Goal: Task Accomplishment & Management: Complete application form

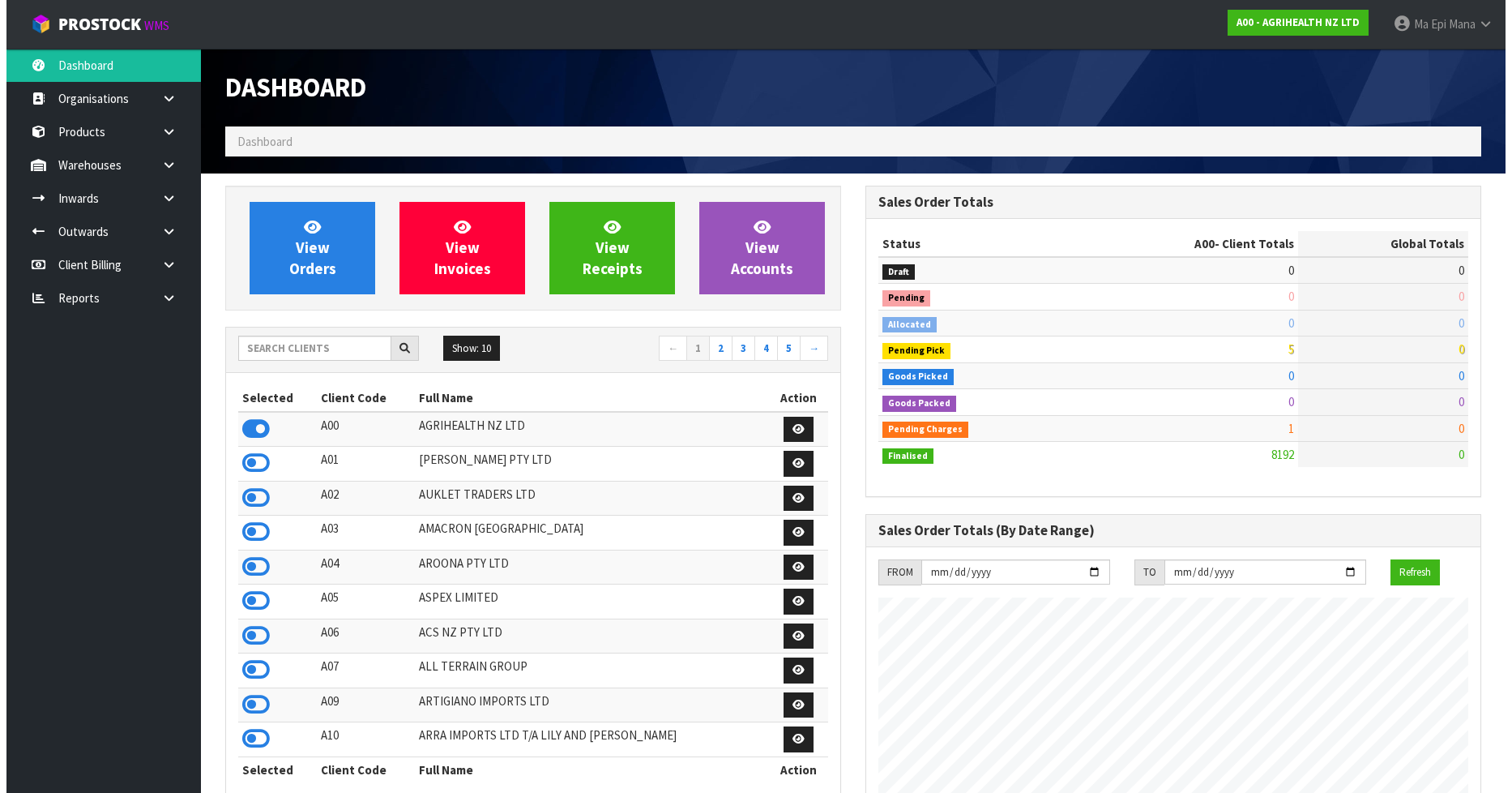
scroll to position [1228, 640]
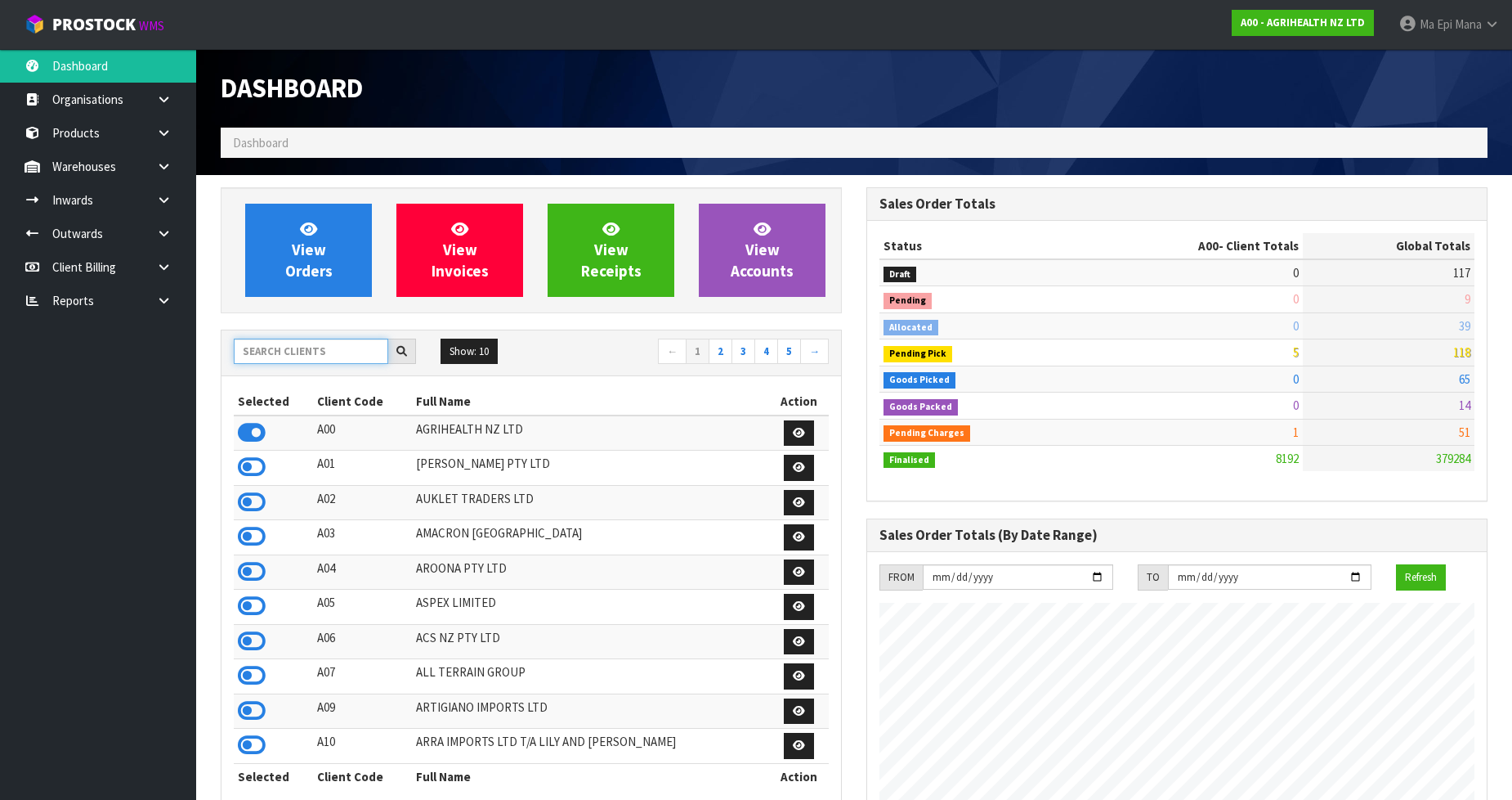
click at [336, 357] on input "text" at bounding box center [310, 351] width 155 height 25
click at [166, 298] on icon at bounding box center [164, 300] width 15 height 13
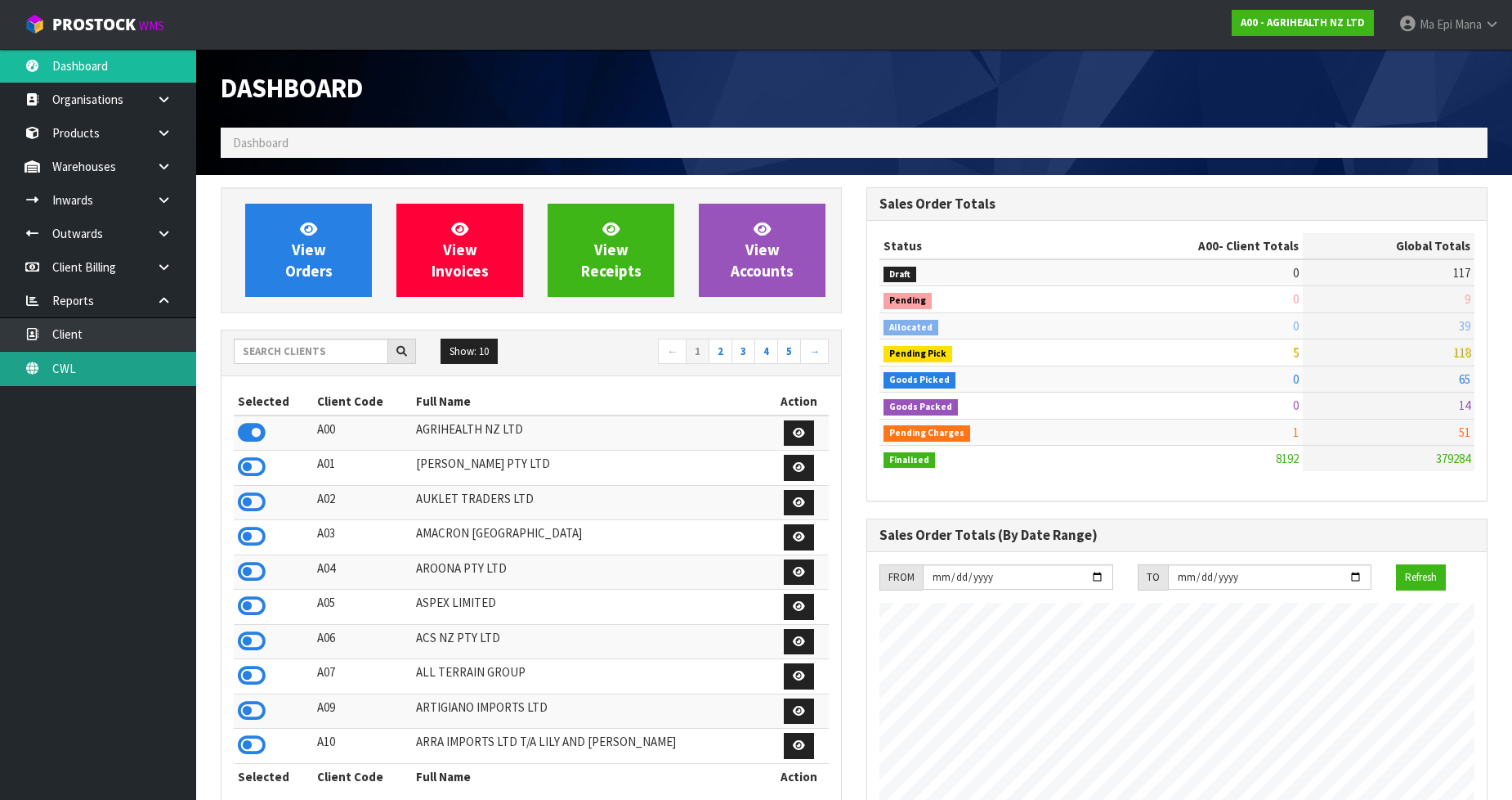
click at [143, 365] on link "CWL" at bounding box center [98, 368] width 196 height 33
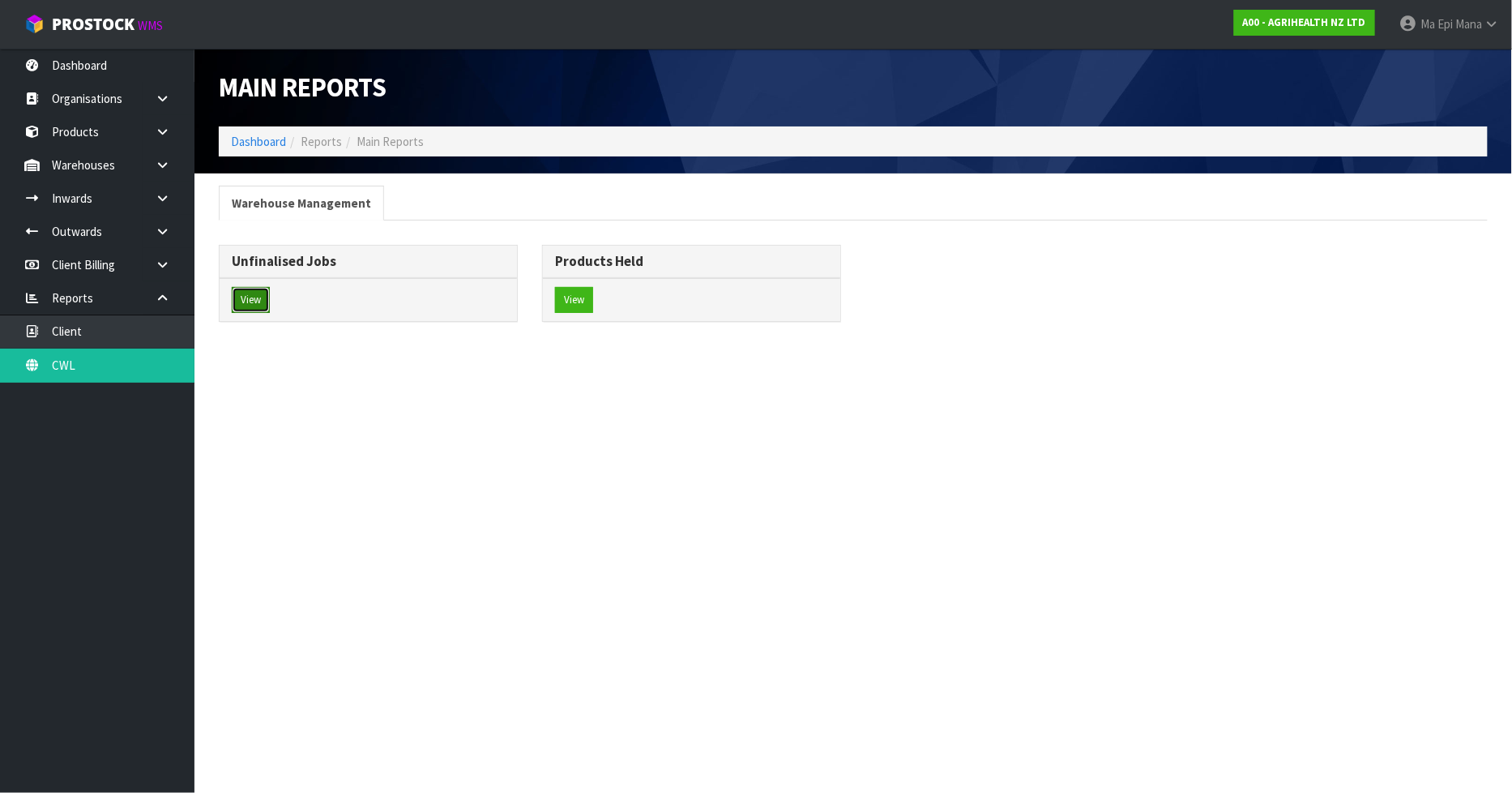
click at [256, 292] on button "View" at bounding box center [250, 300] width 38 height 26
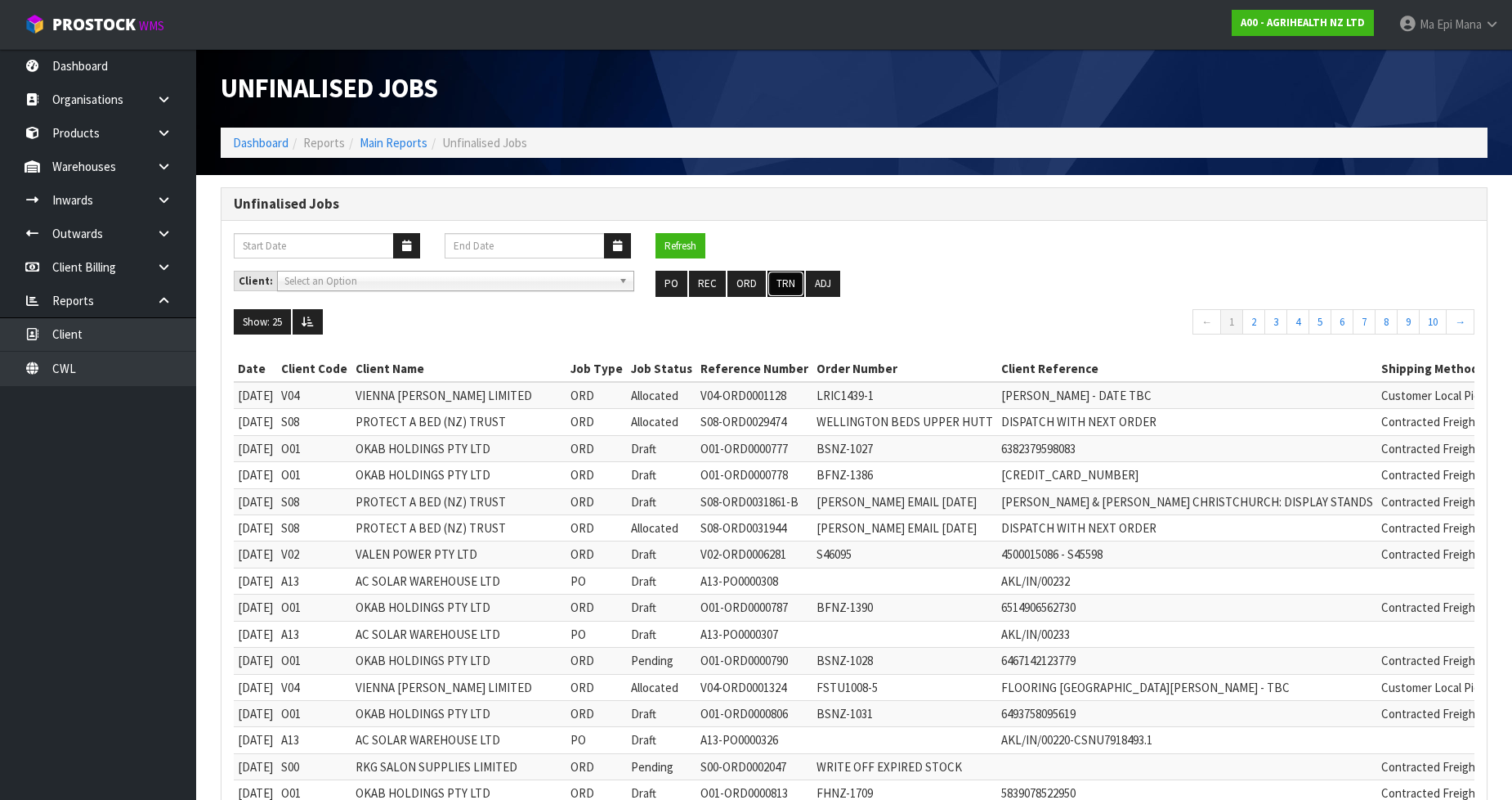
click at [790, 271] on button "TRN" at bounding box center [785, 283] width 37 height 26
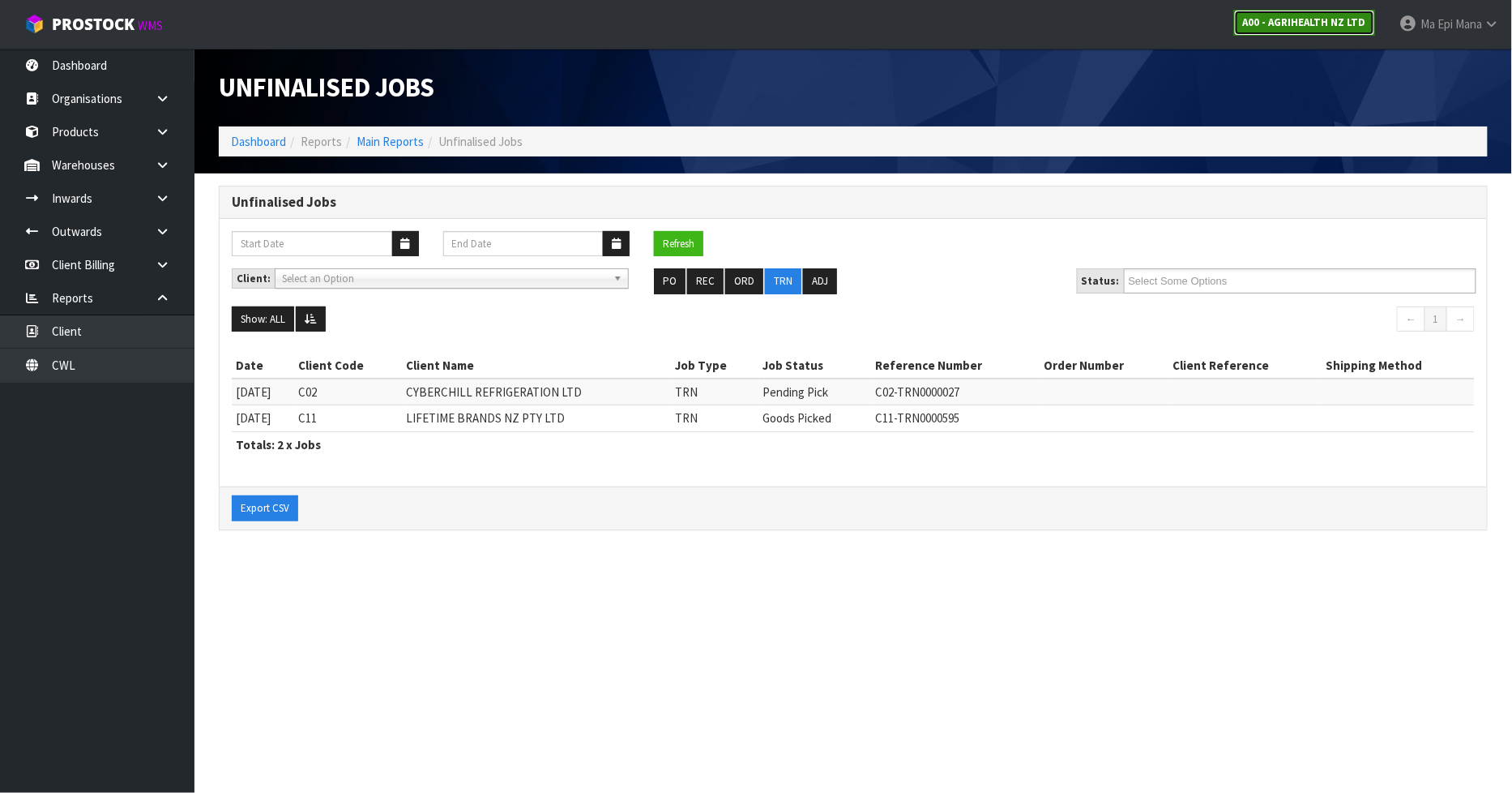
click at [1307, 19] on strong "A00 - AGRIHEALTH NZ LTD" at bounding box center [1304, 22] width 123 height 13
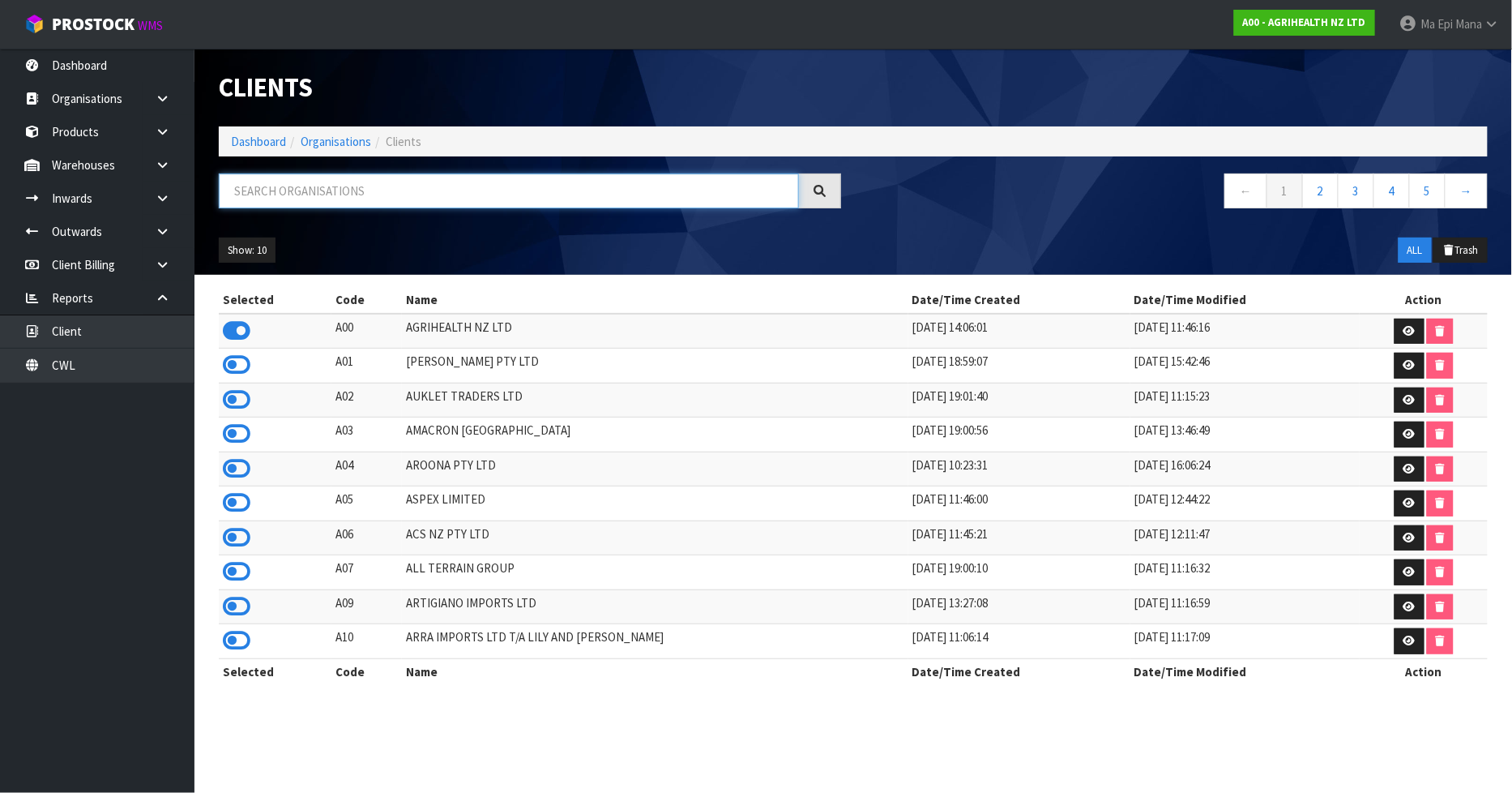
click at [376, 187] on input "text" at bounding box center [508, 190] width 580 height 35
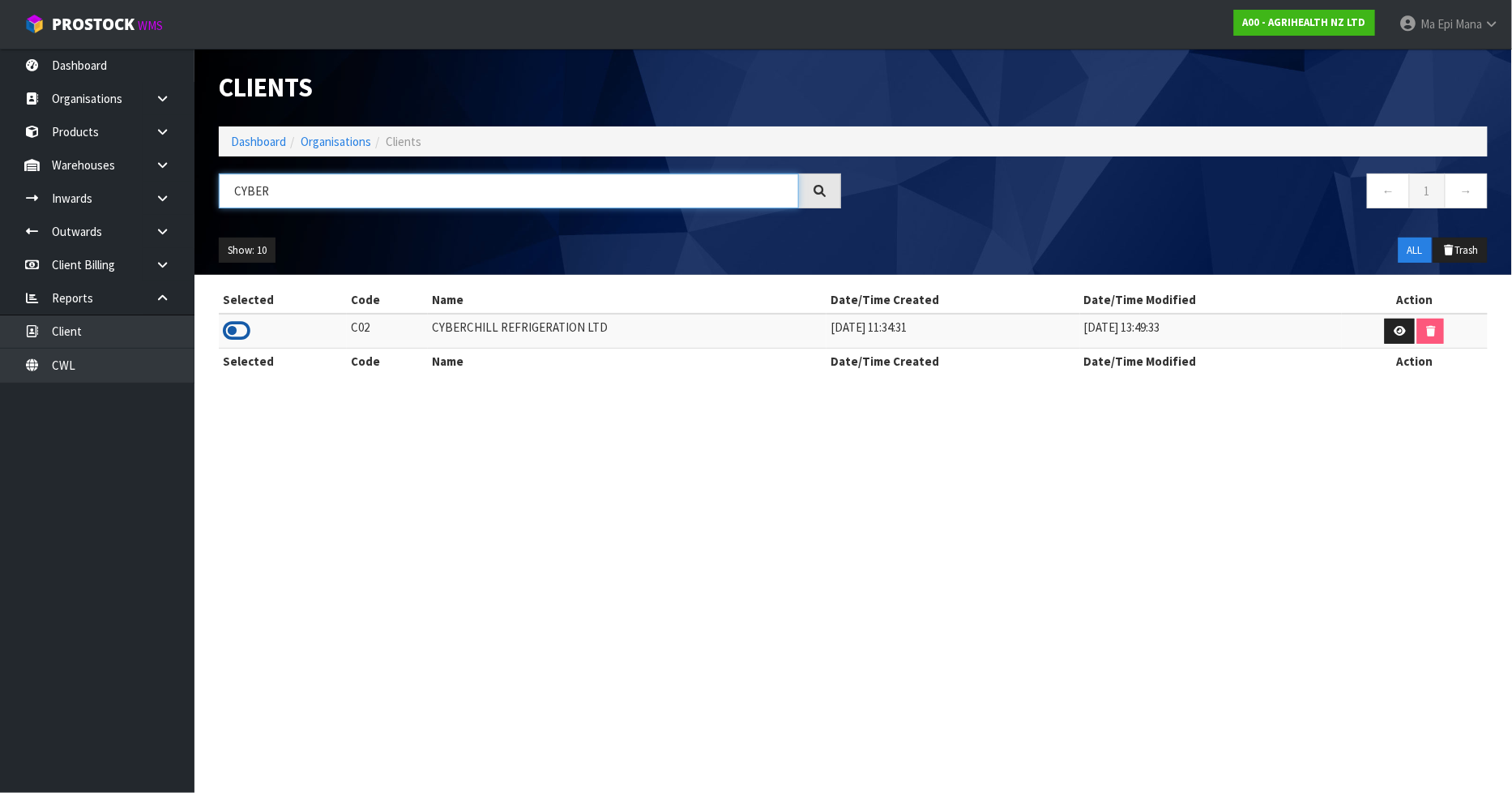
type input "CYBER"
click at [230, 329] on icon at bounding box center [236, 330] width 28 height 24
click at [156, 156] on link at bounding box center [169, 164] width 52 height 33
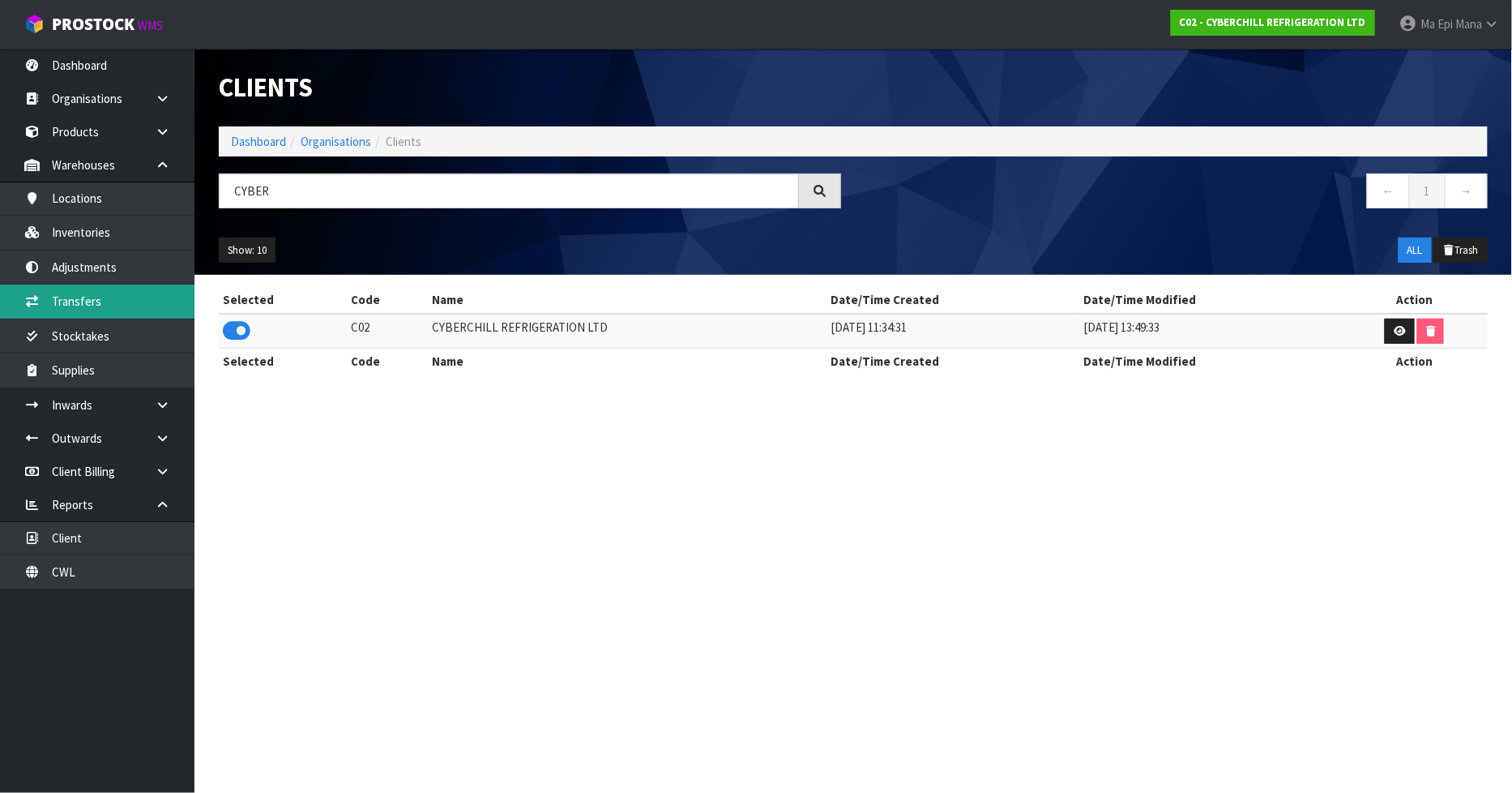
click at [140, 300] on link "Transfers" at bounding box center [97, 301] width 195 height 33
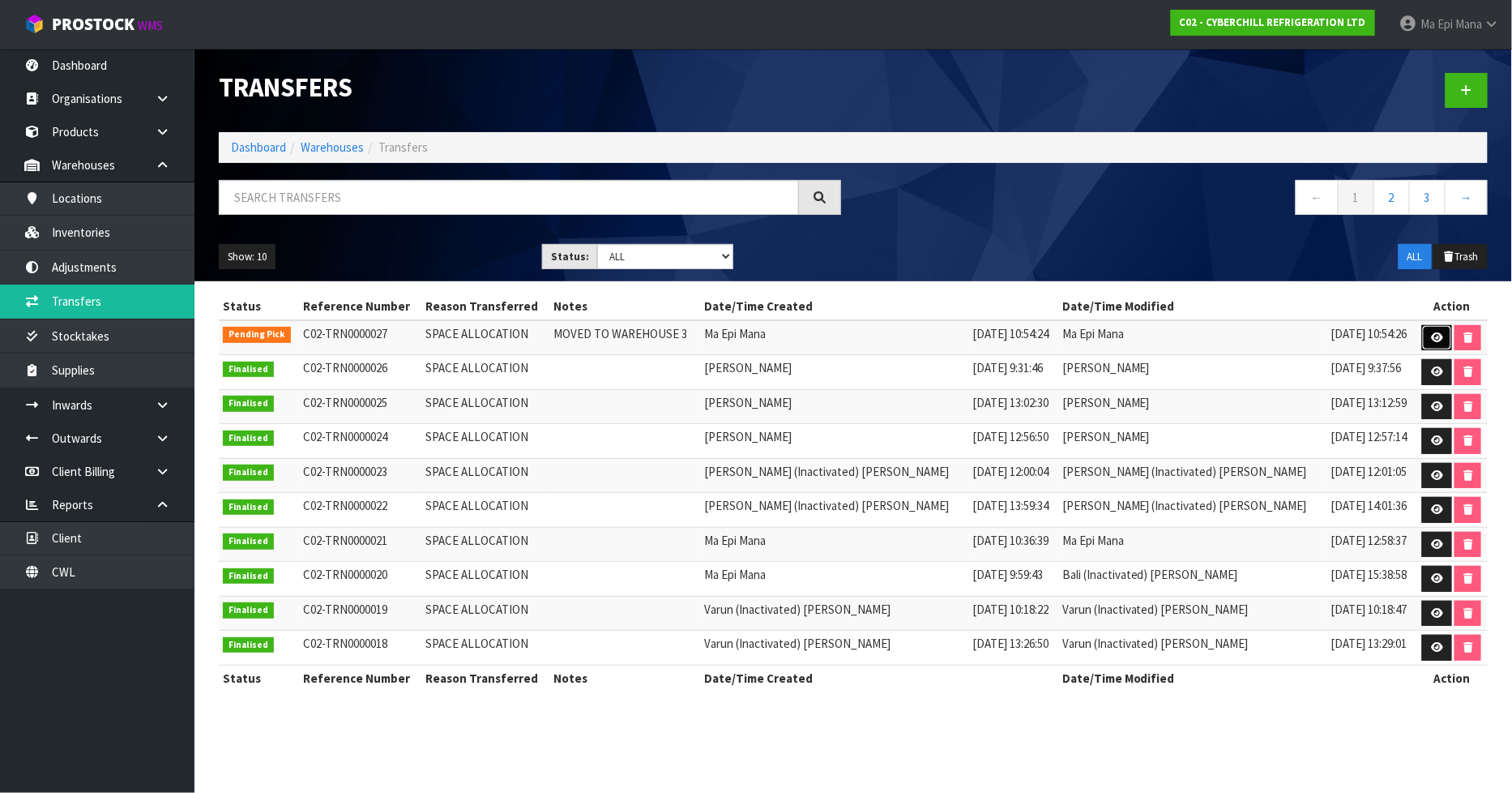
click at [1431, 332] on icon at bounding box center [1438, 337] width 13 height 11
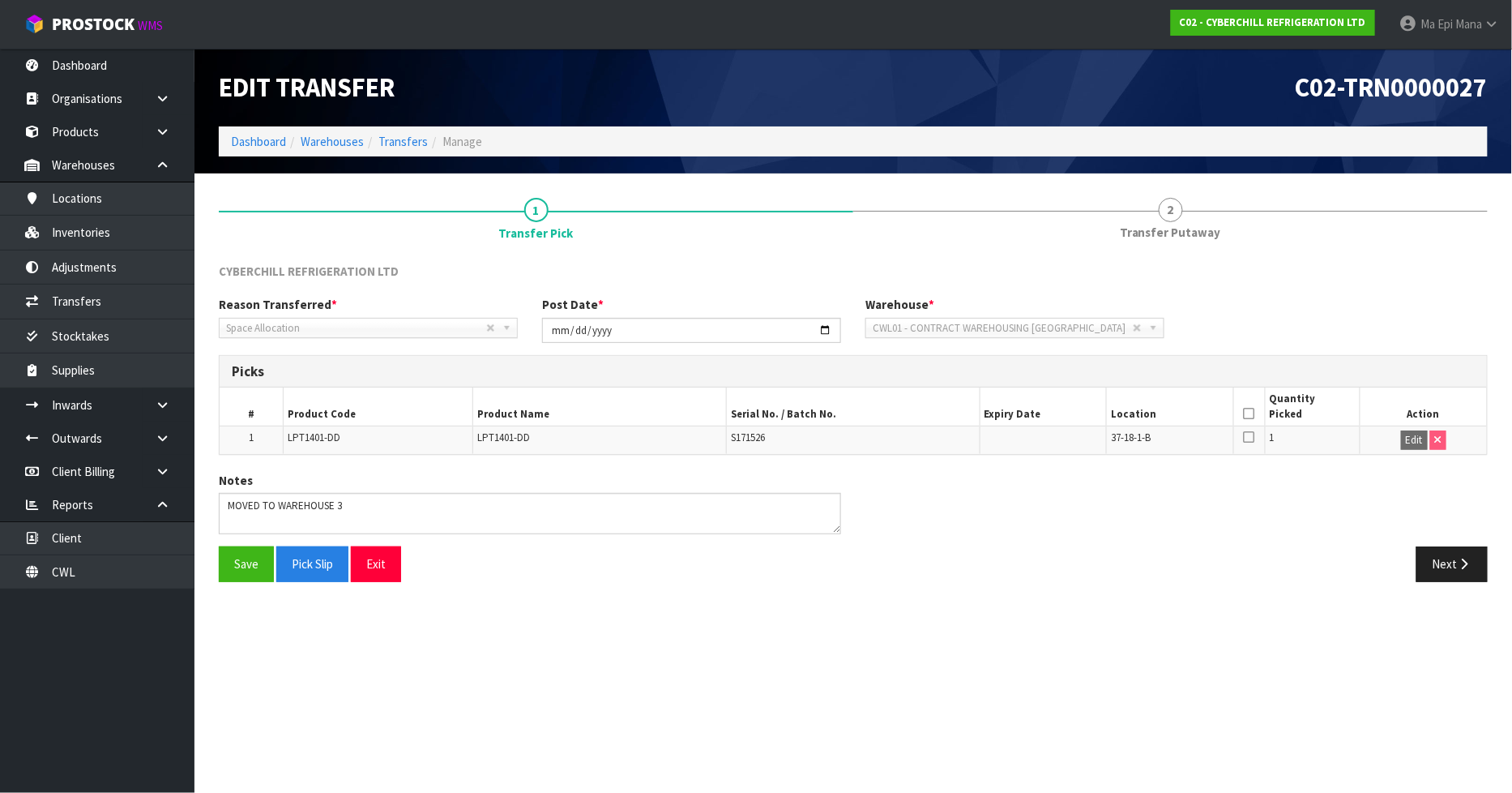
click at [1247, 419] on th at bounding box center [1248, 406] width 31 height 38
click at [1247, 414] on icon at bounding box center [1249, 414] width 12 height 1
click at [240, 557] on button "Save" at bounding box center [246, 563] width 55 height 35
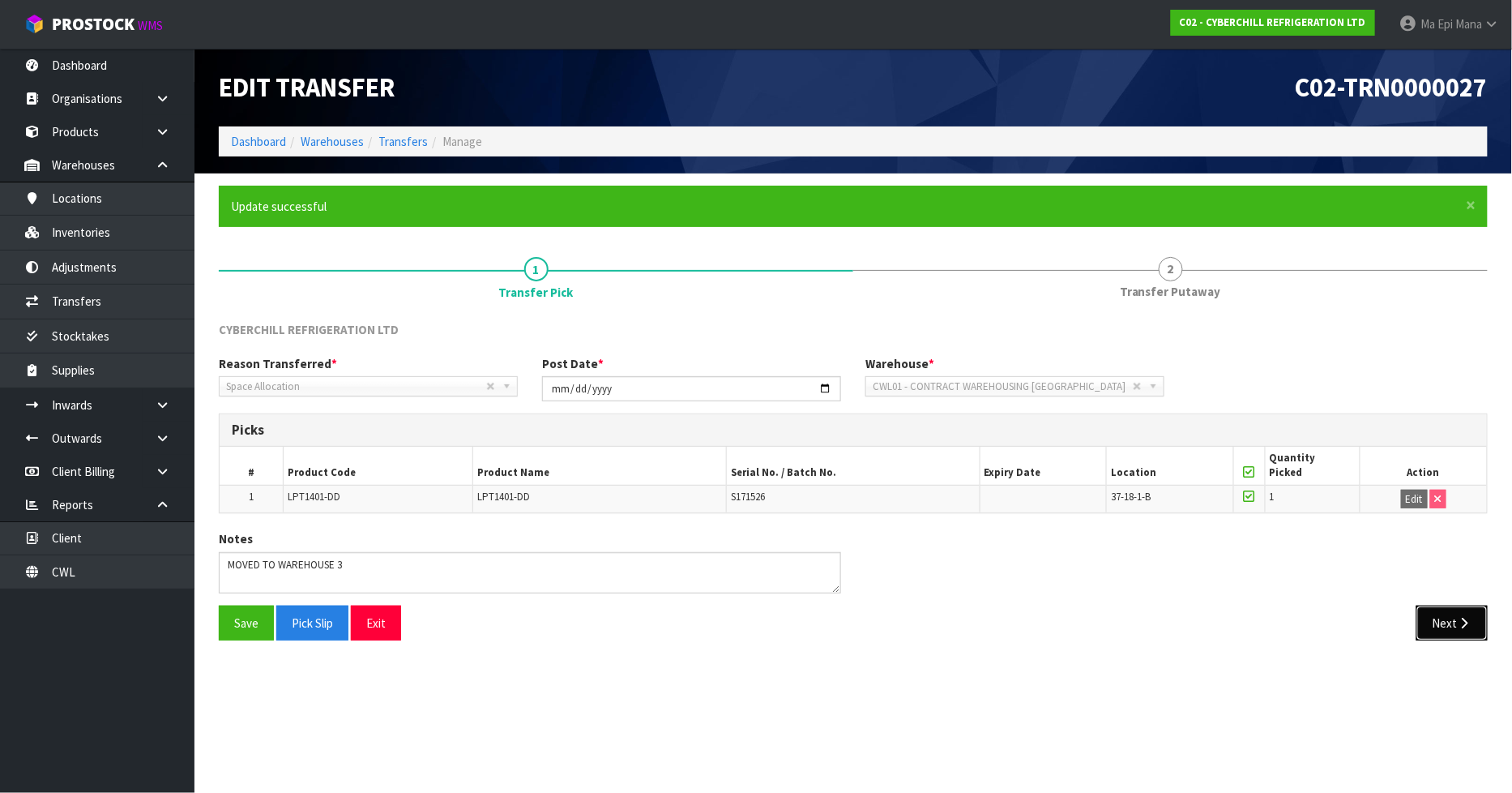
click at [1437, 629] on button "Next" at bounding box center [1452, 623] width 72 height 35
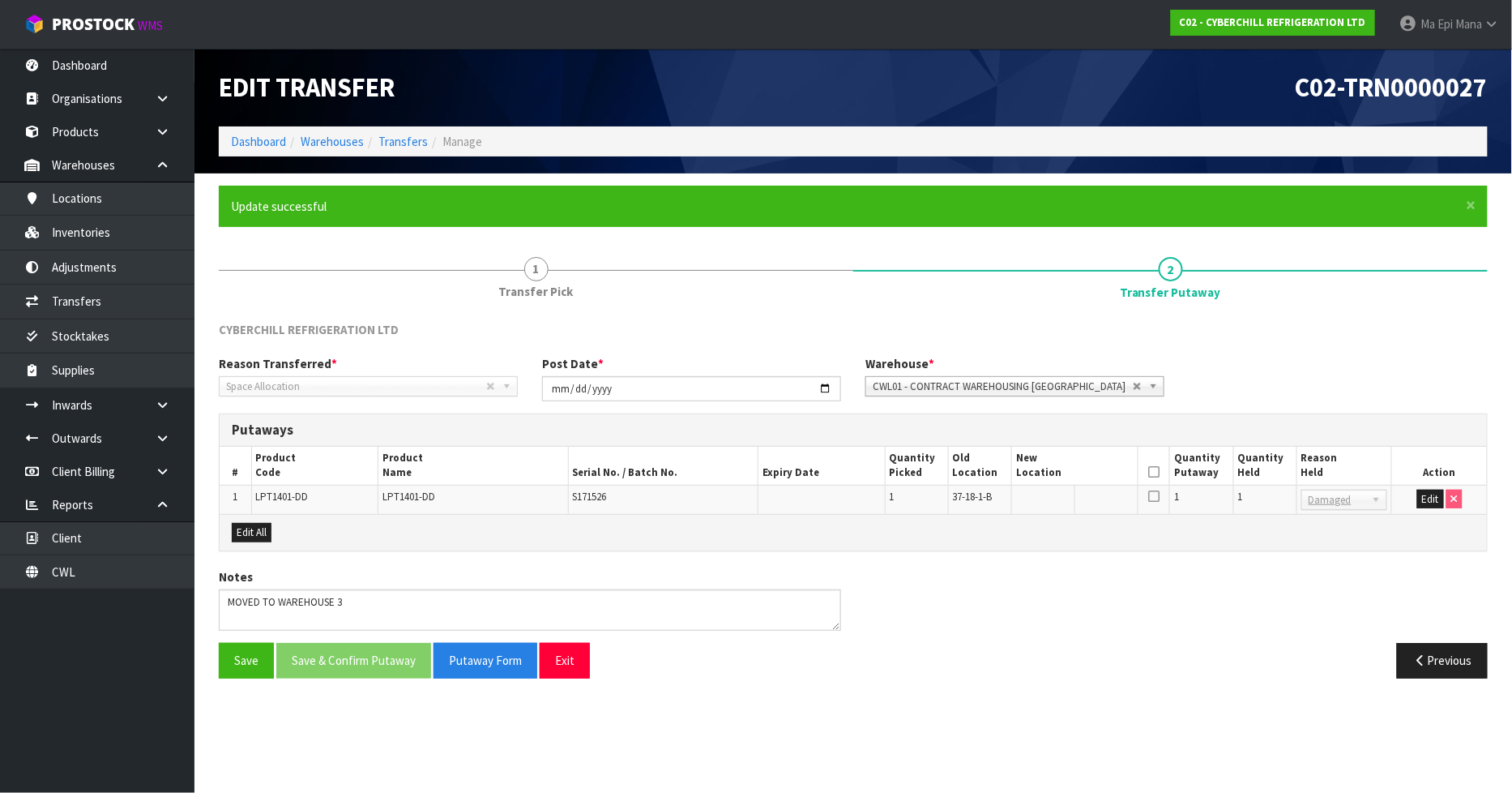
click at [1050, 382] on span "CWL01 - CONTRACT WAREHOUSING [GEOGRAPHIC_DATA]" at bounding box center [1003, 387] width 260 height 20
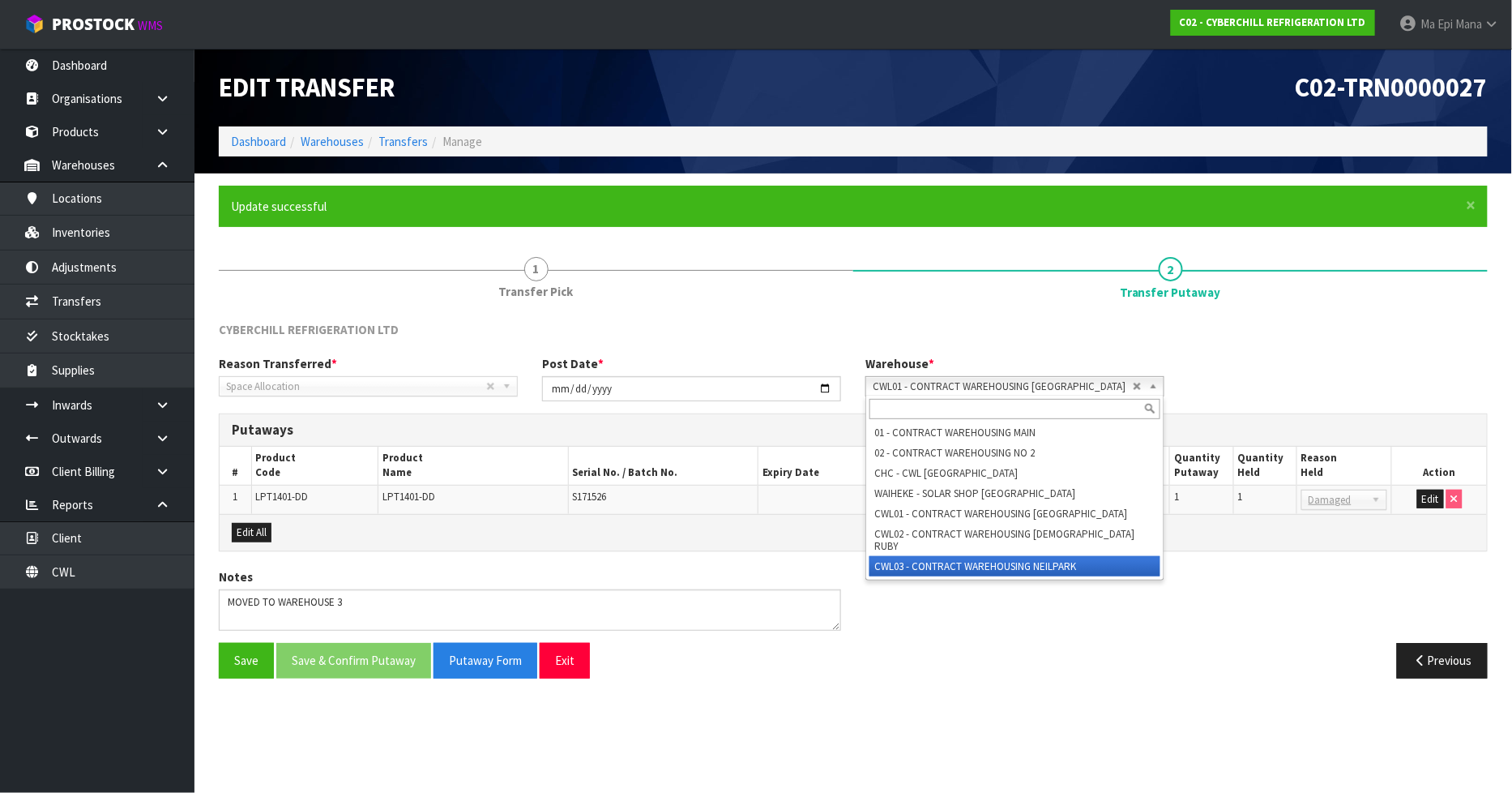
click at [1089, 556] on li "CWL03 - CONTRACT WAREHOUSING NEILPARK" at bounding box center [1014, 566] width 291 height 21
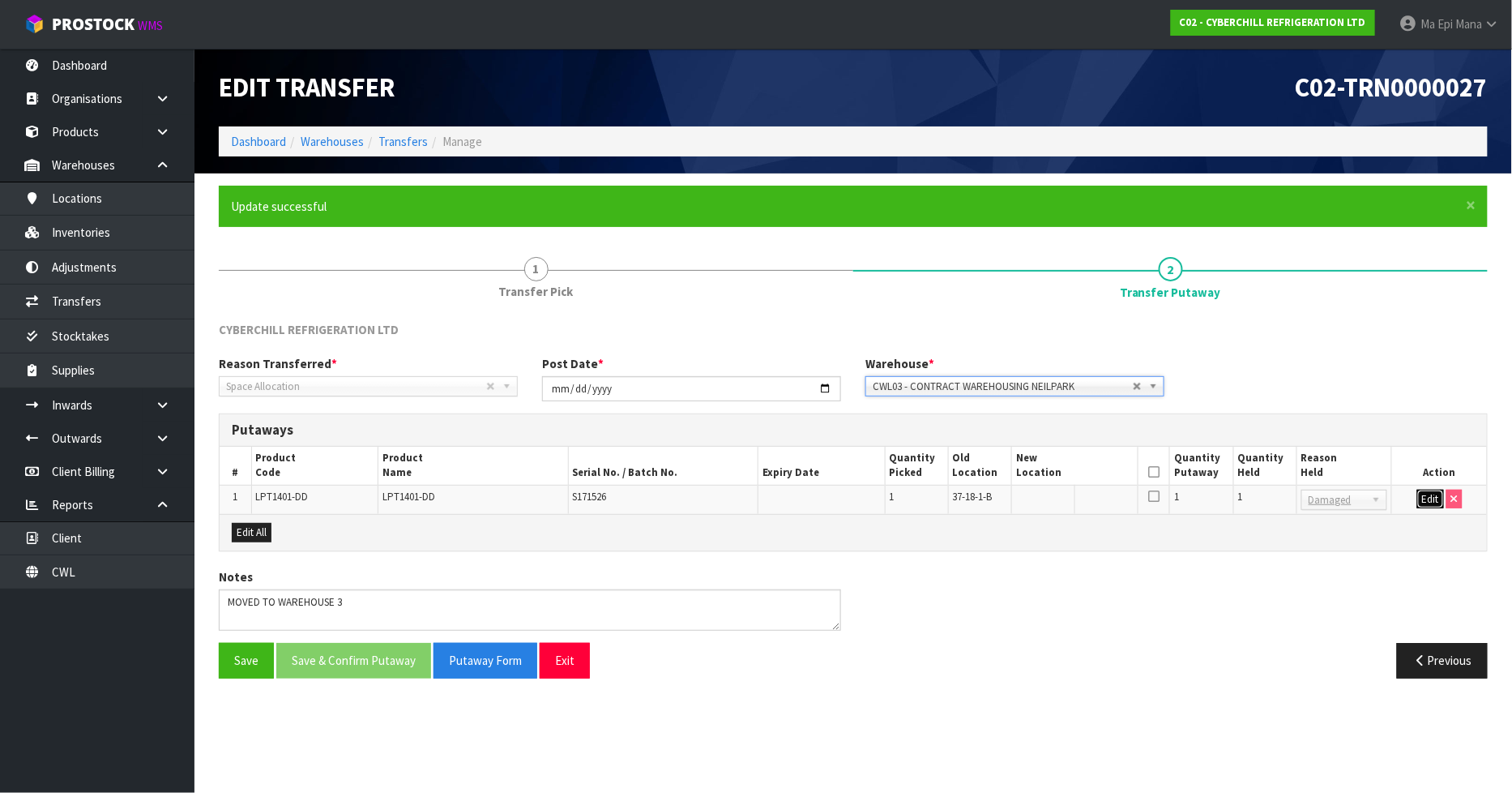
click at [1418, 492] on button "Edit" at bounding box center [1430, 500] width 27 height 20
click at [1066, 492] on input "text" at bounding box center [1064, 500] width 98 height 21
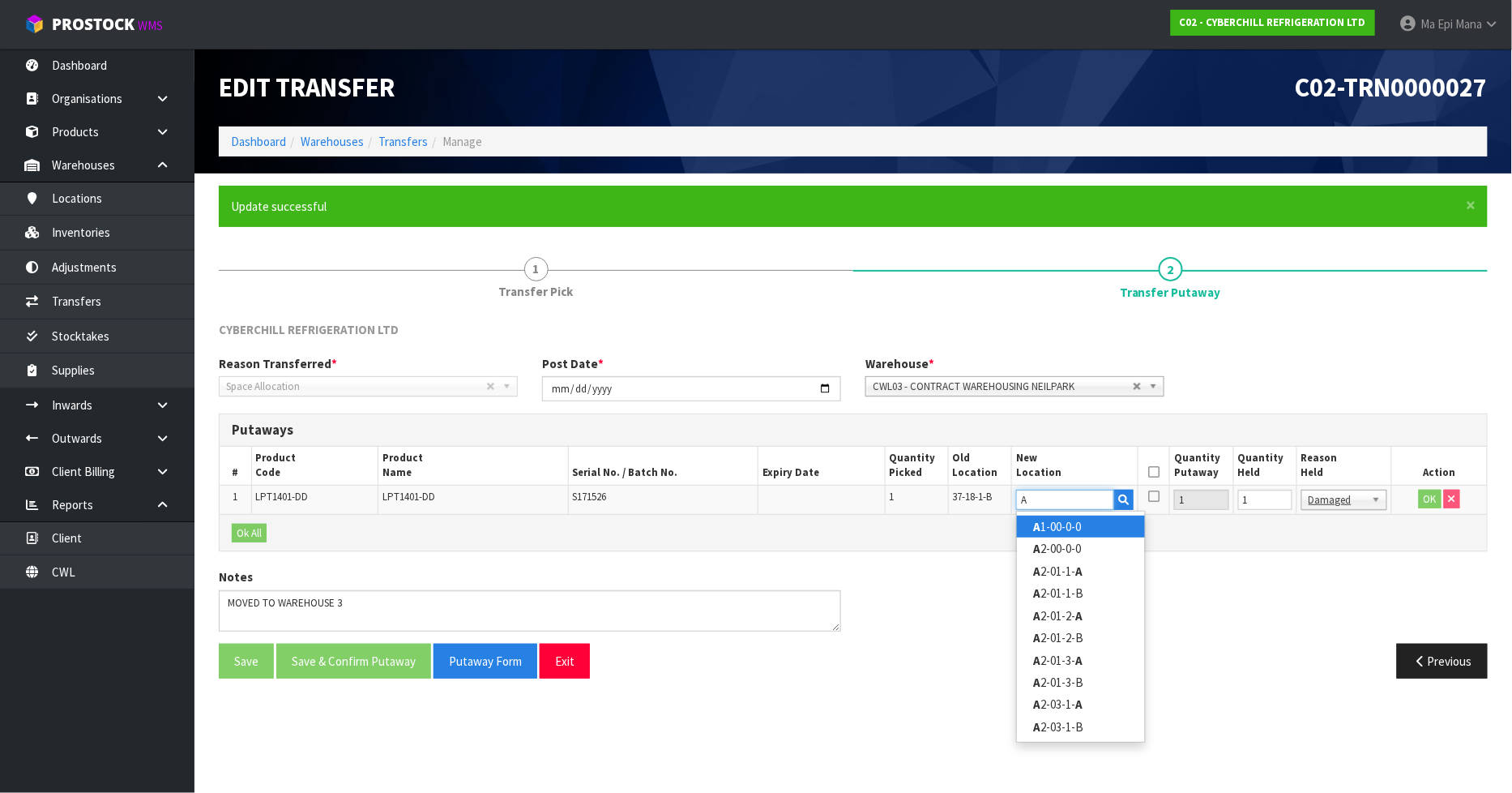
type input "A"
click at [1066, 517] on link "A 1-00-0-0" at bounding box center [1081, 527] width 128 height 22
type input "A1-00-0-0"
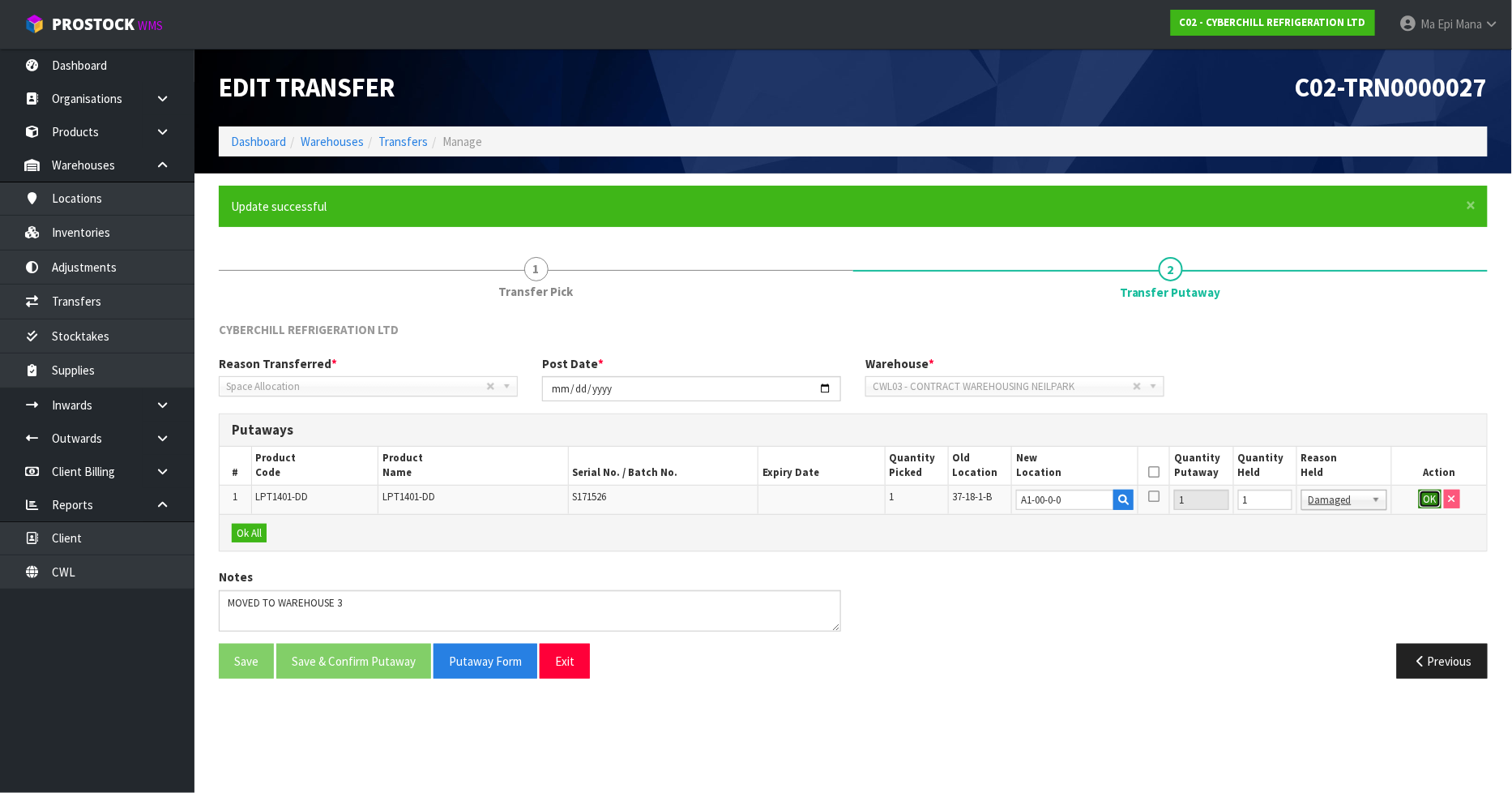
click at [1422, 497] on button "OK" at bounding box center [1429, 500] width 22 height 20
click at [1149, 467] on th at bounding box center [1153, 466] width 31 height 38
click at [1155, 472] on icon at bounding box center [1153, 472] width 12 height 1
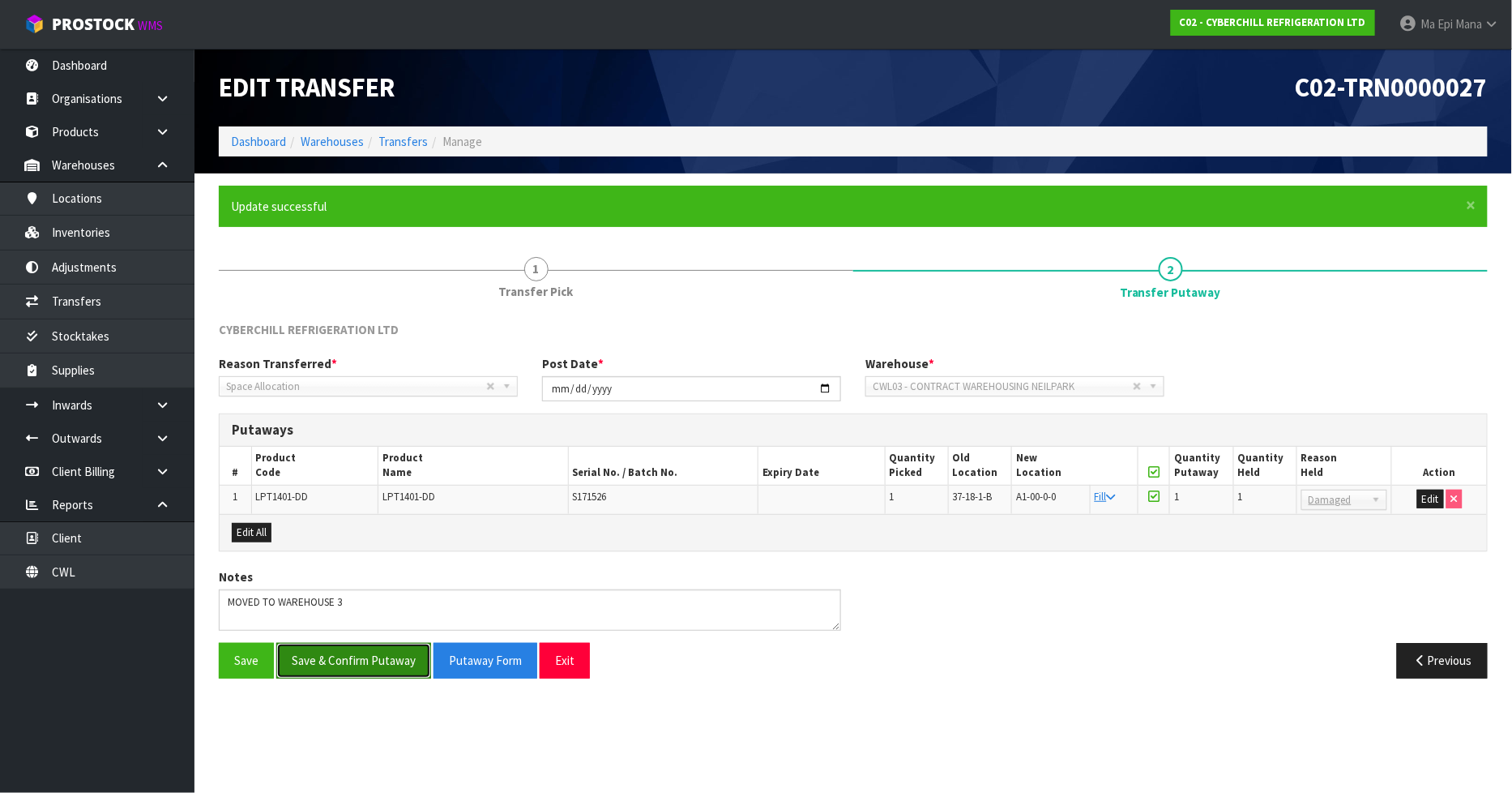
click at [370, 658] on button "Save & Confirm Putaway" at bounding box center [353, 659] width 155 height 35
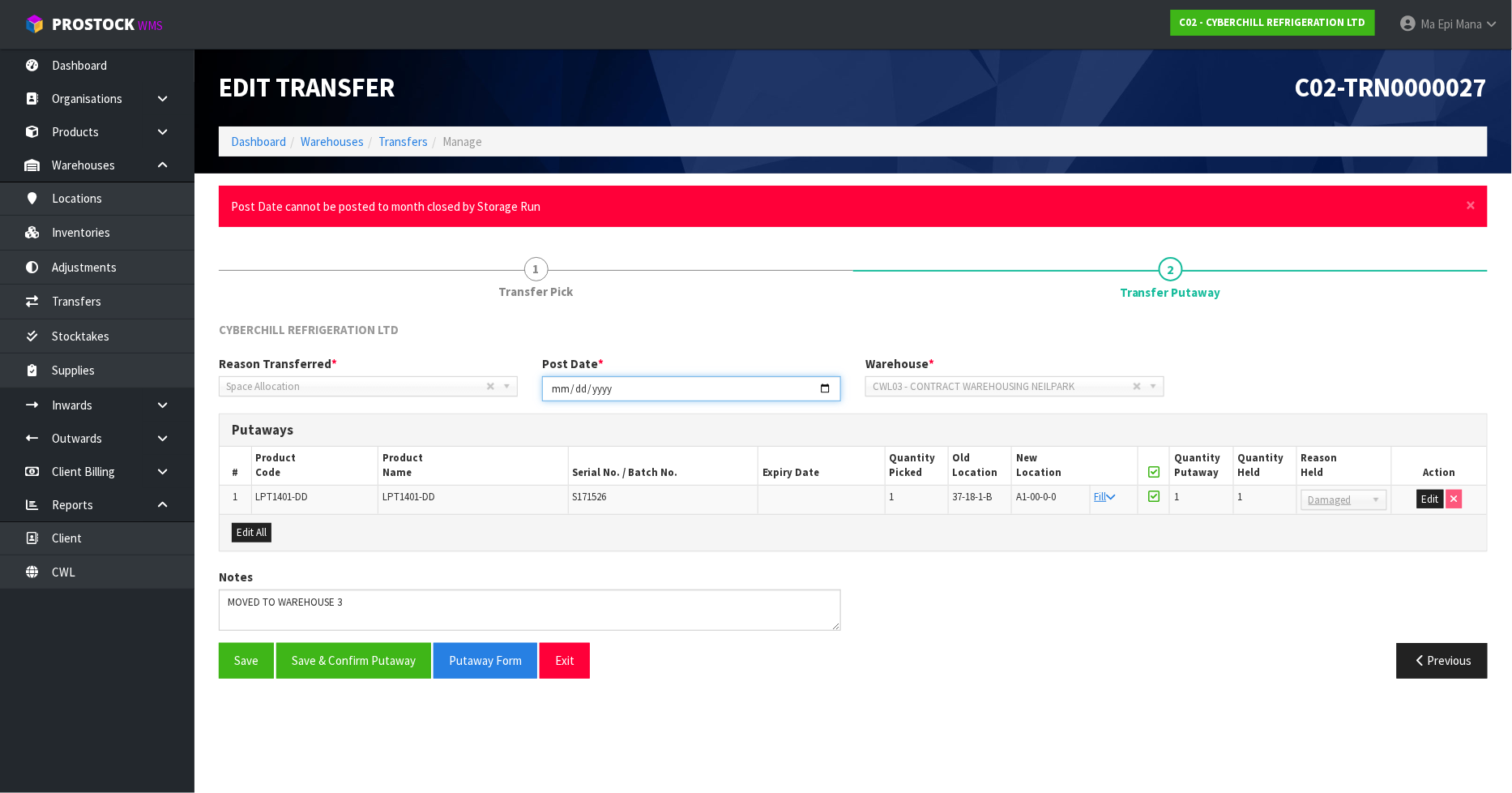
click at [827, 386] on input "2025-08-27" at bounding box center [691, 388] width 299 height 25
type input "2025-09-01"
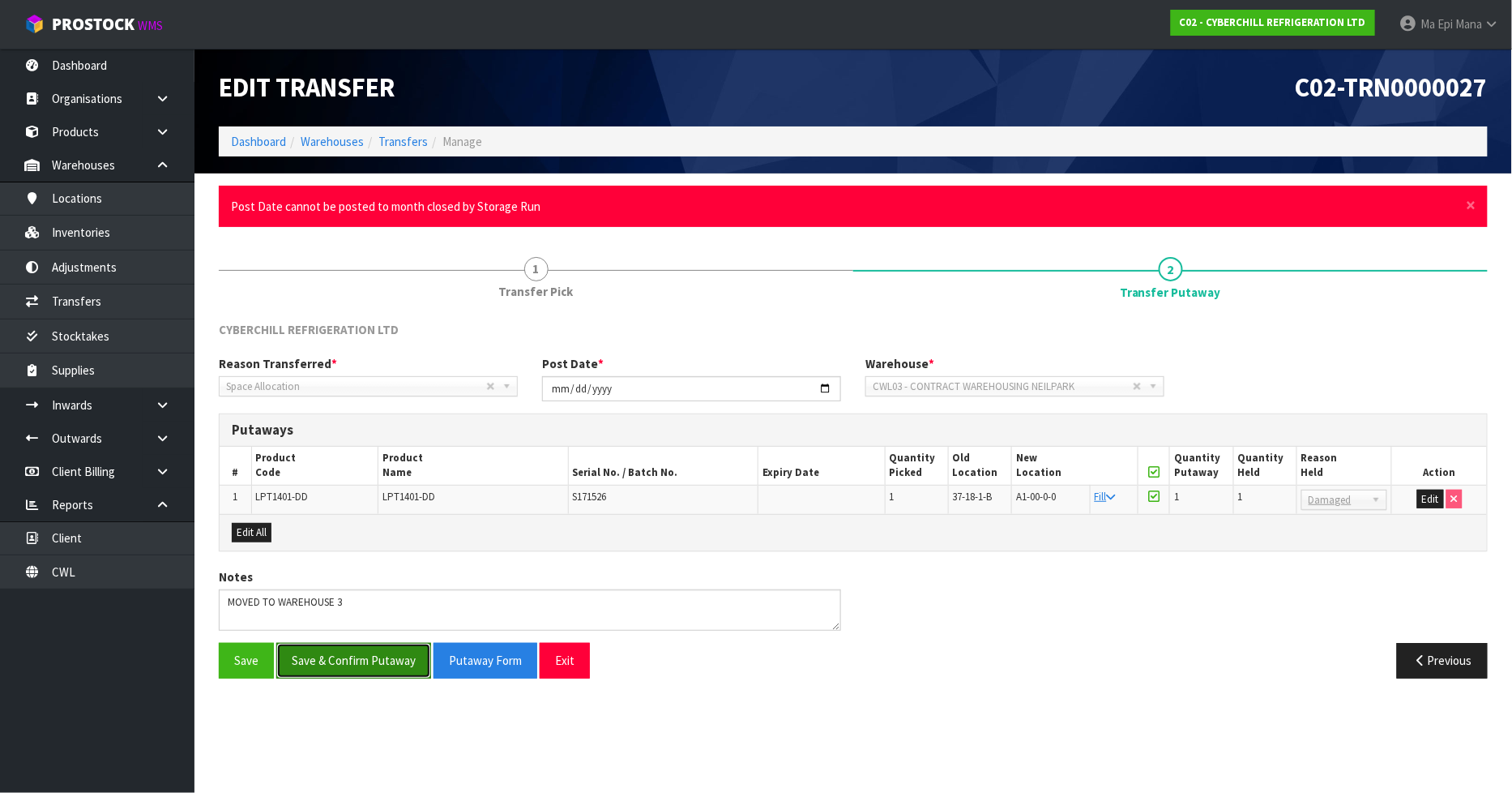
click at [382, 667] on button "Save & Confirm Putaway" at bounding box center [353, 659] width 155 height 35
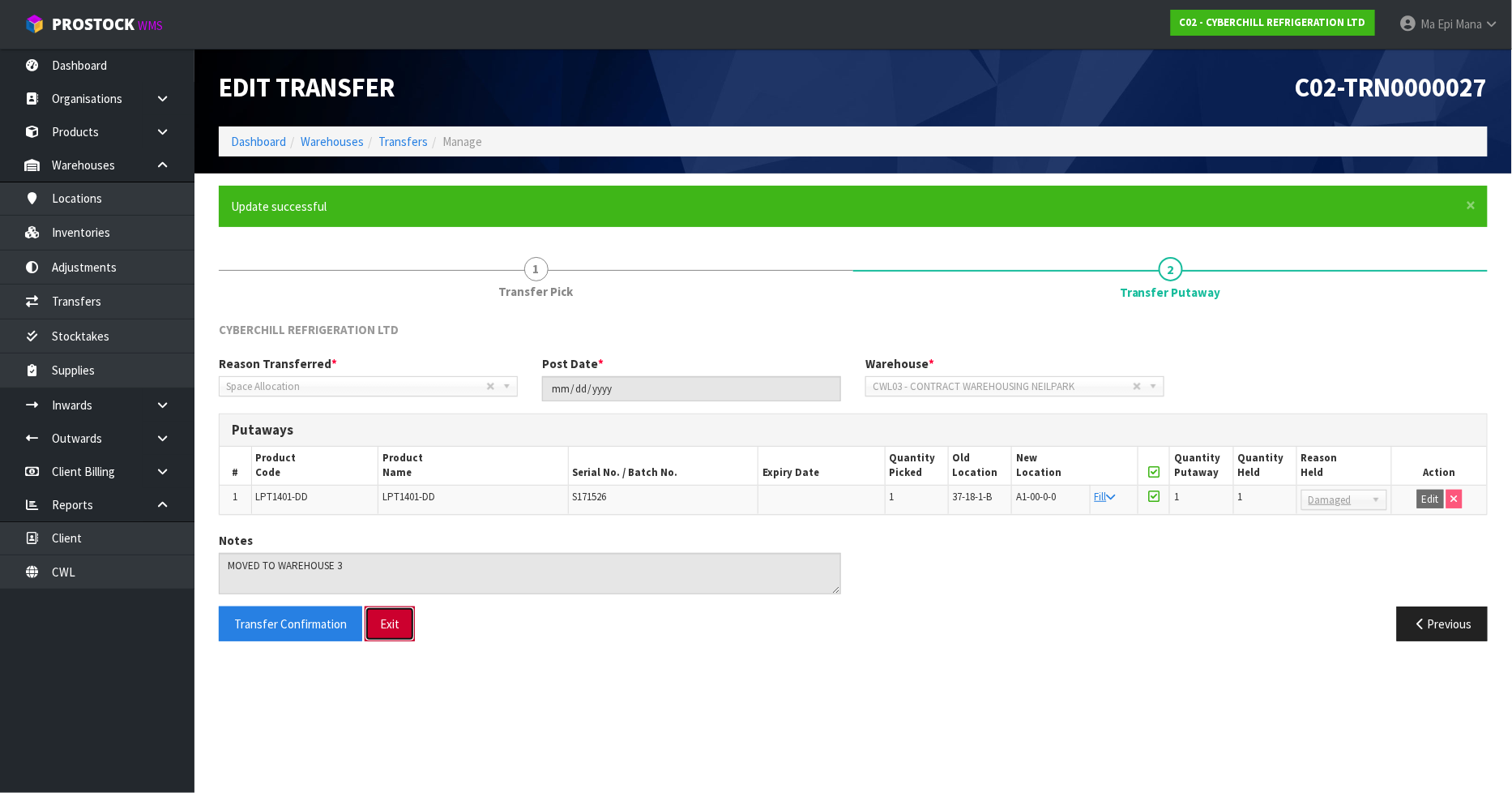
click at [374, 625] on button "Exit" at bounding box center [390, 623] width 50 height 35
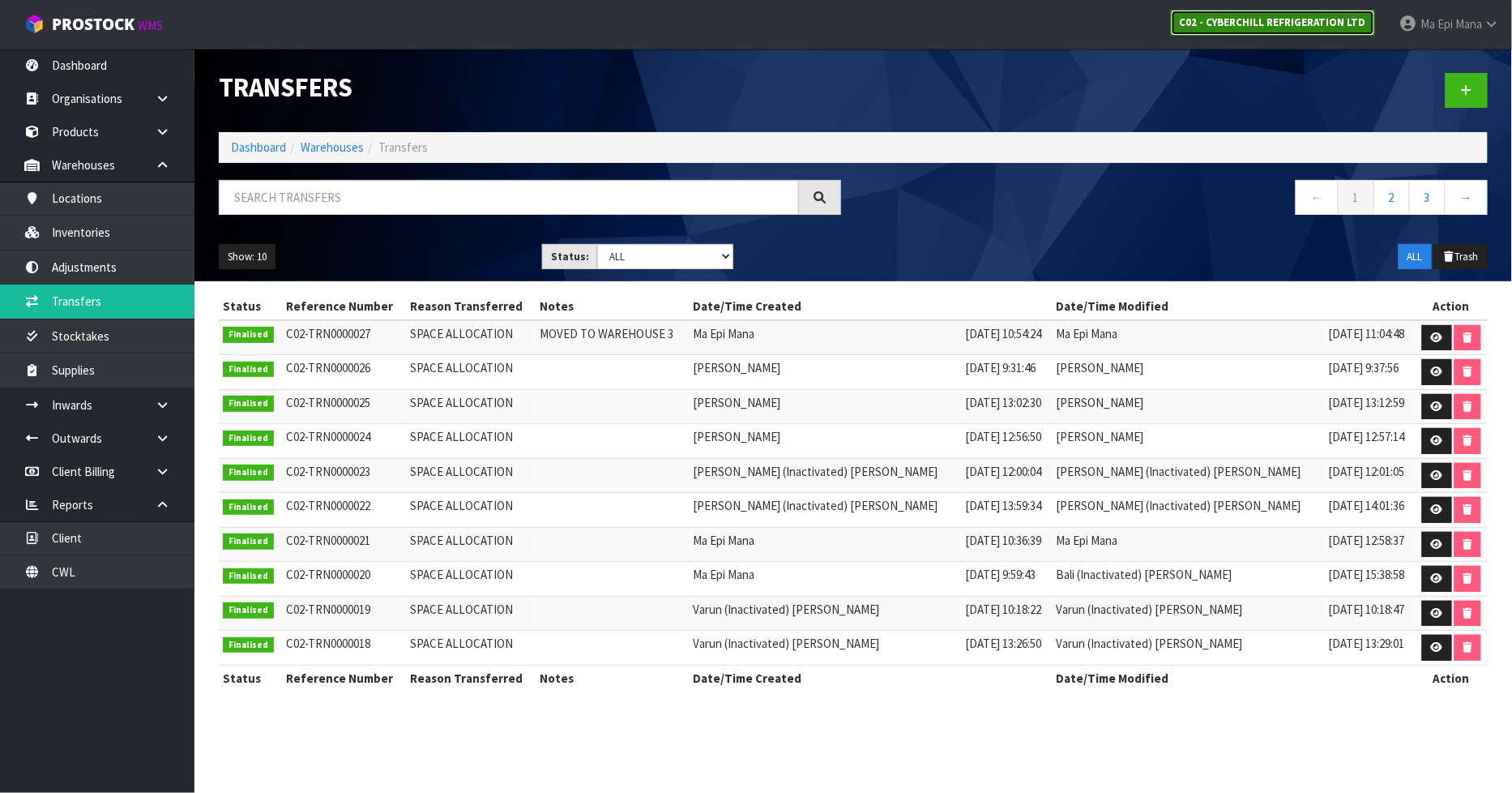
click at [1281, 28] on strong "C02 - CYBERCHILL REFRIGERATION LTD" at bounding box center [1273, 22] width 187 height 13
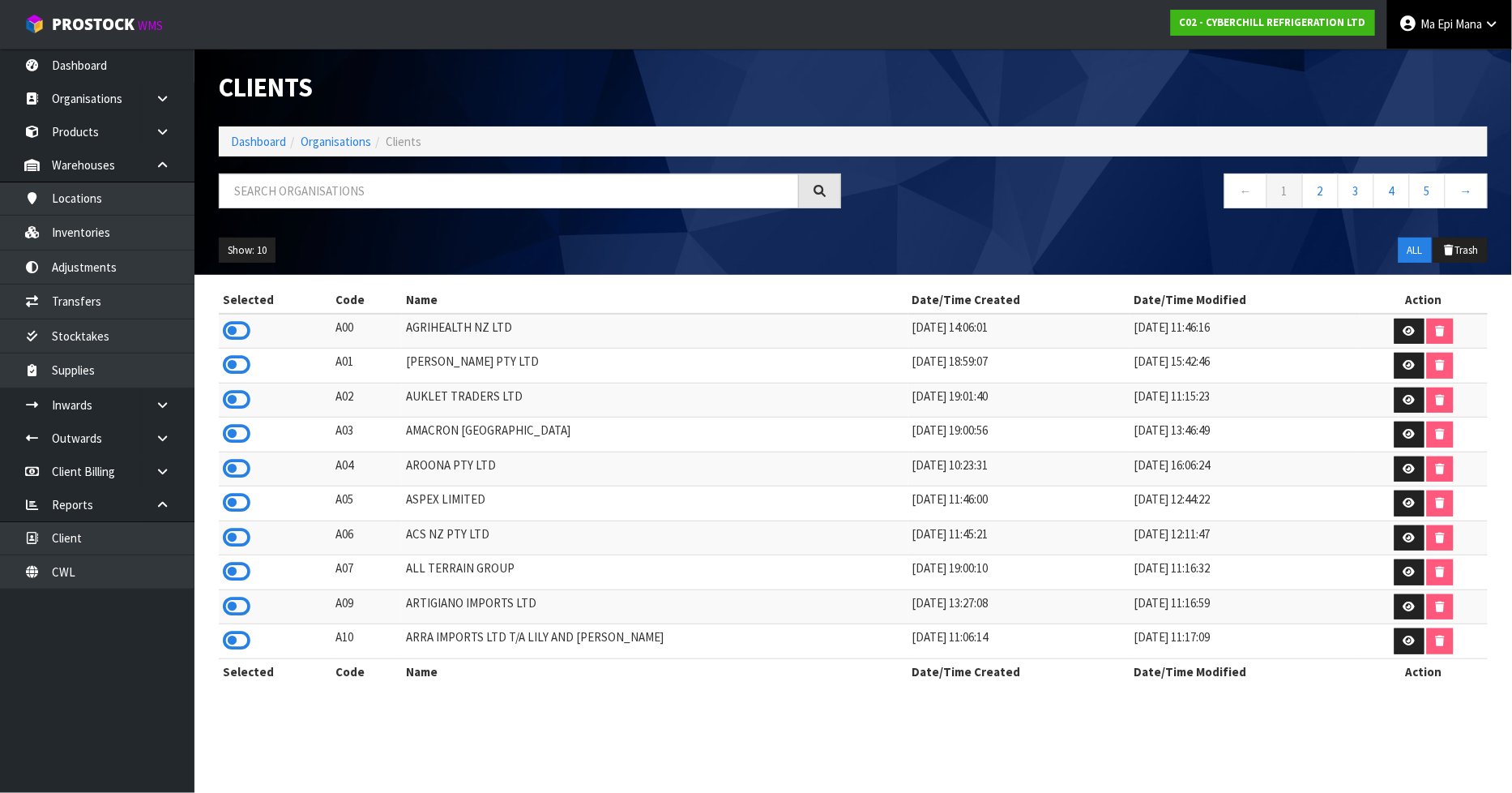
click at [1436, 21] on span "Ma Epi" at bounding box center [1437, 23] width 32 height 15
click at [1428, 76] on ul "Logout" at bounding box center [1447, 64] width 130 height 31
click at [1450, 24] on span "Ma Epi" at bounding box center [1437, 23] width 32 height 15
click at [1448, 62] on link "Logout" at bounding box center [1447, 65] width 128 height 22
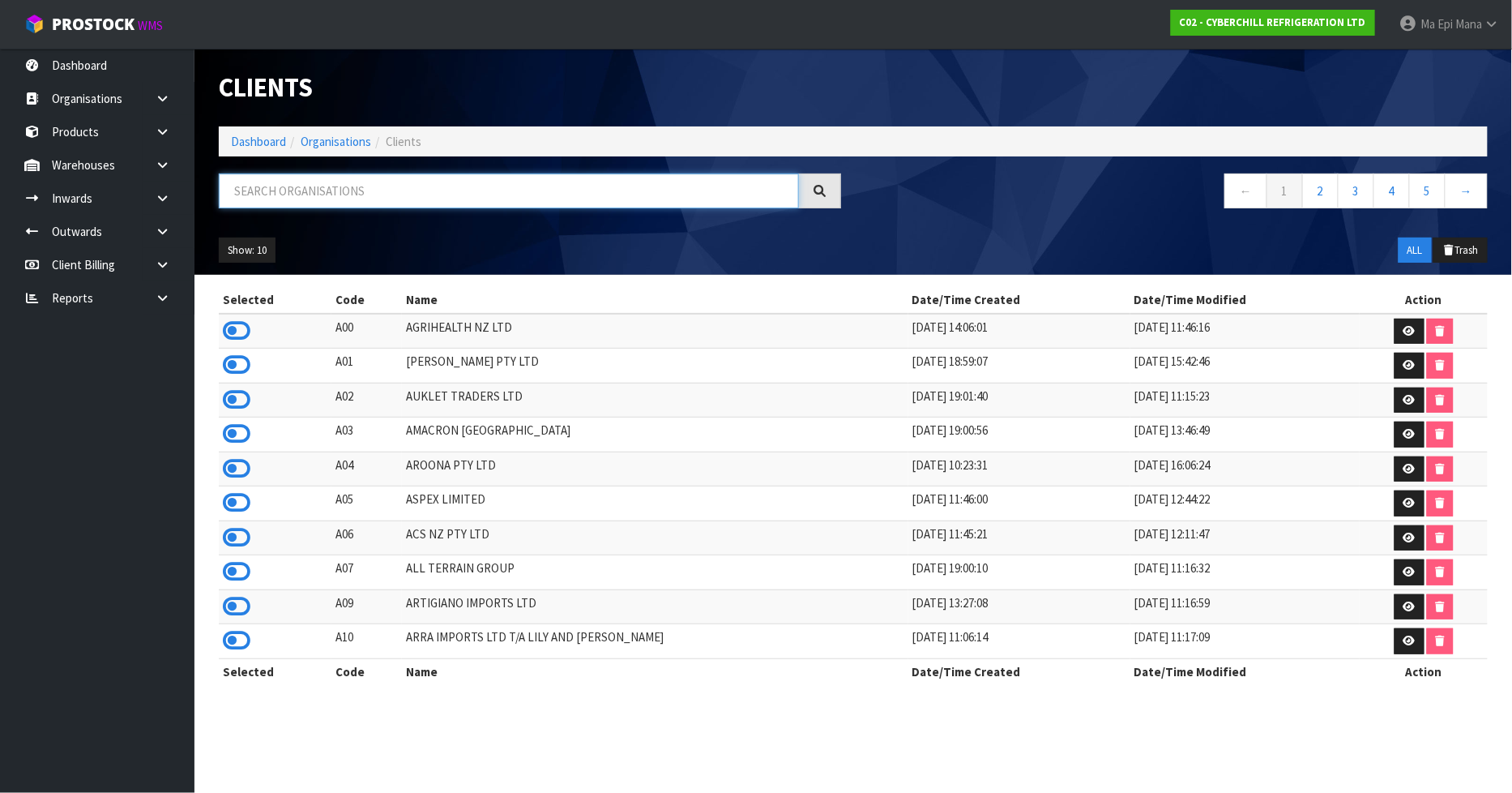
click at [289, 180] on input "text" at bounding box center [508, 190] width 580 height 35
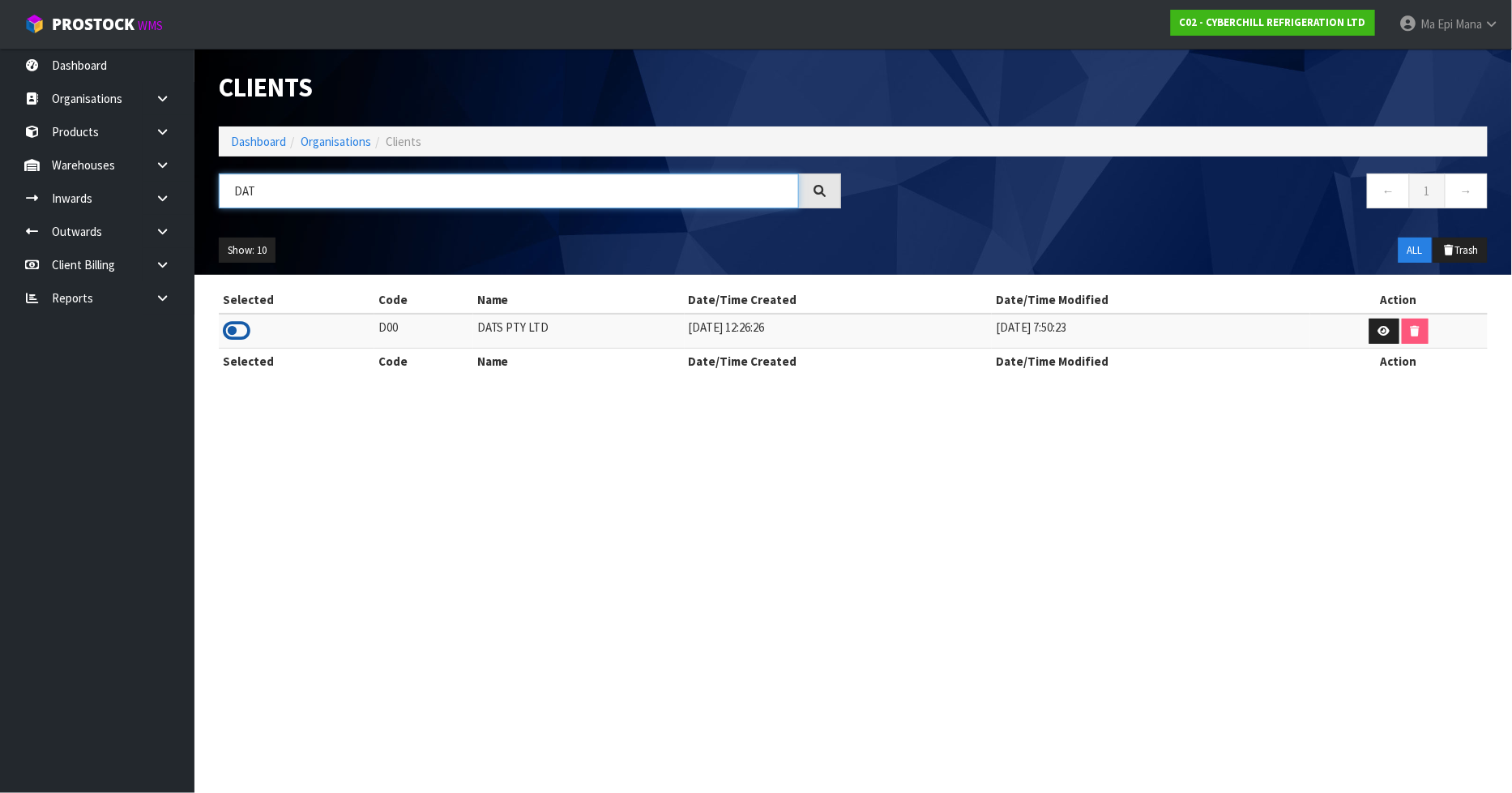
type input "DAT"
click at [237, 325] on icon at bounding box center [236, 330] width 28 height 24
click at [171, 164] on link at bounding box center [169, 164] width 52 height 33
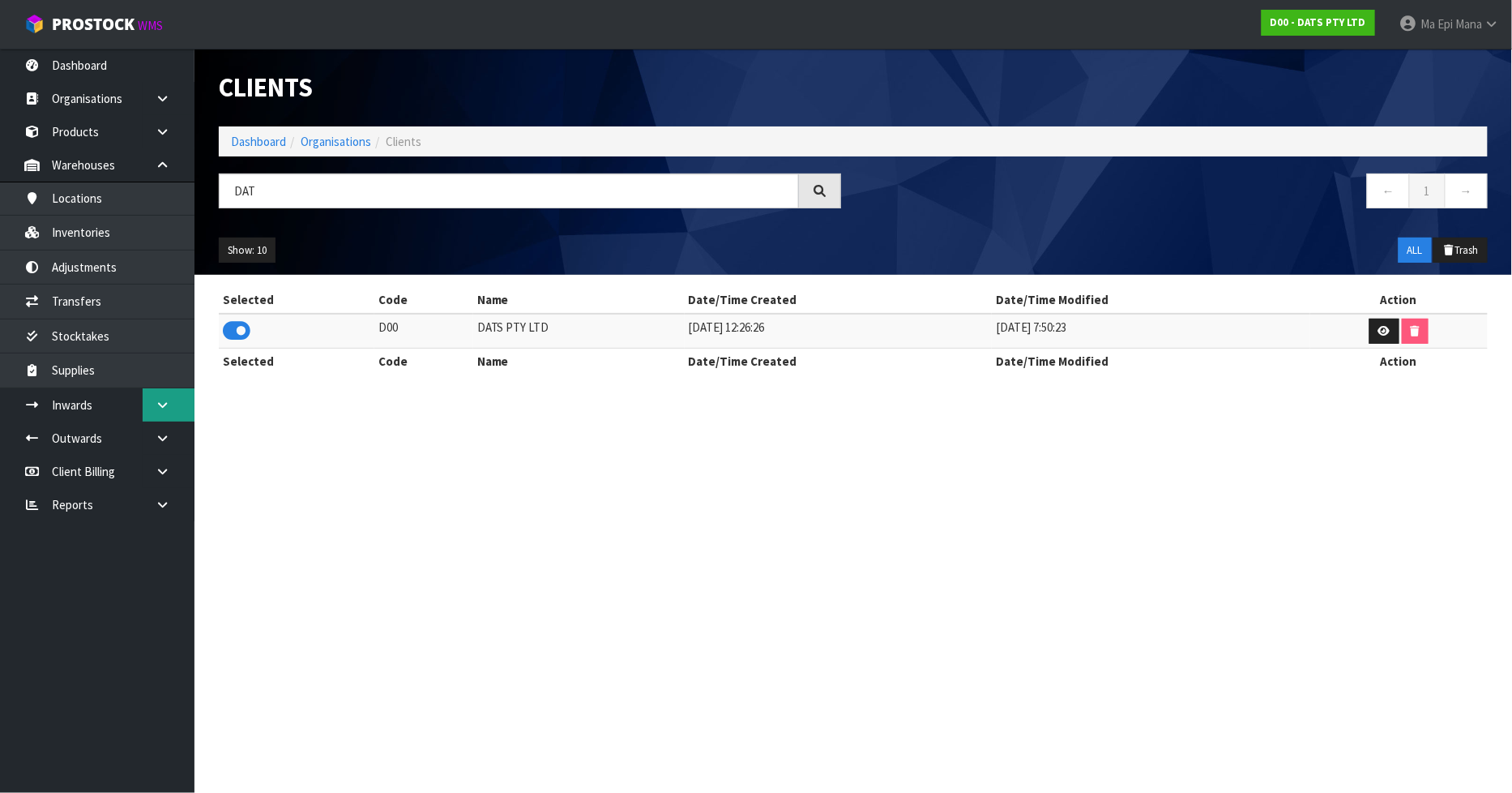
click at [167, 412] on link at bounding box center [169, 405] width 52 height 33
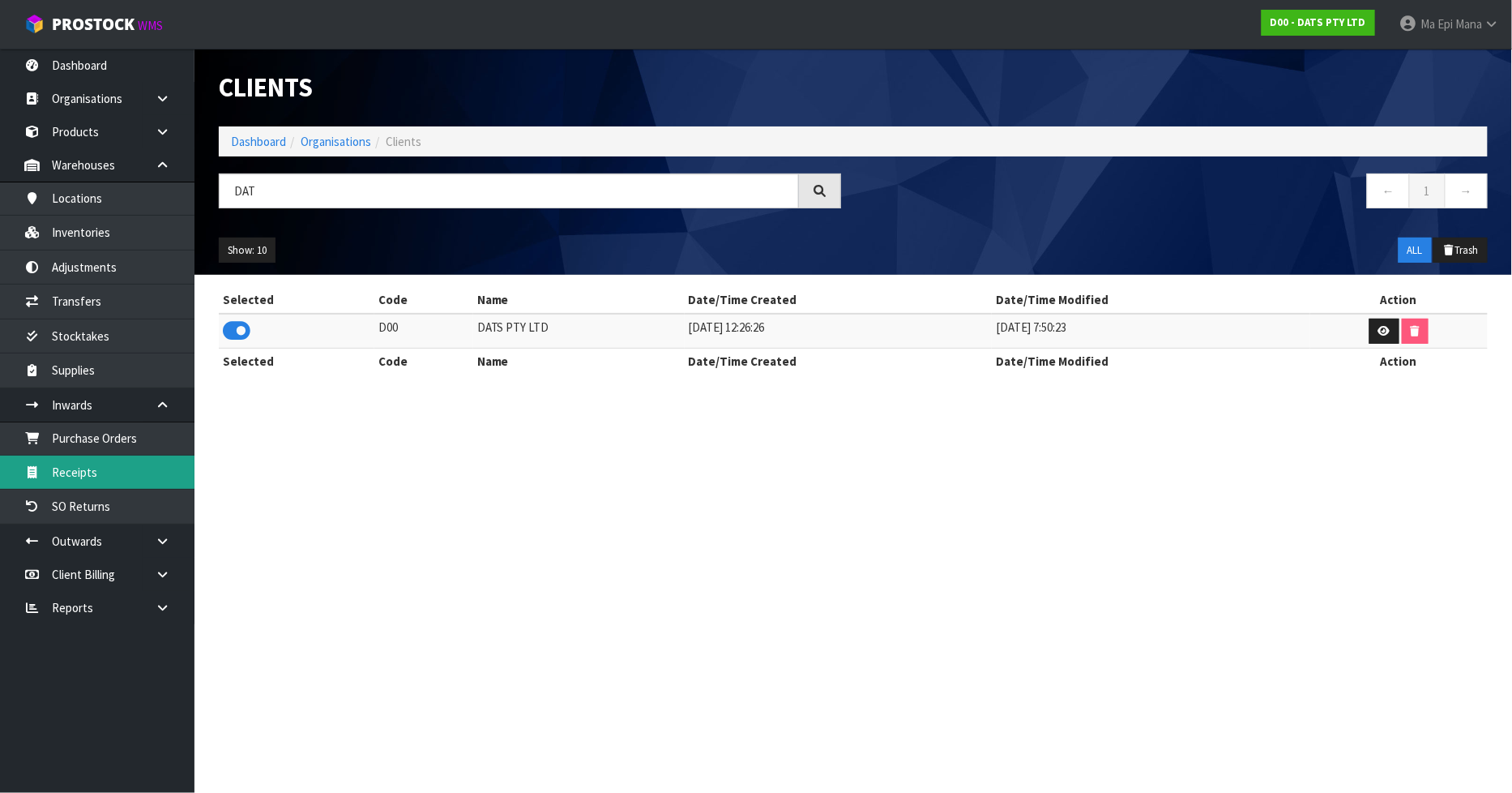
click at [83, 484] on link "Receipts" at bounding box center [97, 472] width 195 height 33
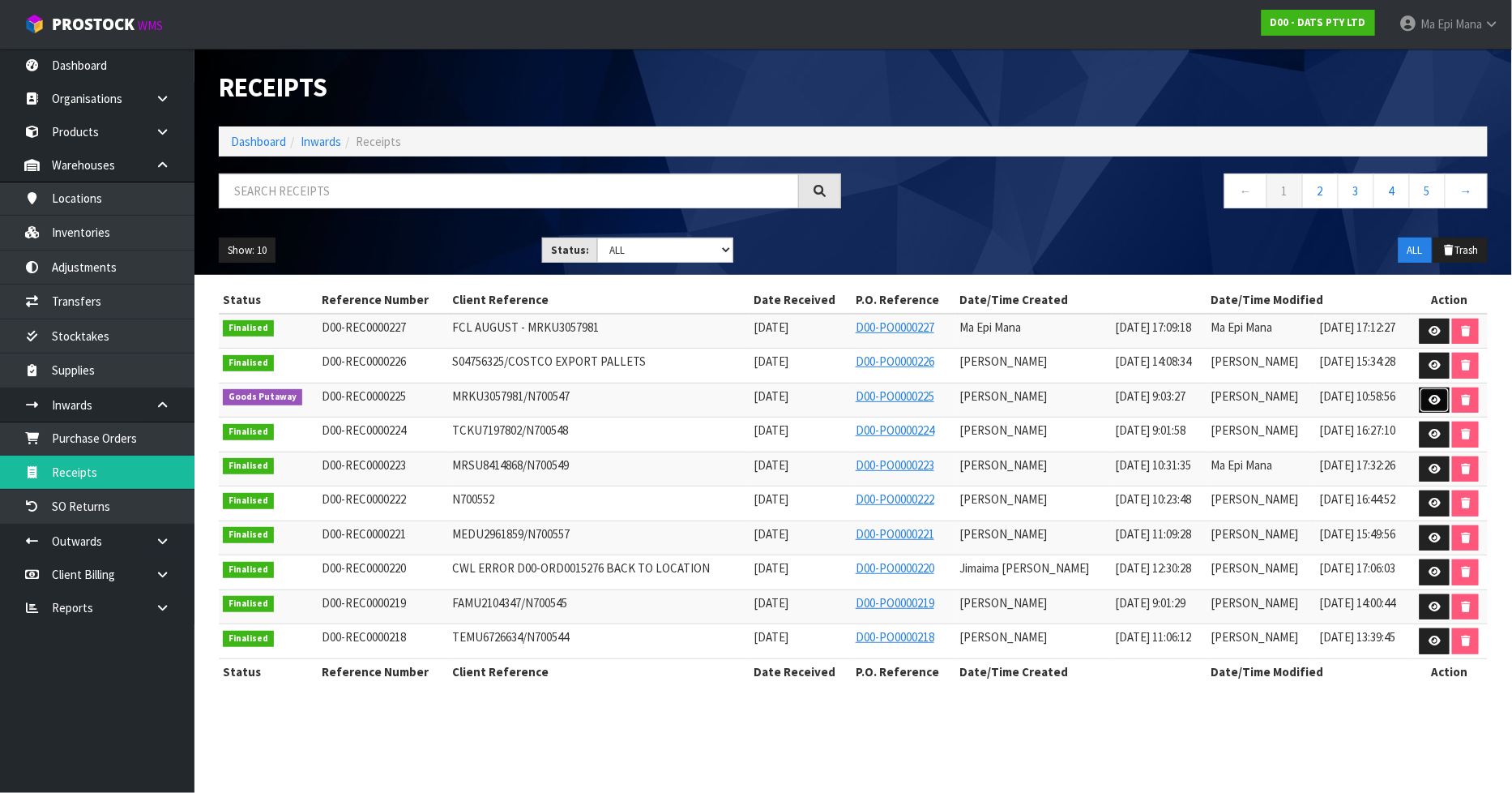
click at [1423, 407] on link at bounding box center [1434, 400] width 30 height 26
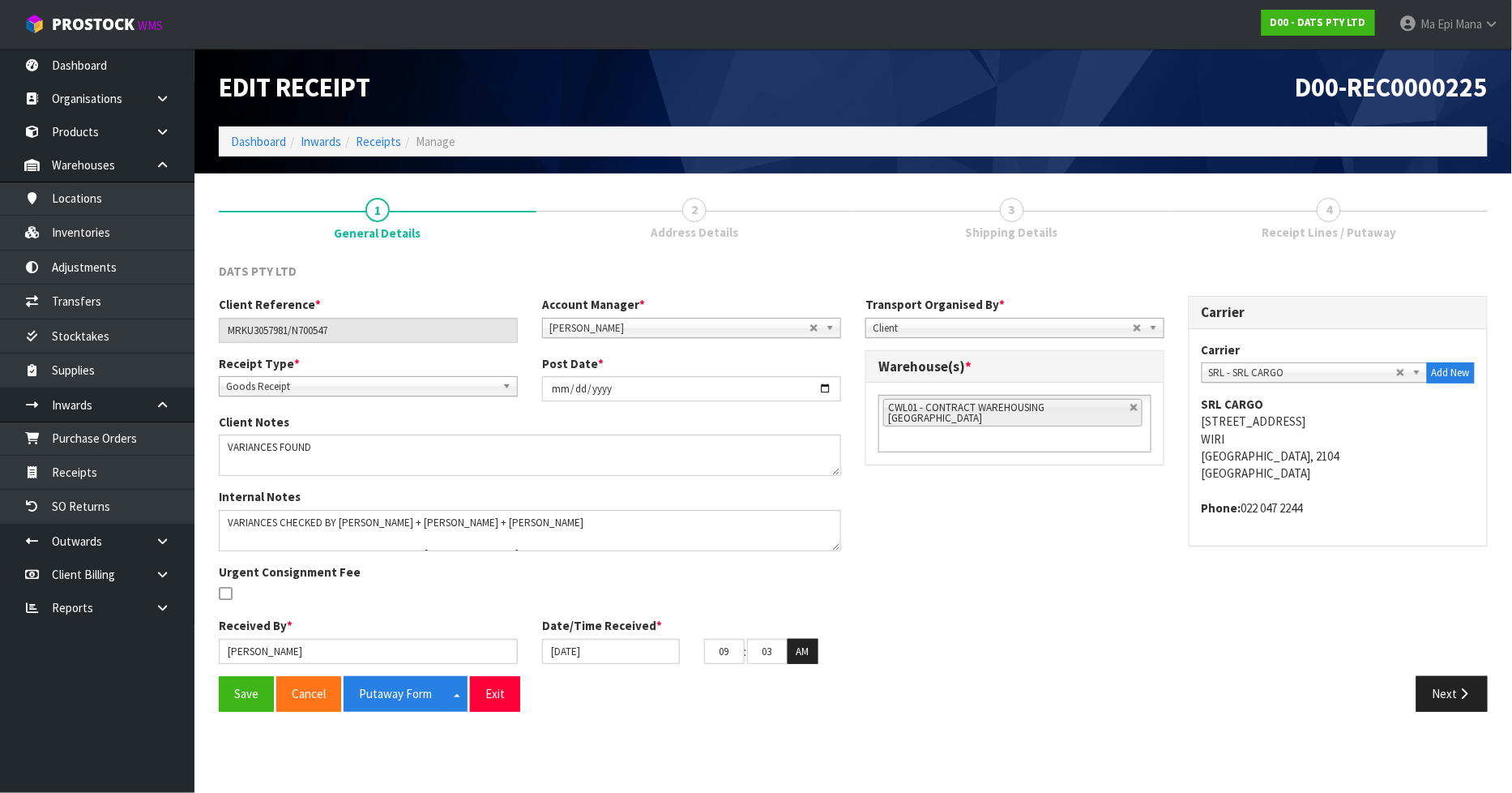
click at [1374, 230] on span "Receipt Lines / Putaway" at bounding box center [1329, 231] width 135 height 17
click at [1458, 689] on icon "button" at bounding box center [1464, 693] width 15 height 13
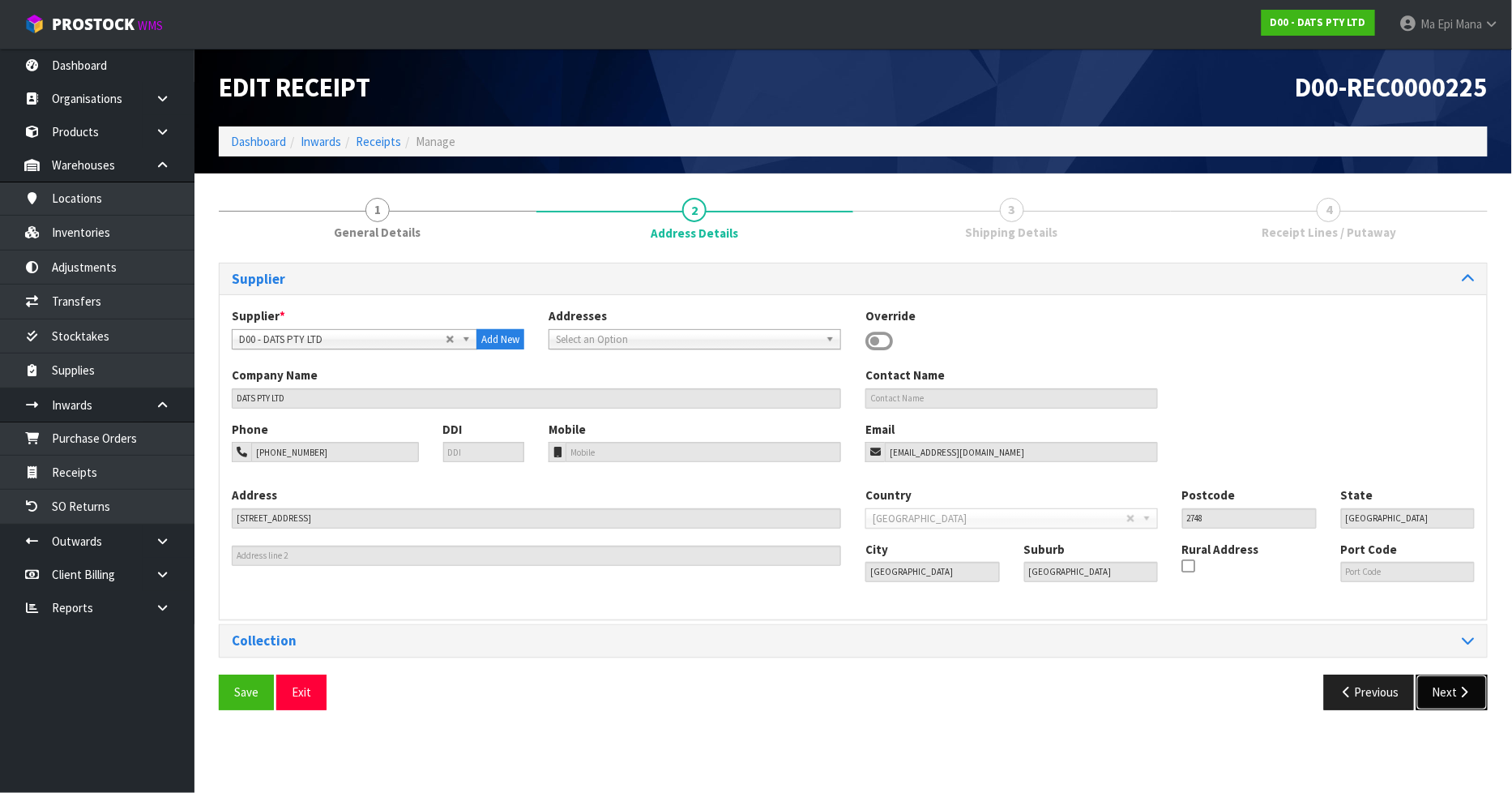
click at [1458, 689] on icon "button" at bounding box center [1464, 692] width 15 height 13
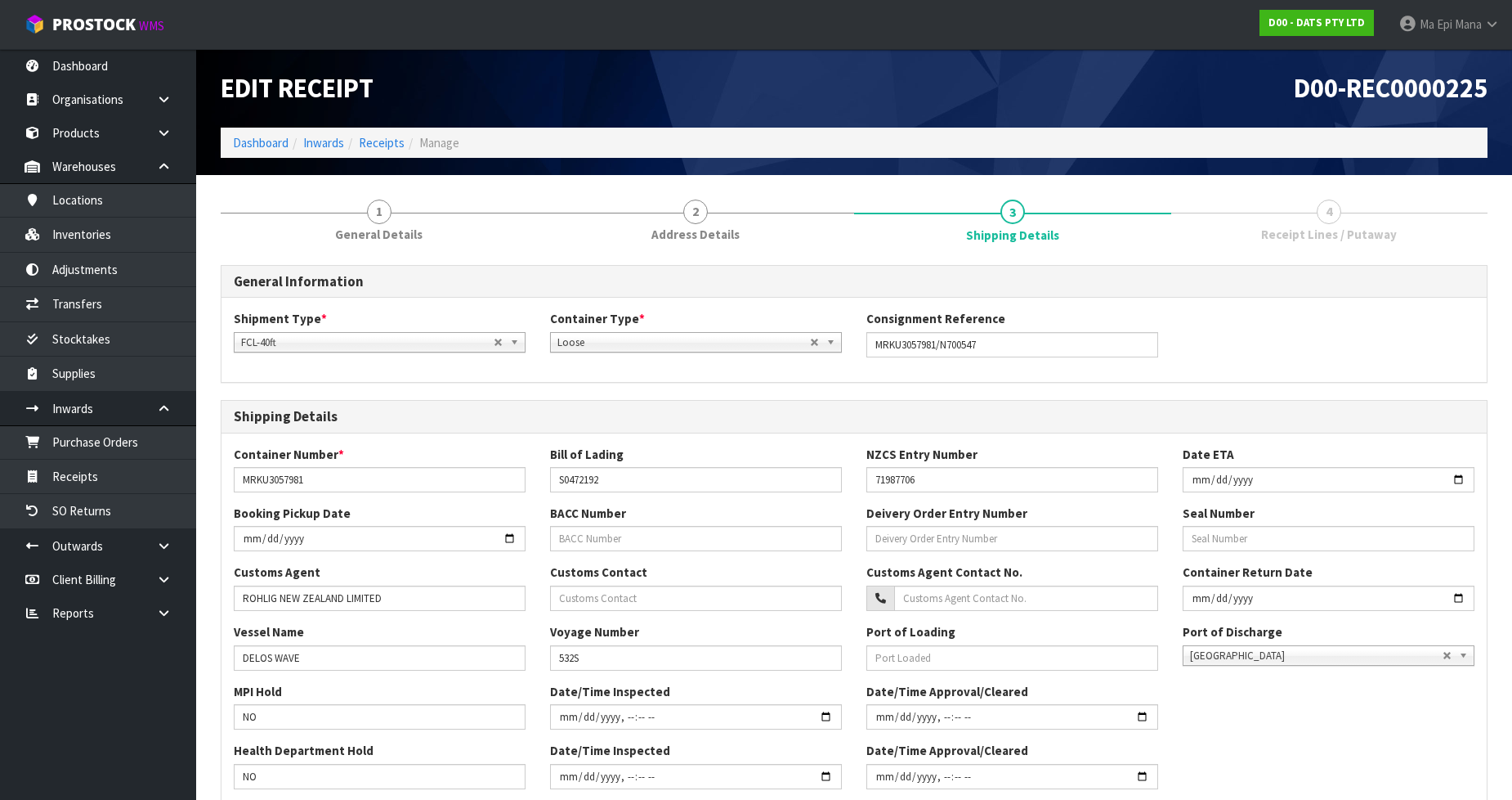
scroll to position [338, 0]
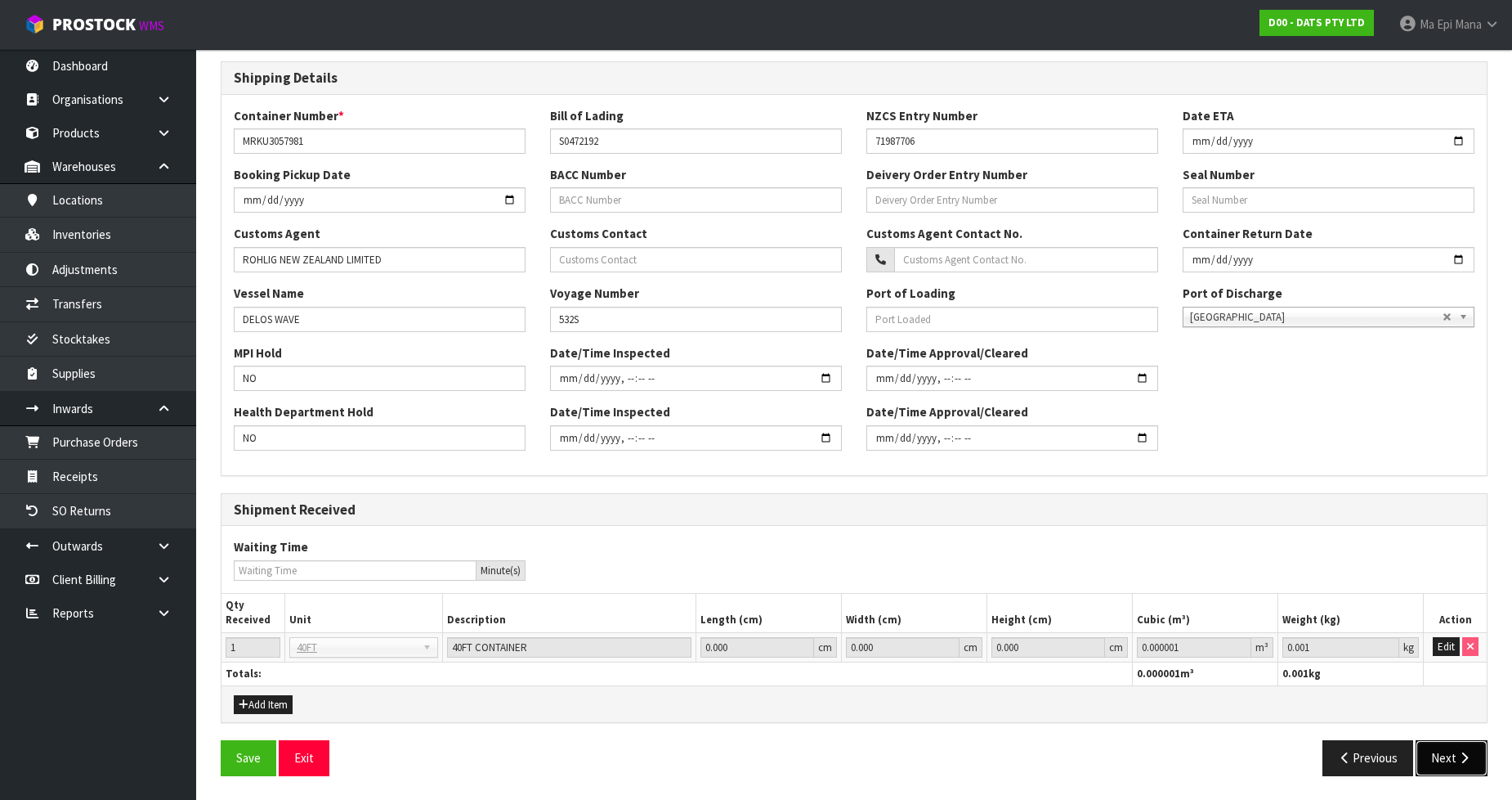
click at [1441, 748] on button "Next" at bounding box center [1452, 757] width 72 height 35
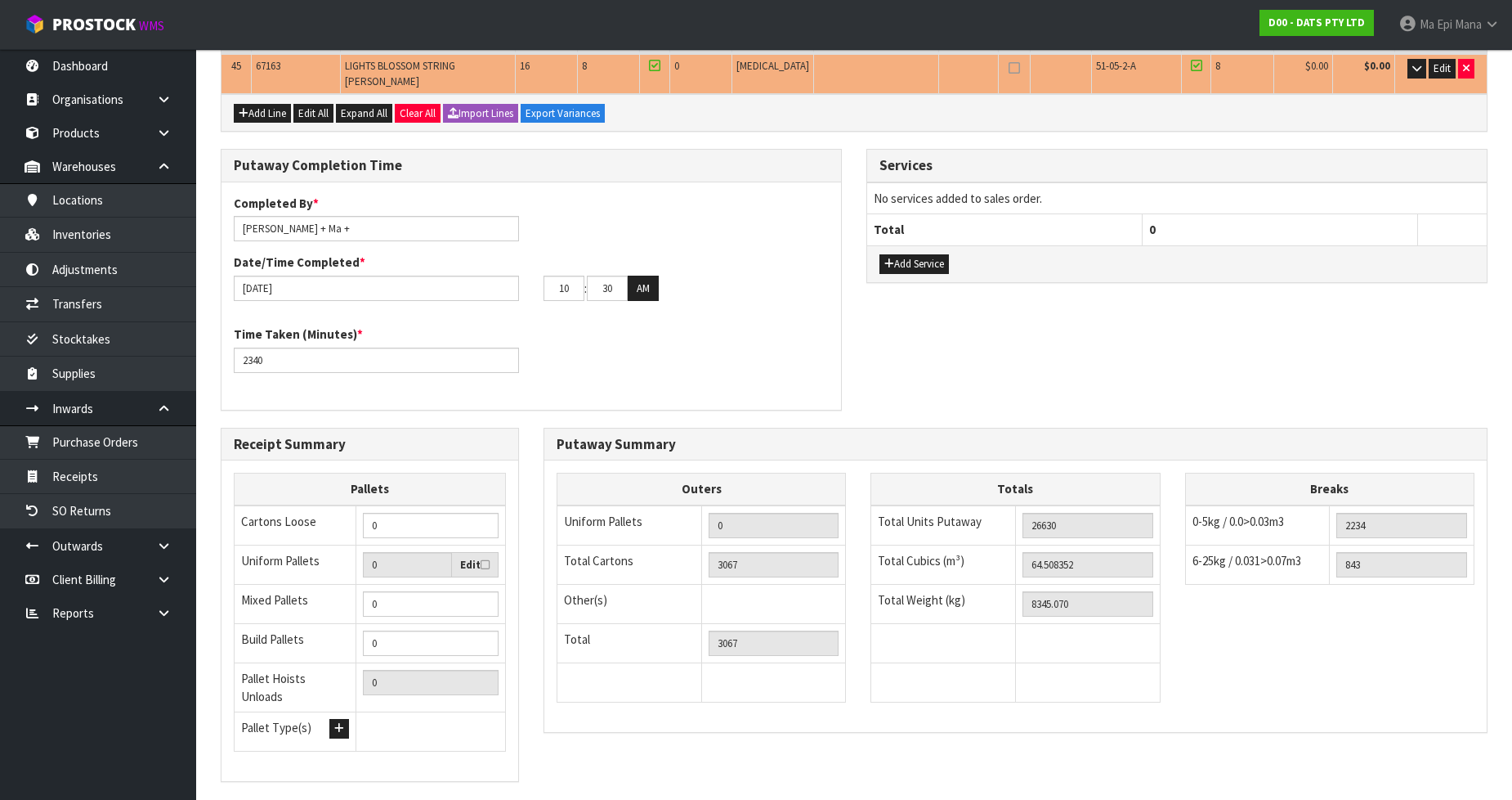
scroll to position [1886, 0]
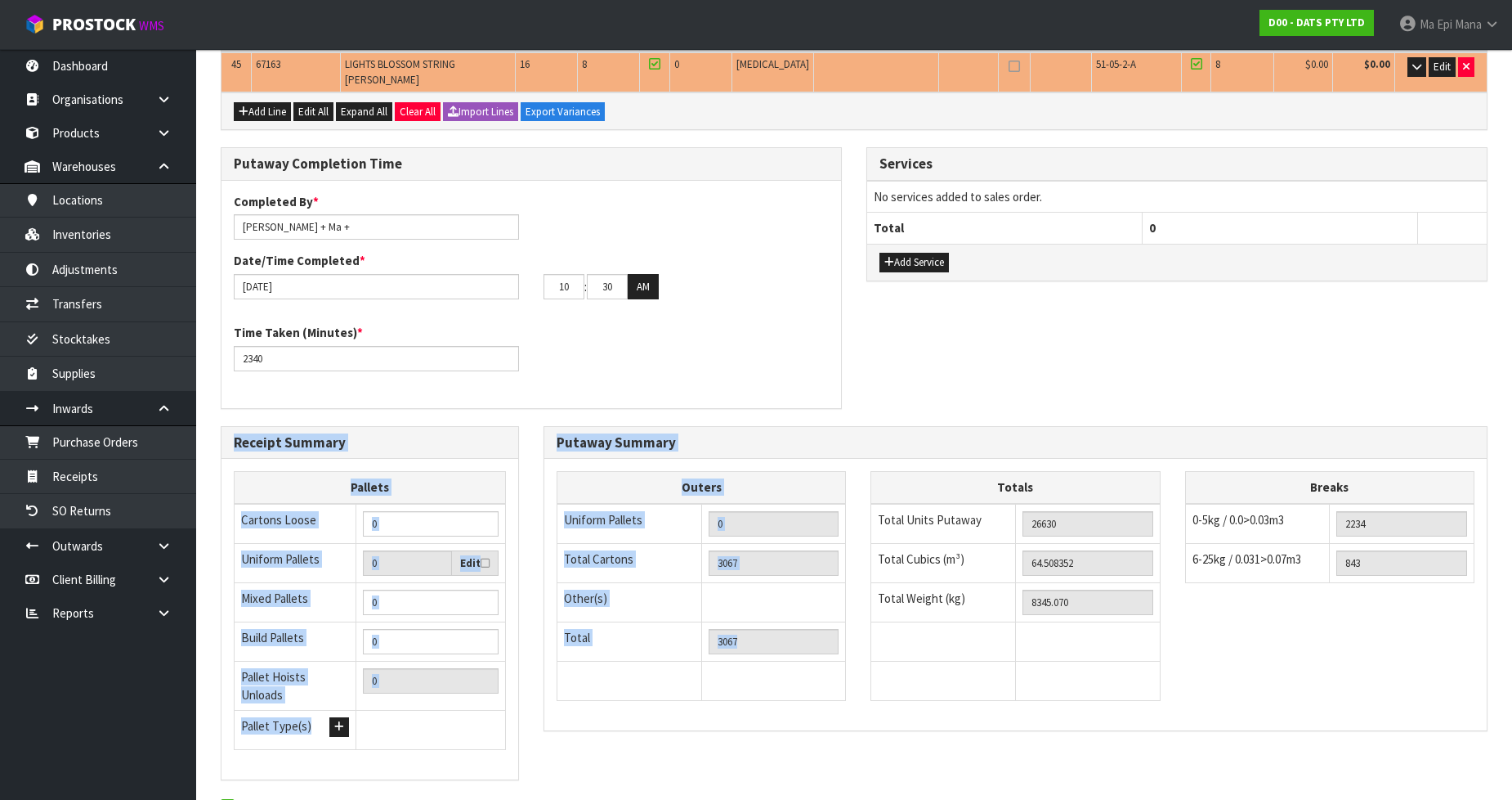
drag, startPoint x: 1410, startPoint y: 332, endPoint x: 1269, endPoint y: 577, distance: 282.7
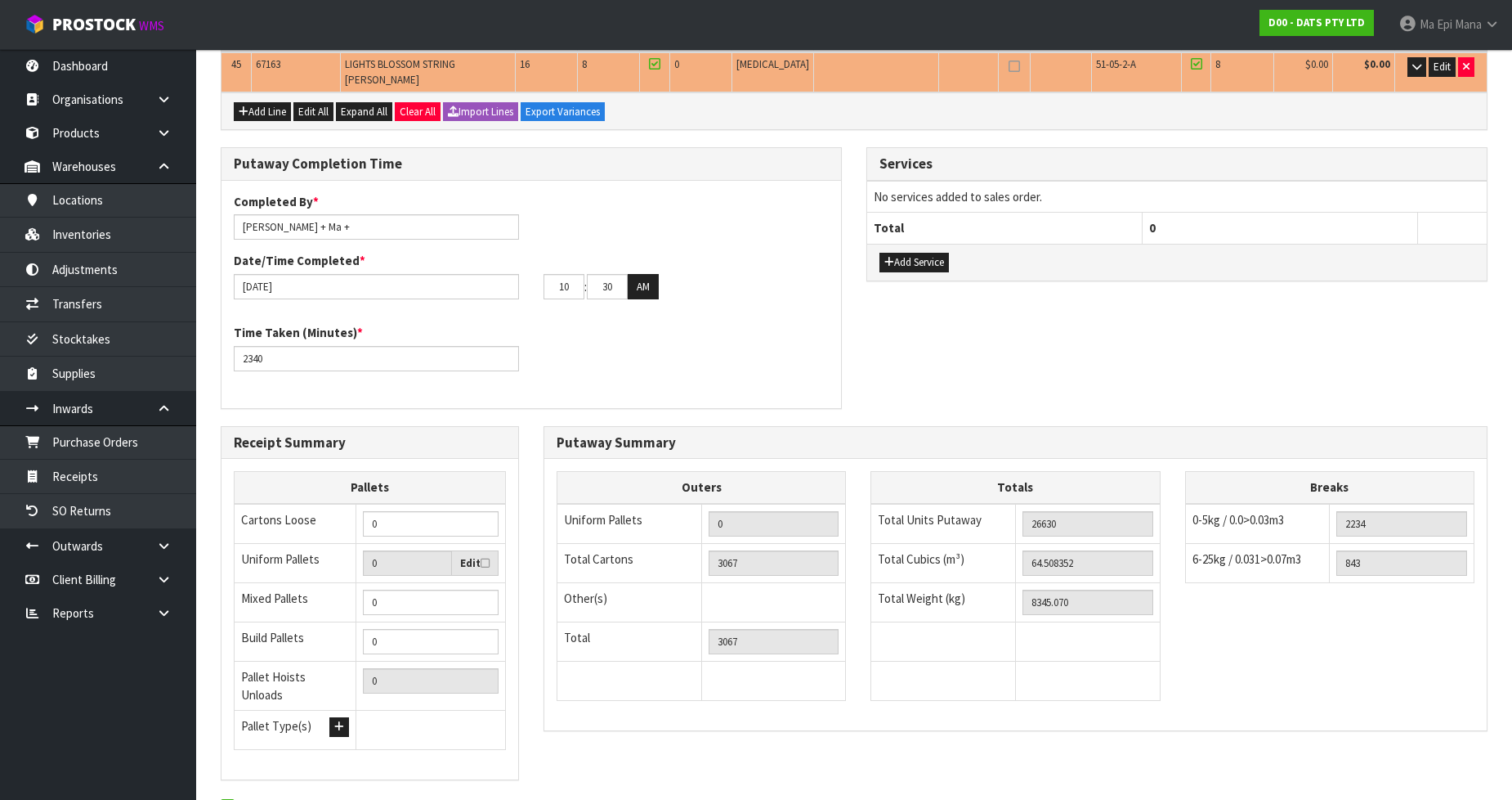
click at [1460, 543] on td "843" at bounding box center [1403, 562] width 145 height 39
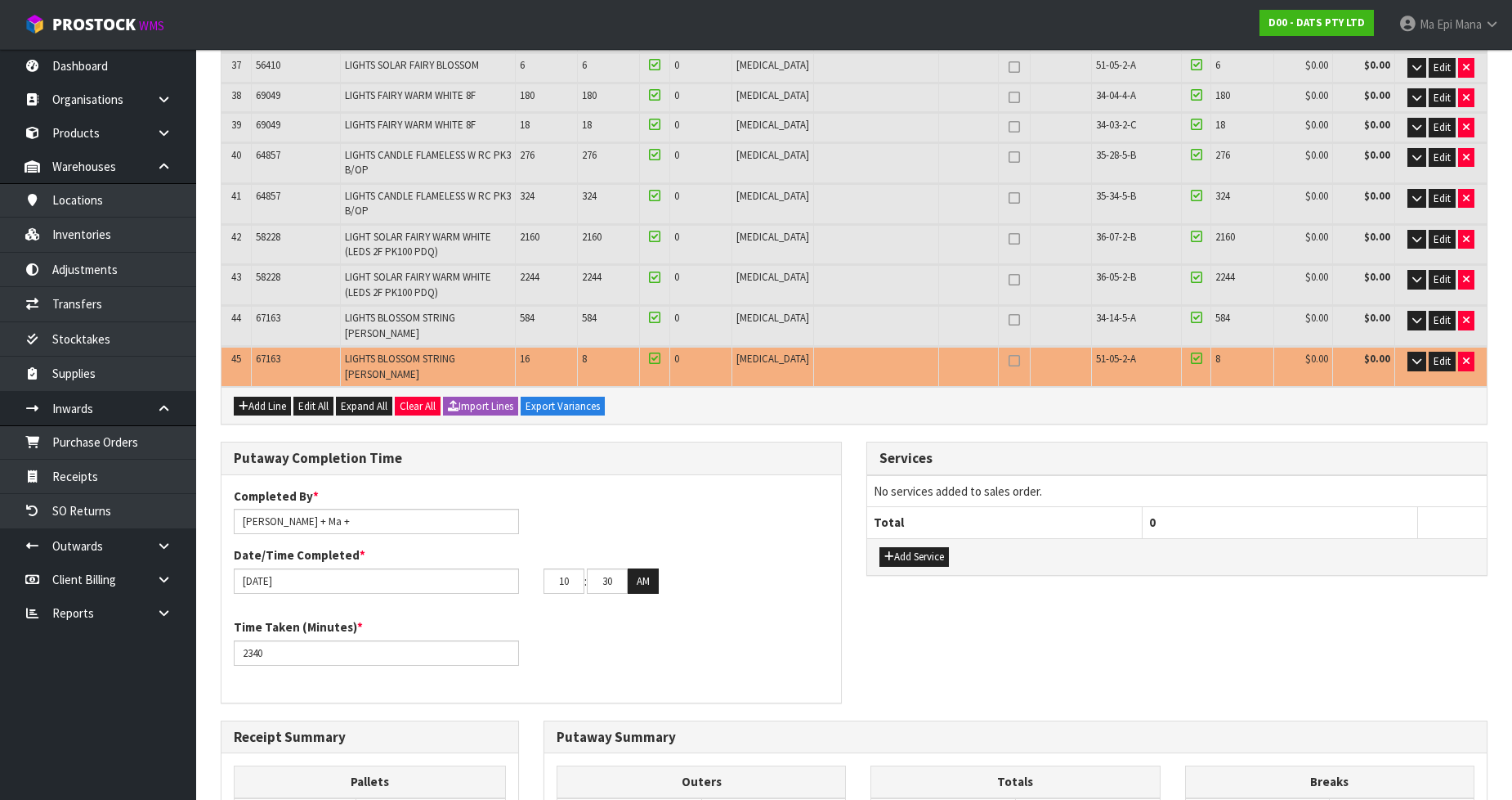
scroll to position [1433, 0]
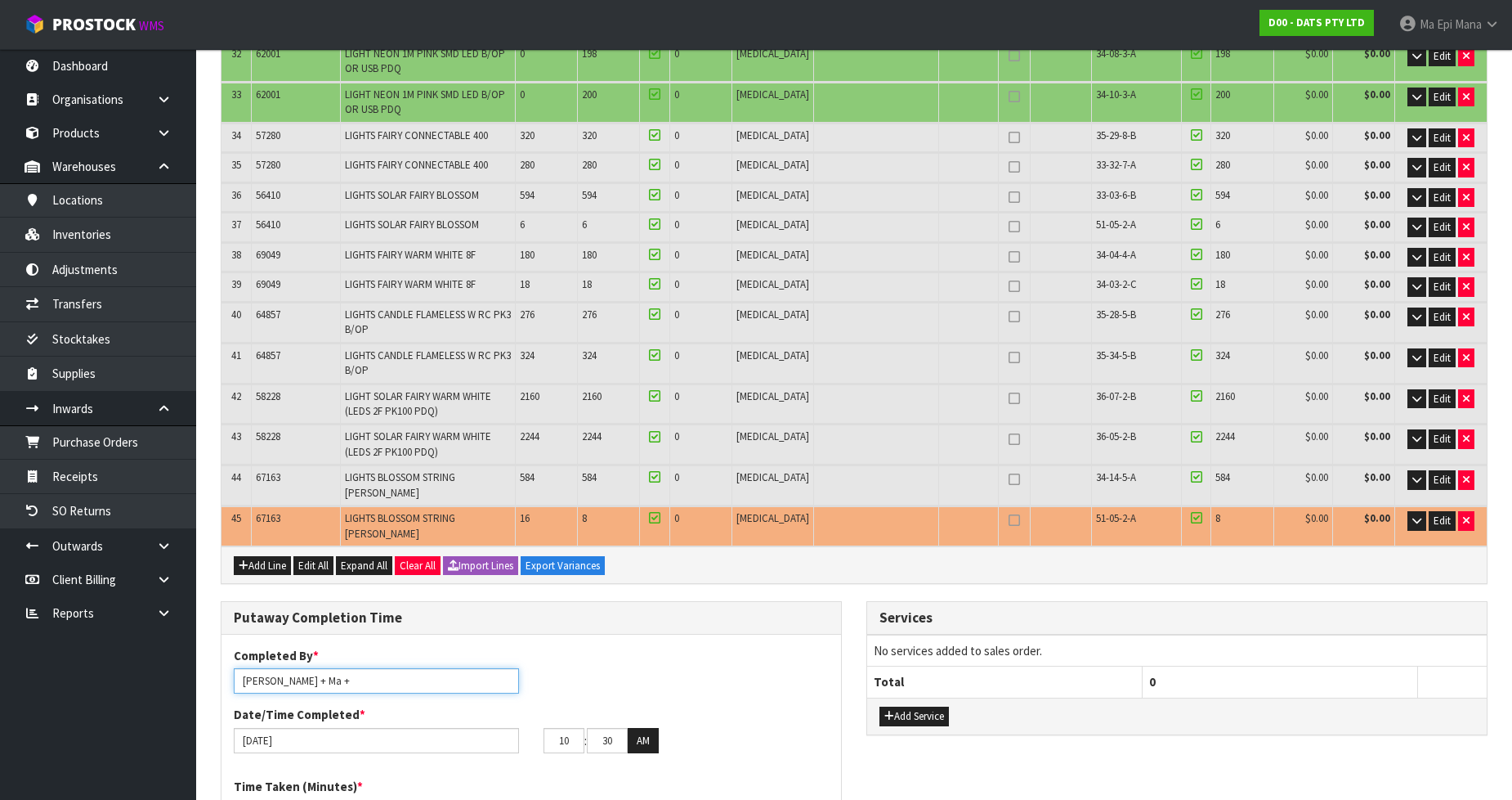
click at [364, 668] on input "[PERSON_NAME] + Ma +" at bounding box center [376, 681] width 285 height 25
click at [740, 728] on div "10 : 30 : 00 AM" at bounding box center [686, 740] width 285 height 26
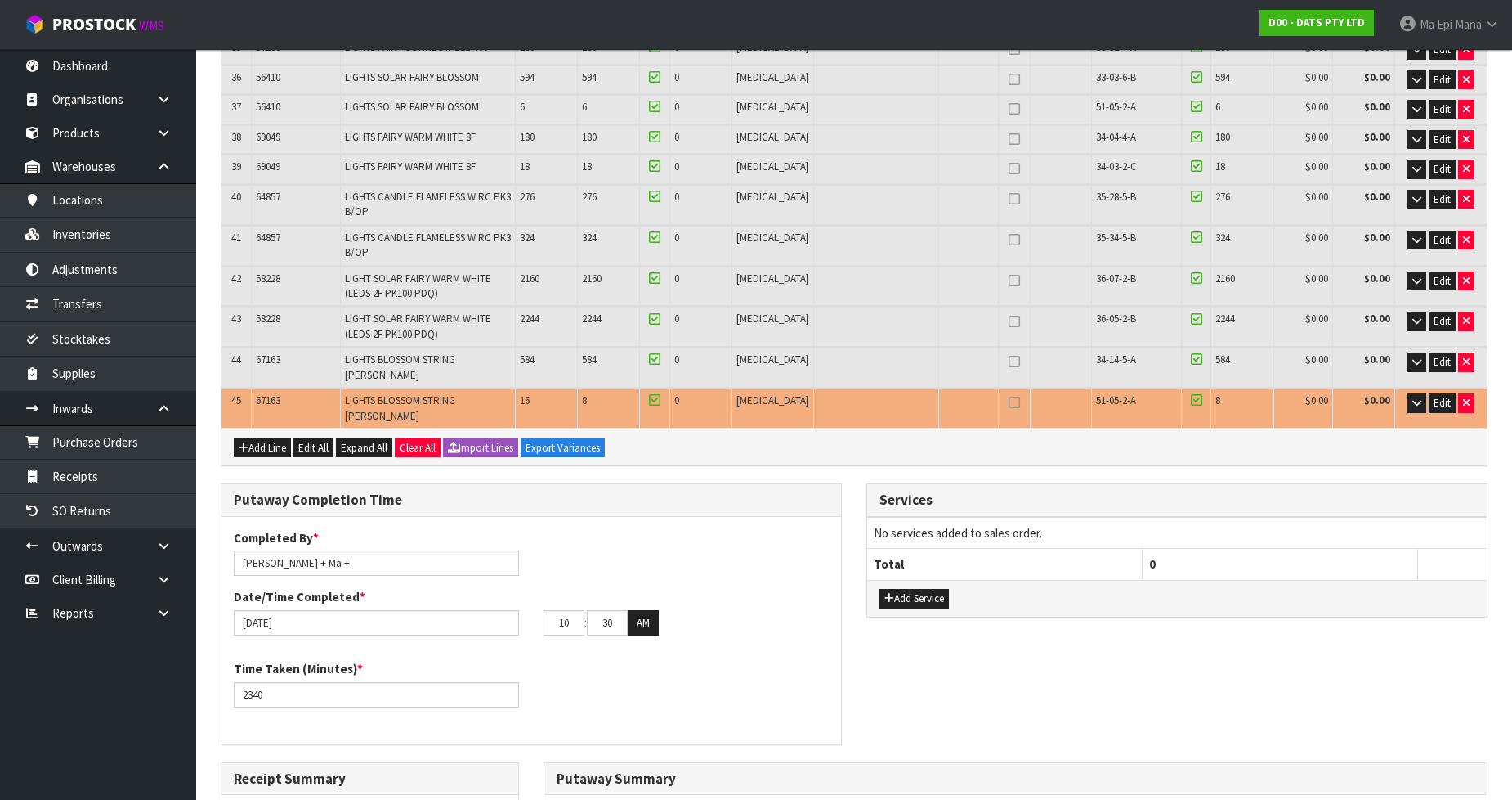
scroll to position [1523, 0]
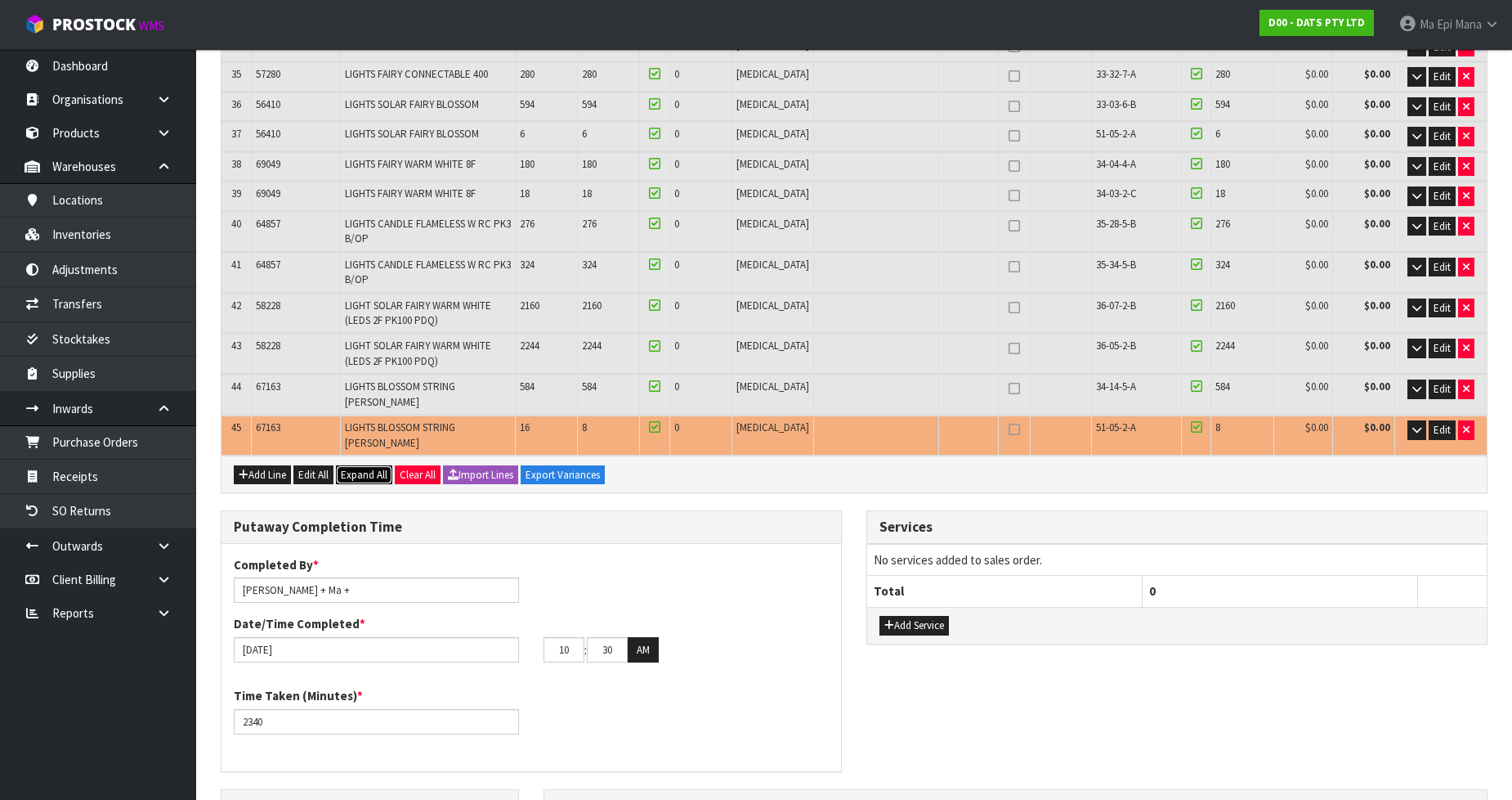
click at [362, 468] on span "Expand All" at bounding box center [364, 474] width 46 height 14
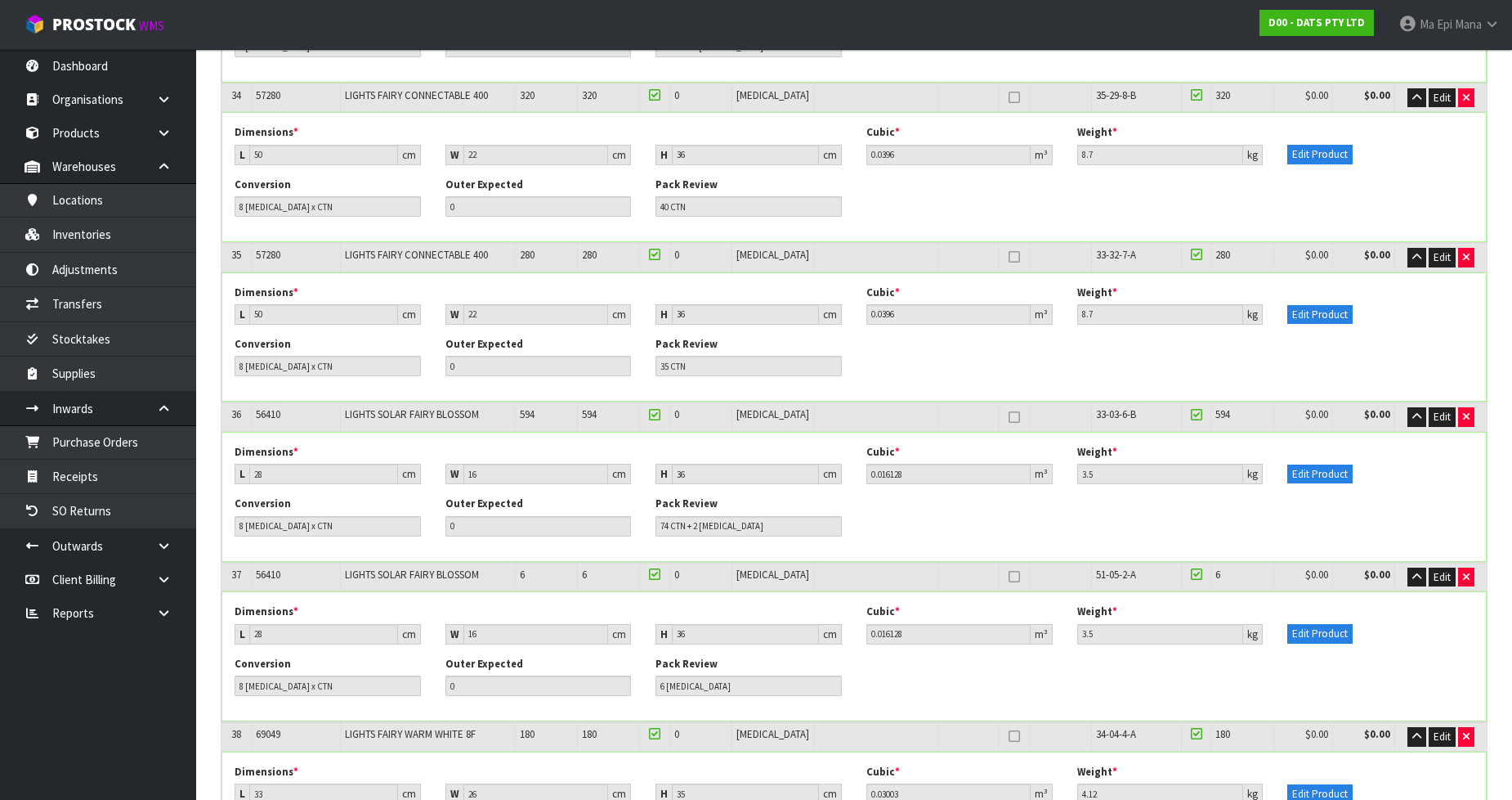
scroll to position [5815, 0]
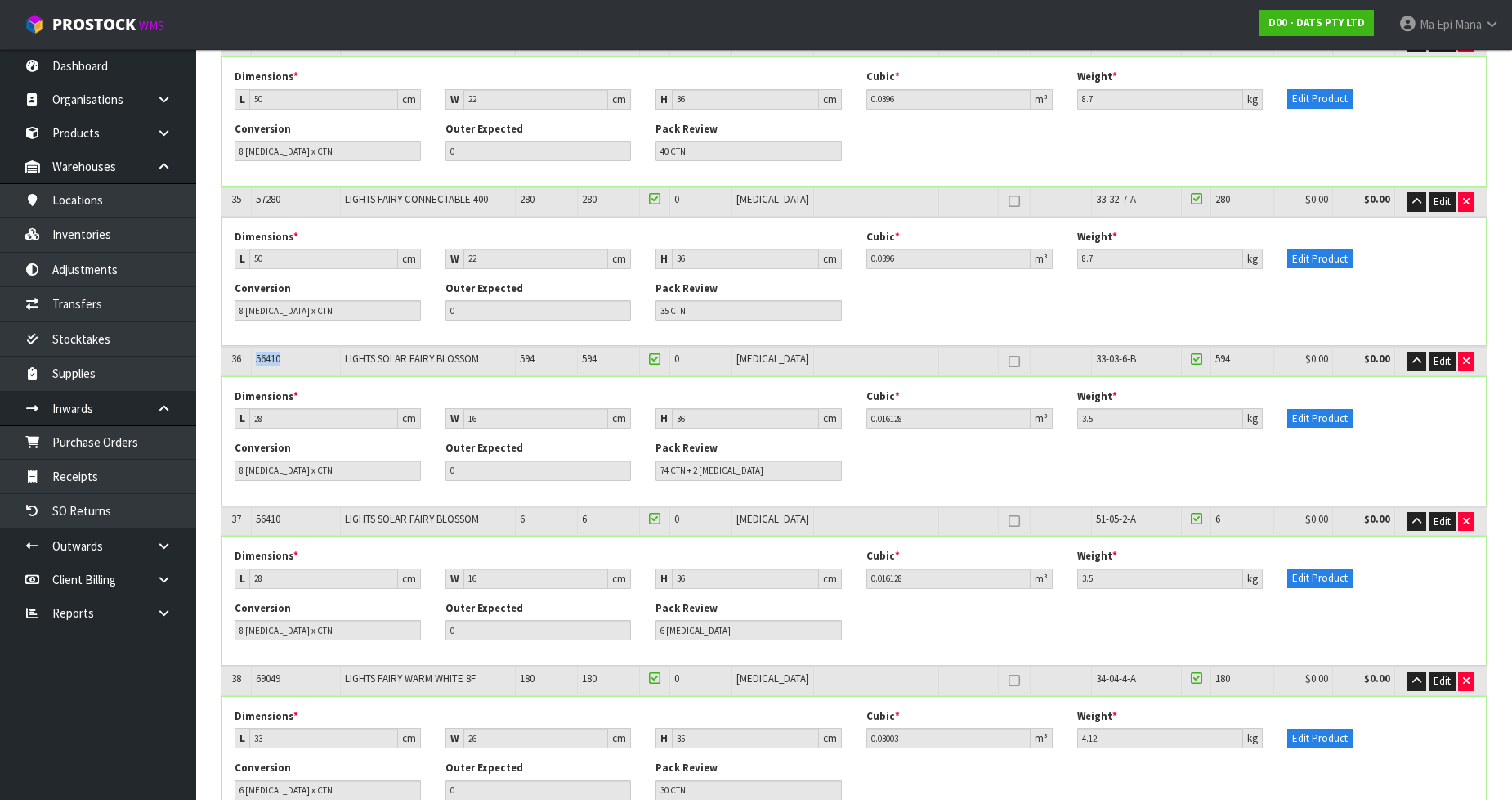
drag, startPoint x: 309, startPoint y: 304, endPoint x: 256, endPoint y: 302, distance: 53.0
click at [256, 347] on td "56410" at bounding box center [295, 361] width 89 height 29
click at [1436, 354] on span "Edit" at bounding box center [1442, 360] width 17 height 14
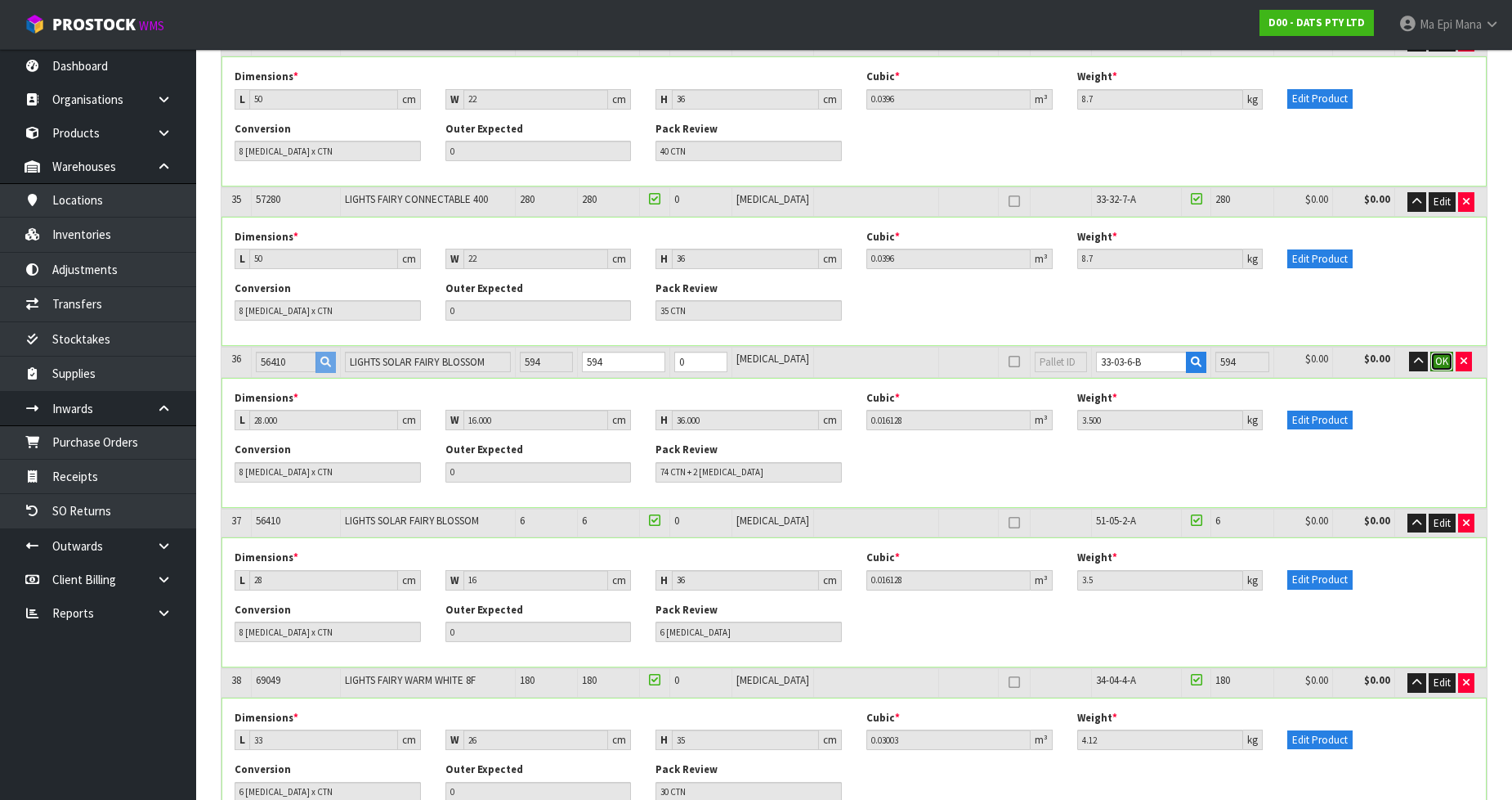
click at [1439, 354] on span "OK" at bounding box center [1442, 360] width 13 height 14
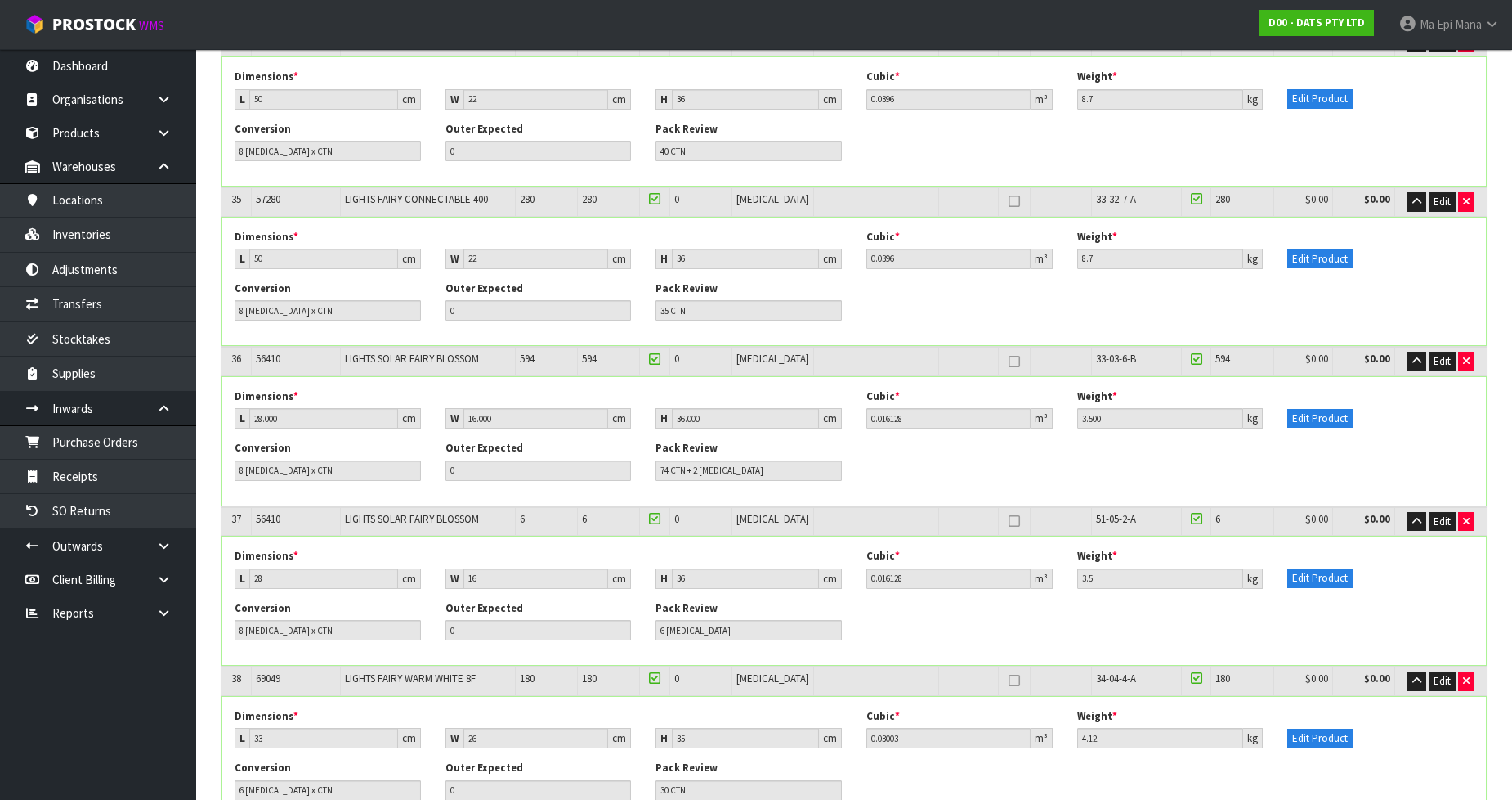
click at [1097, 512] on span "51-05-2-A" at bounding box center [1117, 519] width 40 height 14
copy tr "51-05-2-A"
click at [1471, 512] on button "button" at bounding box center [1467, 522] width 16 height 20
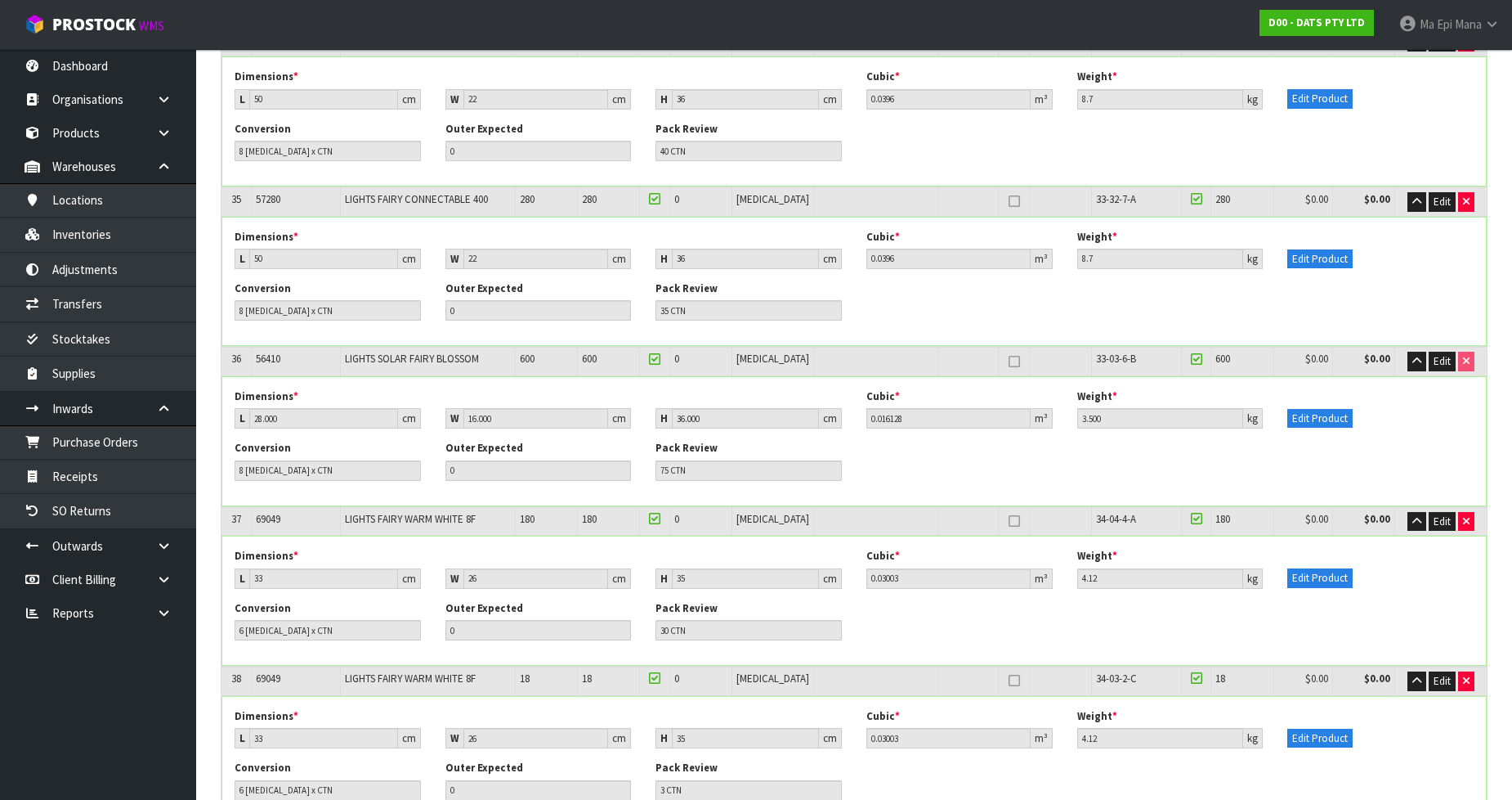
type input "3068"
type input "64.5072"
type input "8344.89"
type input "75"
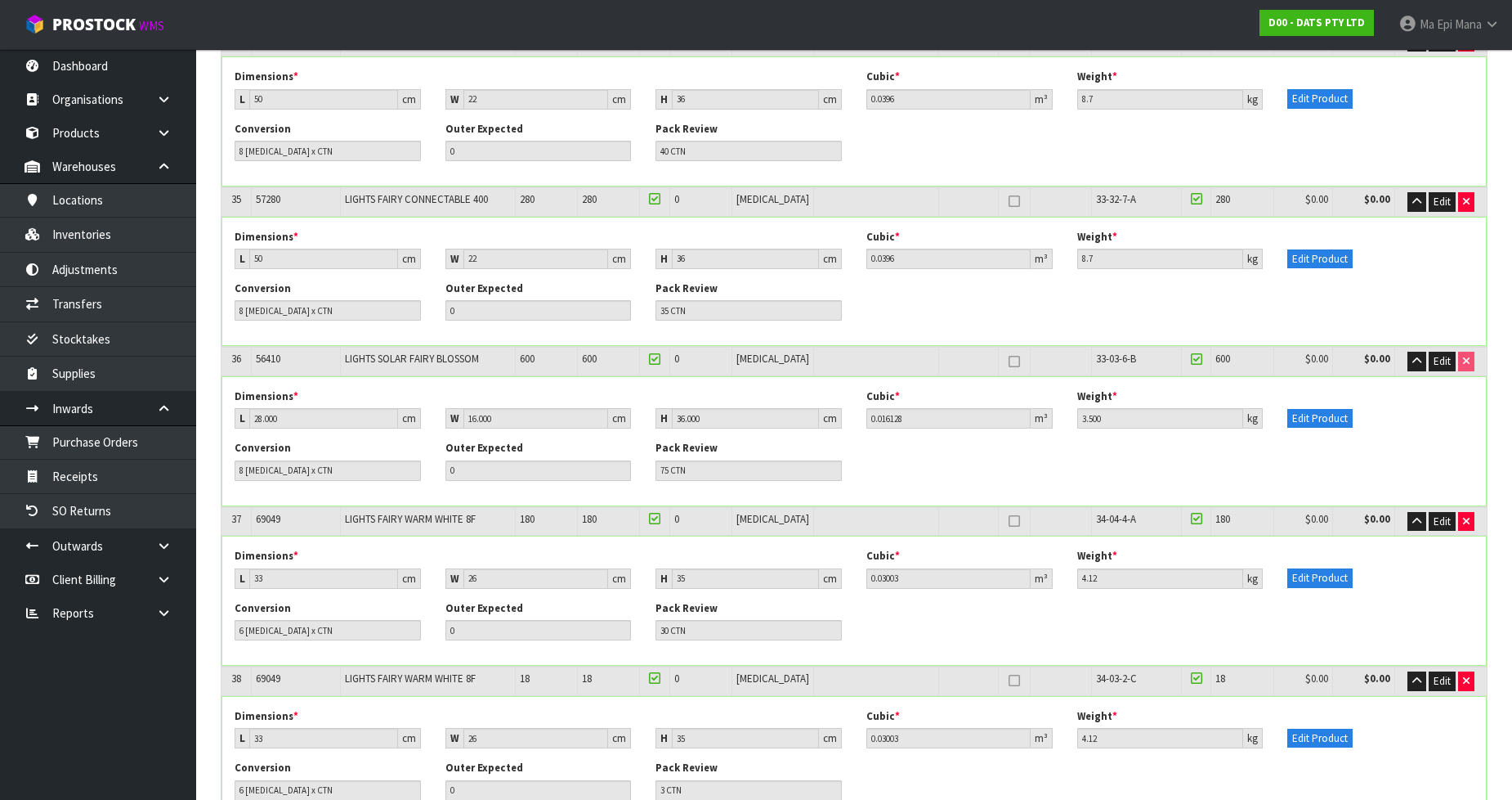
type input "75 CTN"
click at [1435, 354] on span "Edit" at bounding box center [1442, 360] width 17 height 14
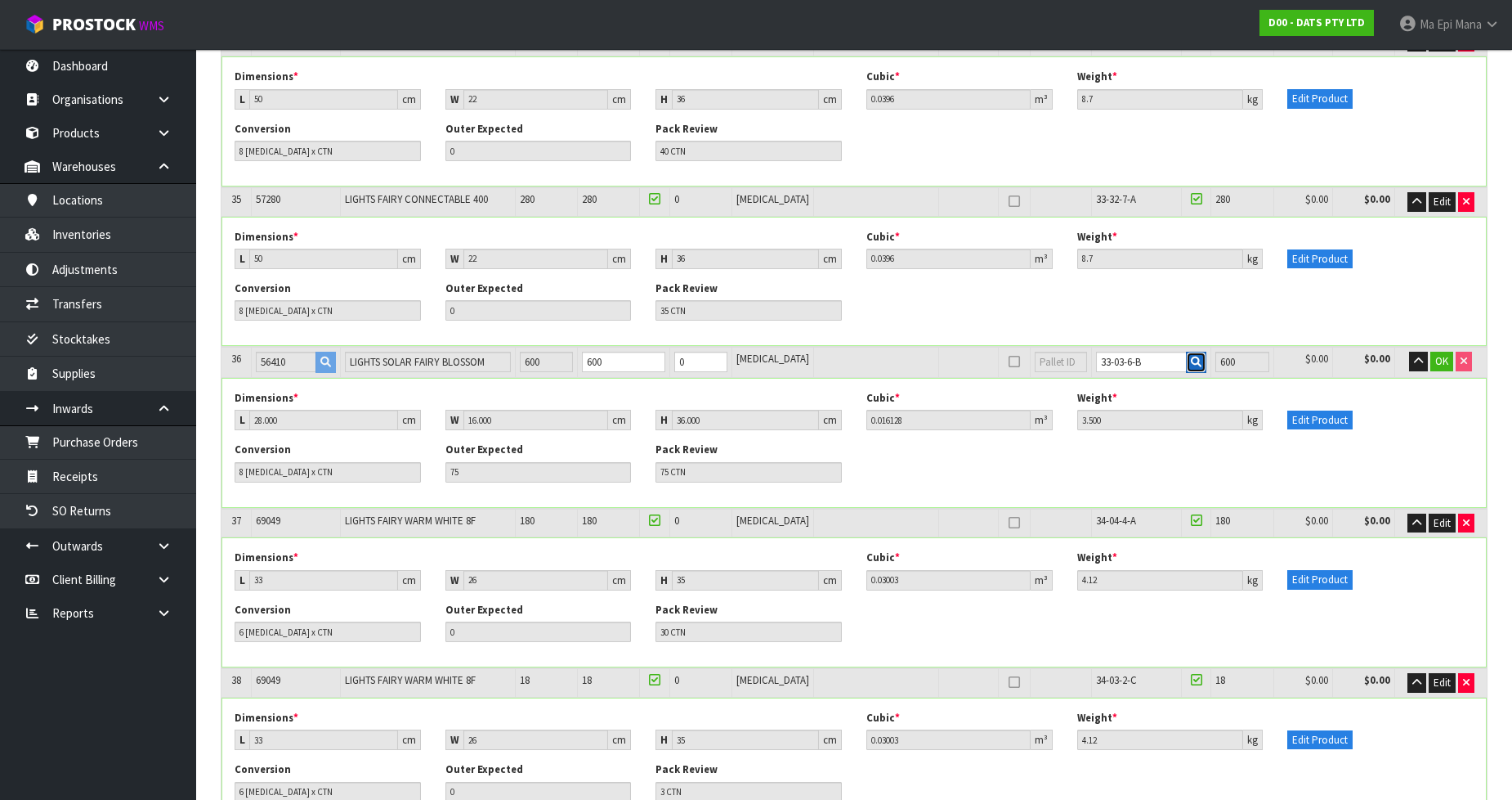
click at [1191, 357] on icon "button" at bounding box center [1196, 362] width 11 height 11
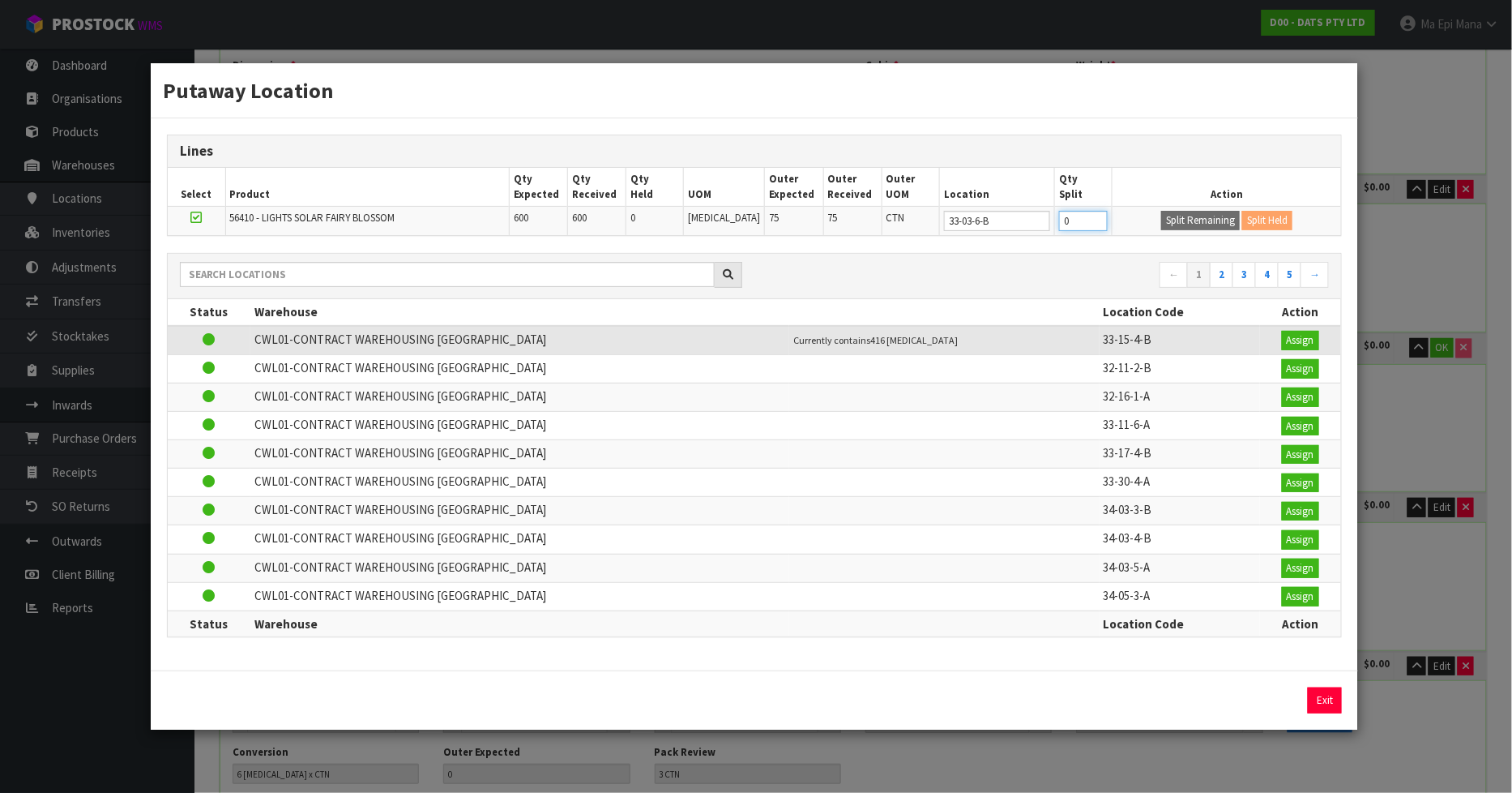
click at [1070, 229] on input "0" at bounding box center [1083, 221] width 48 height 21
type input "592"
click at [1177, 219] on button "Split Remaining" at bounding box center [1201, 221] width 79 height 20
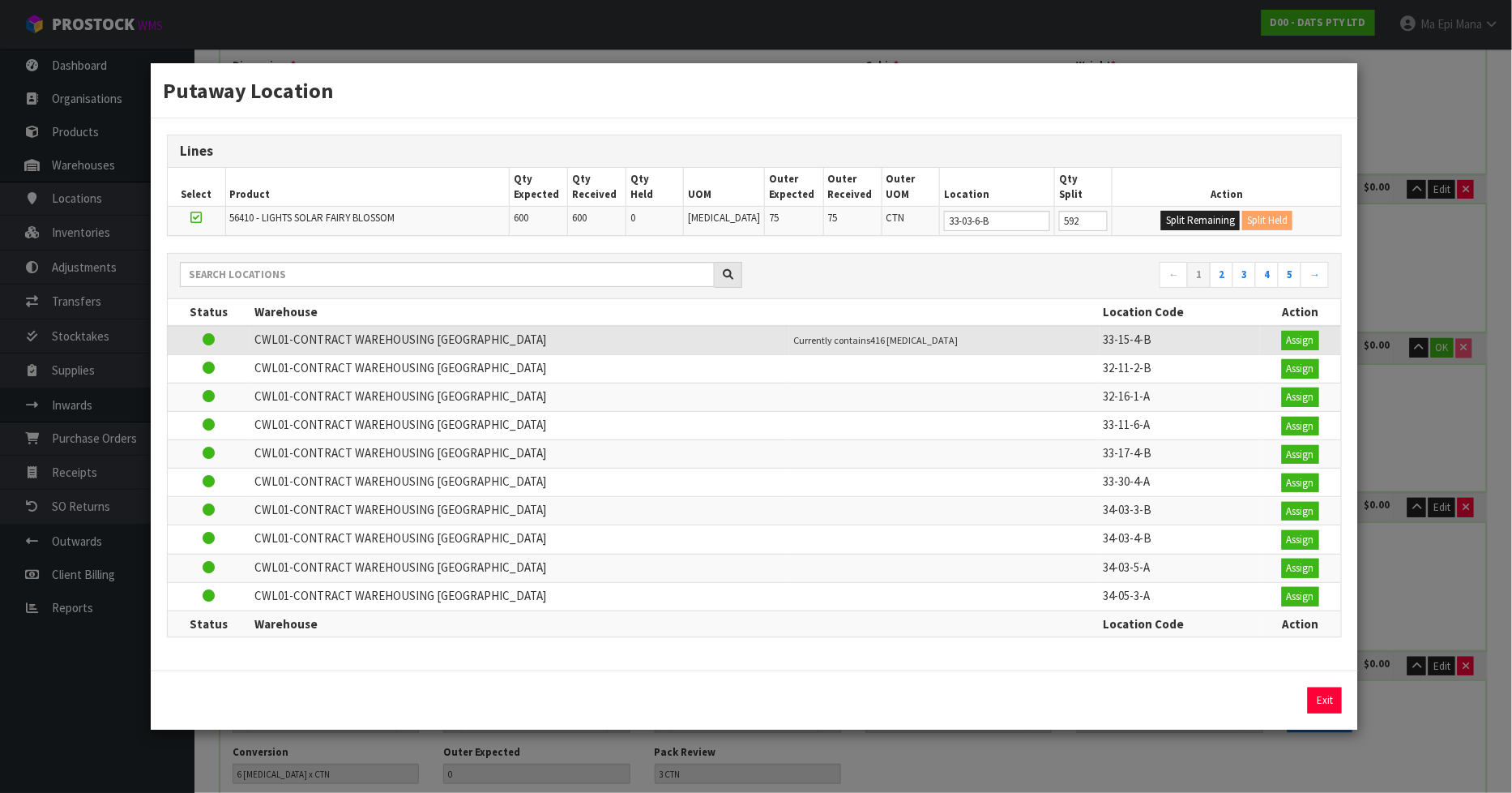
type input "592"
type input "74"
type input "74 CTN"
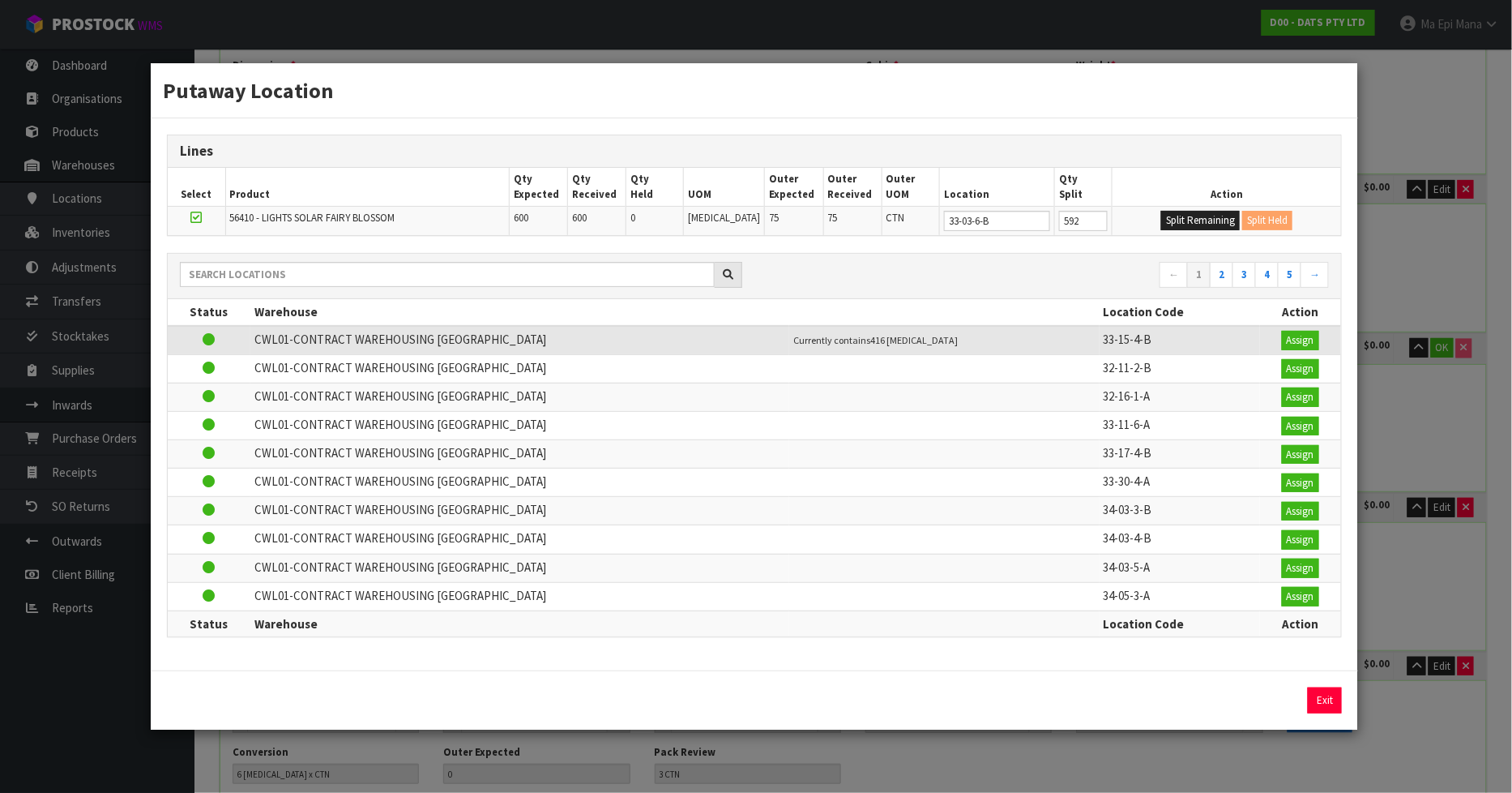
type input "0"
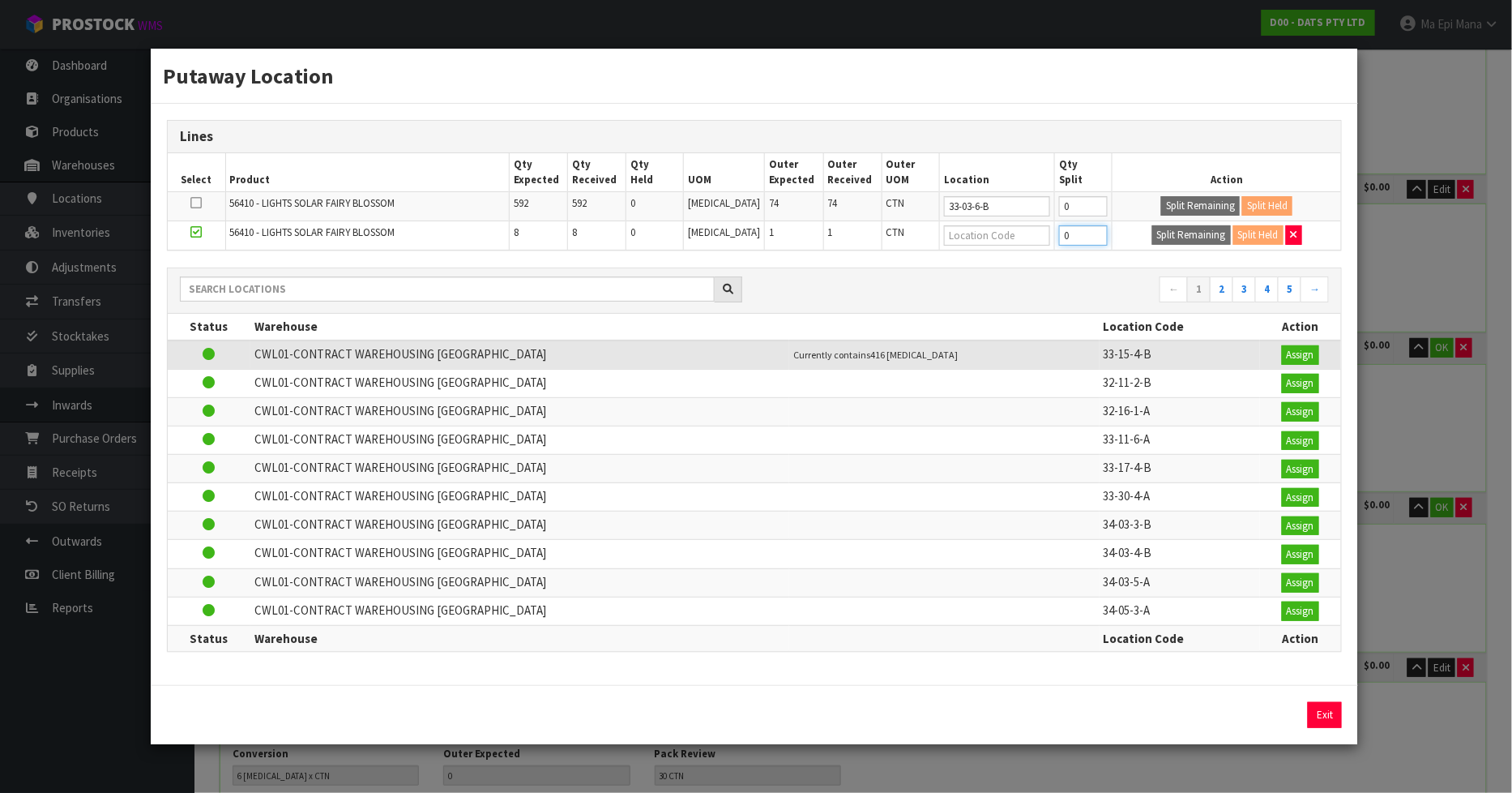
click at [1070, 237] on input "0" at bounding box center [1083, 235] width 48 height 21
click at [995, 237] on input "text" at bounding box center [997, 235] width 106 height 21
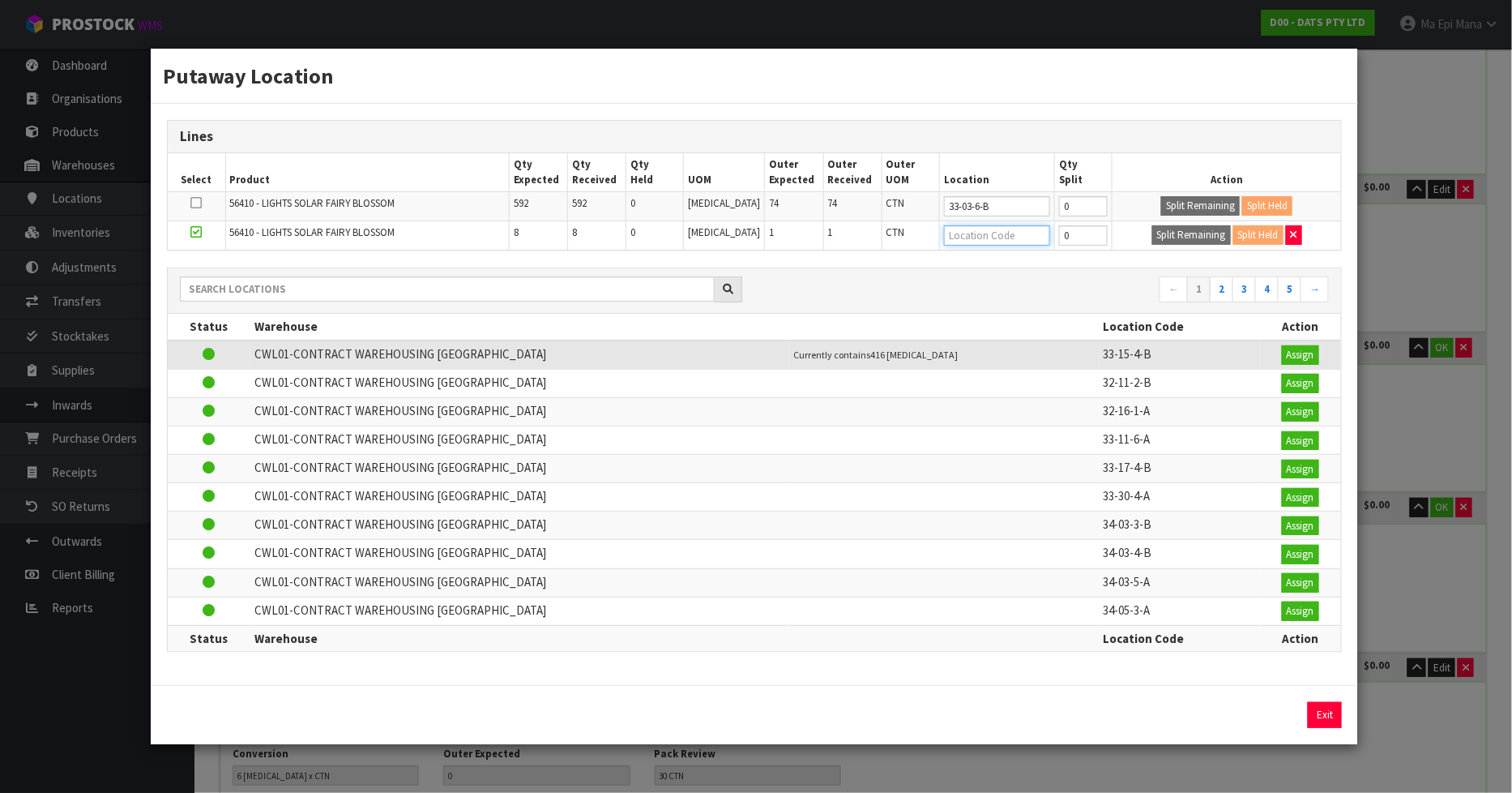
paste input "51-05-2-A"
type input "51-05-2-A"
click at [1337, 708] on button "Exit" at bounding box center [1325, 714] width 34 height 26
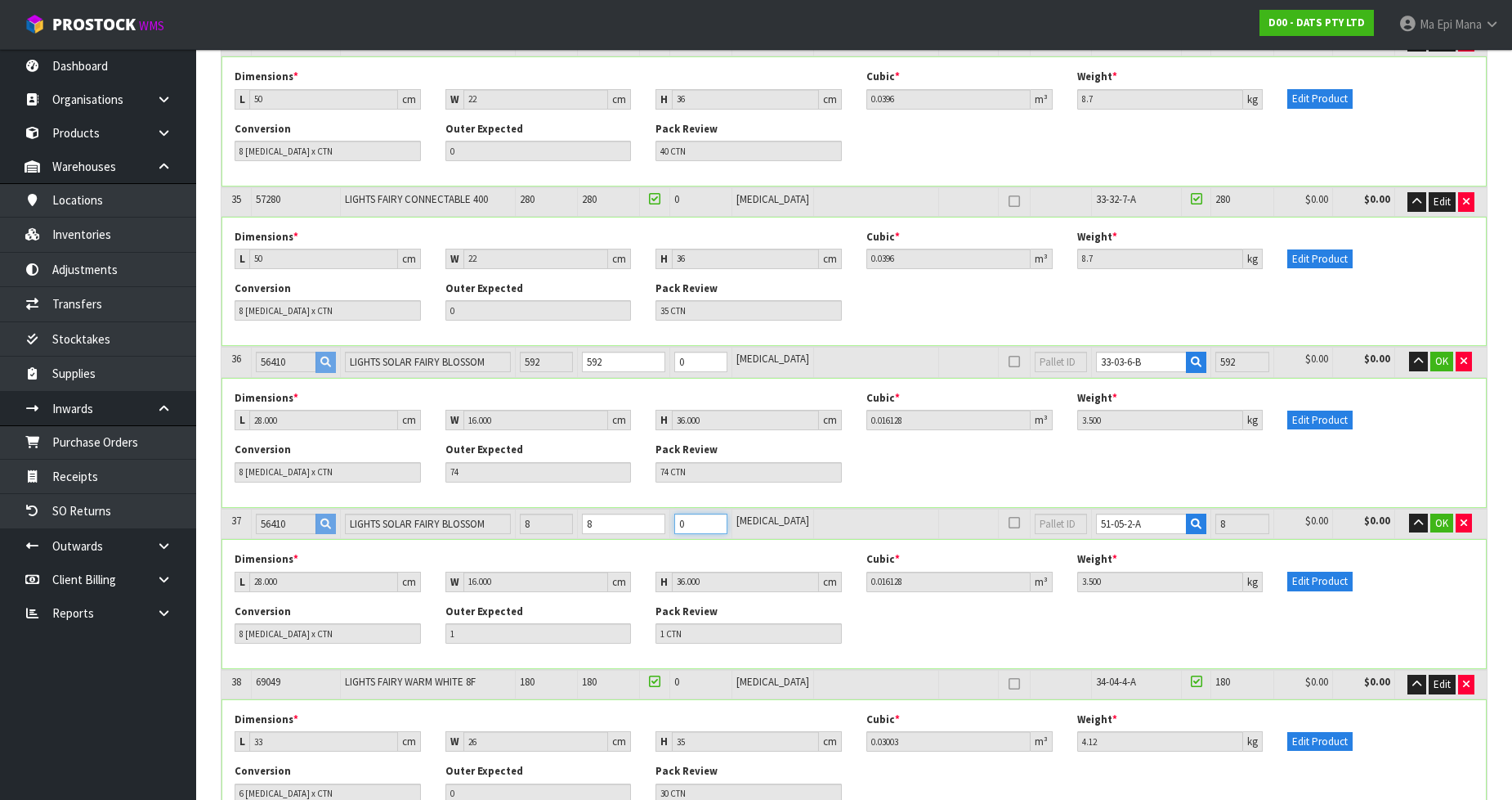
click at [713, 513] on input "0" at bounding box center [700, 523] width 53 height 21
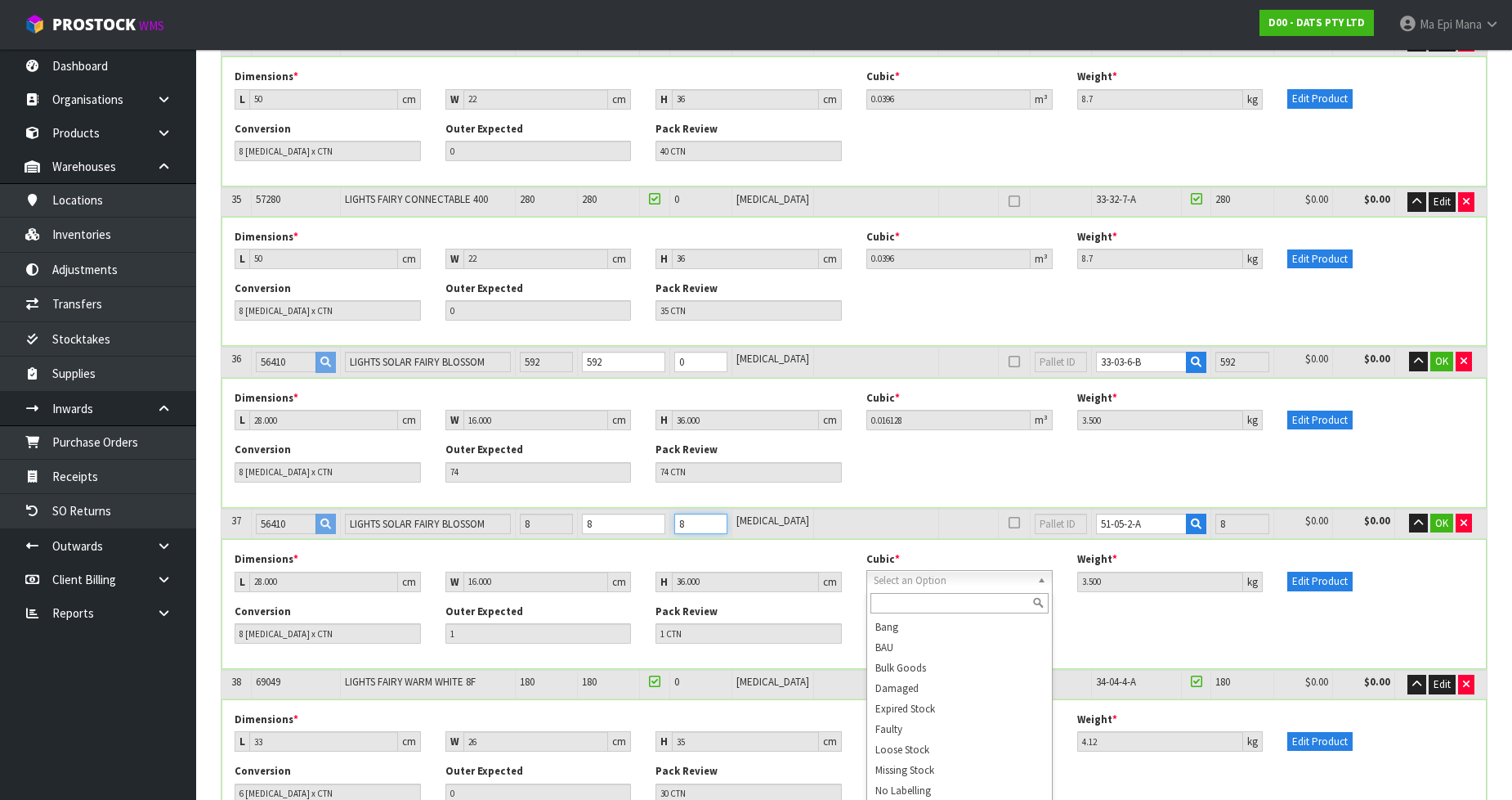
type input "8"
click at [919, 602] on input "text" at bounding box center [959, 603] width 178 height 21
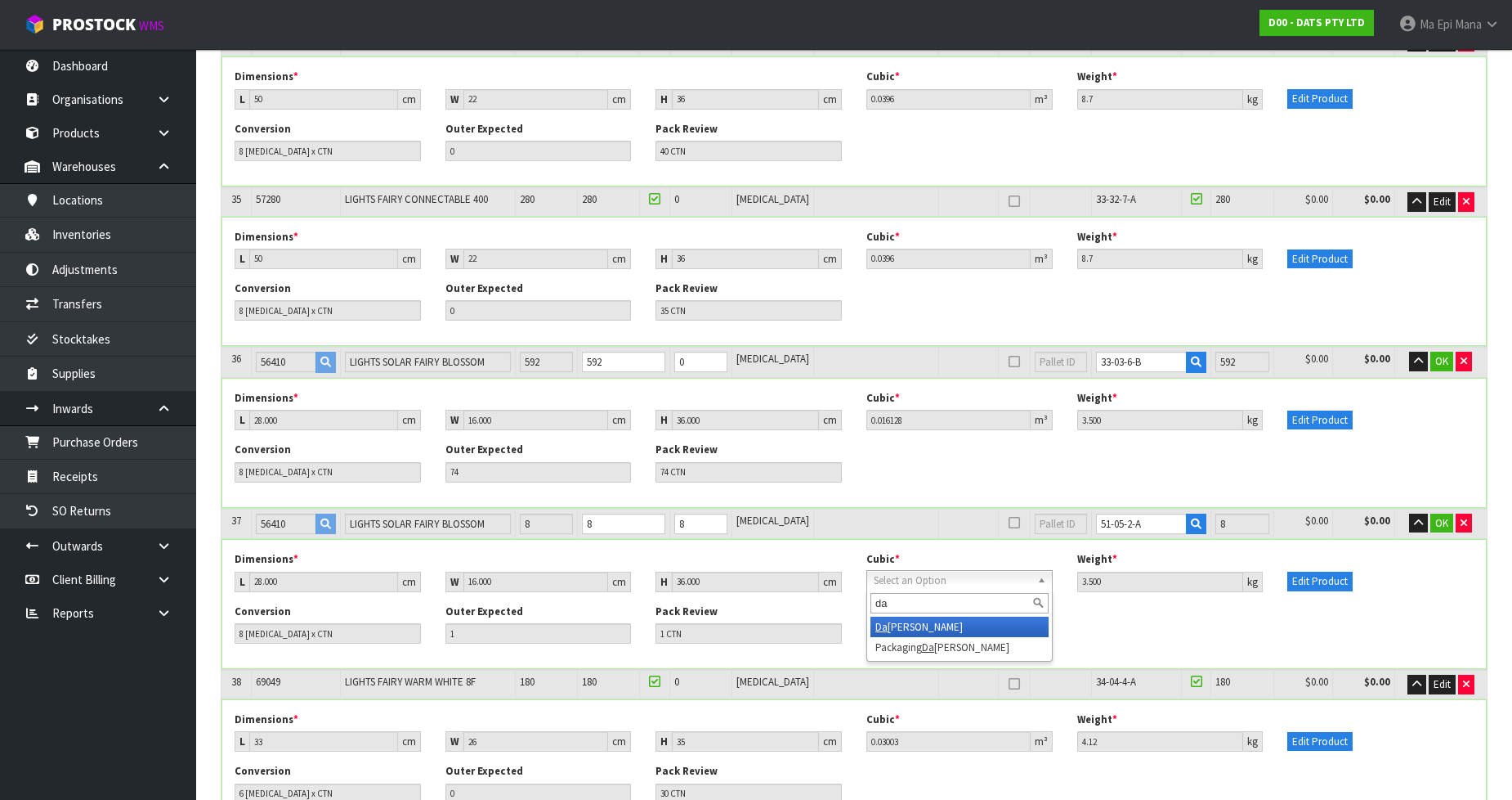
type input "da"
click at [1435, 513] on button "OK" at bounding box center [1441, 523] width 23 height 20
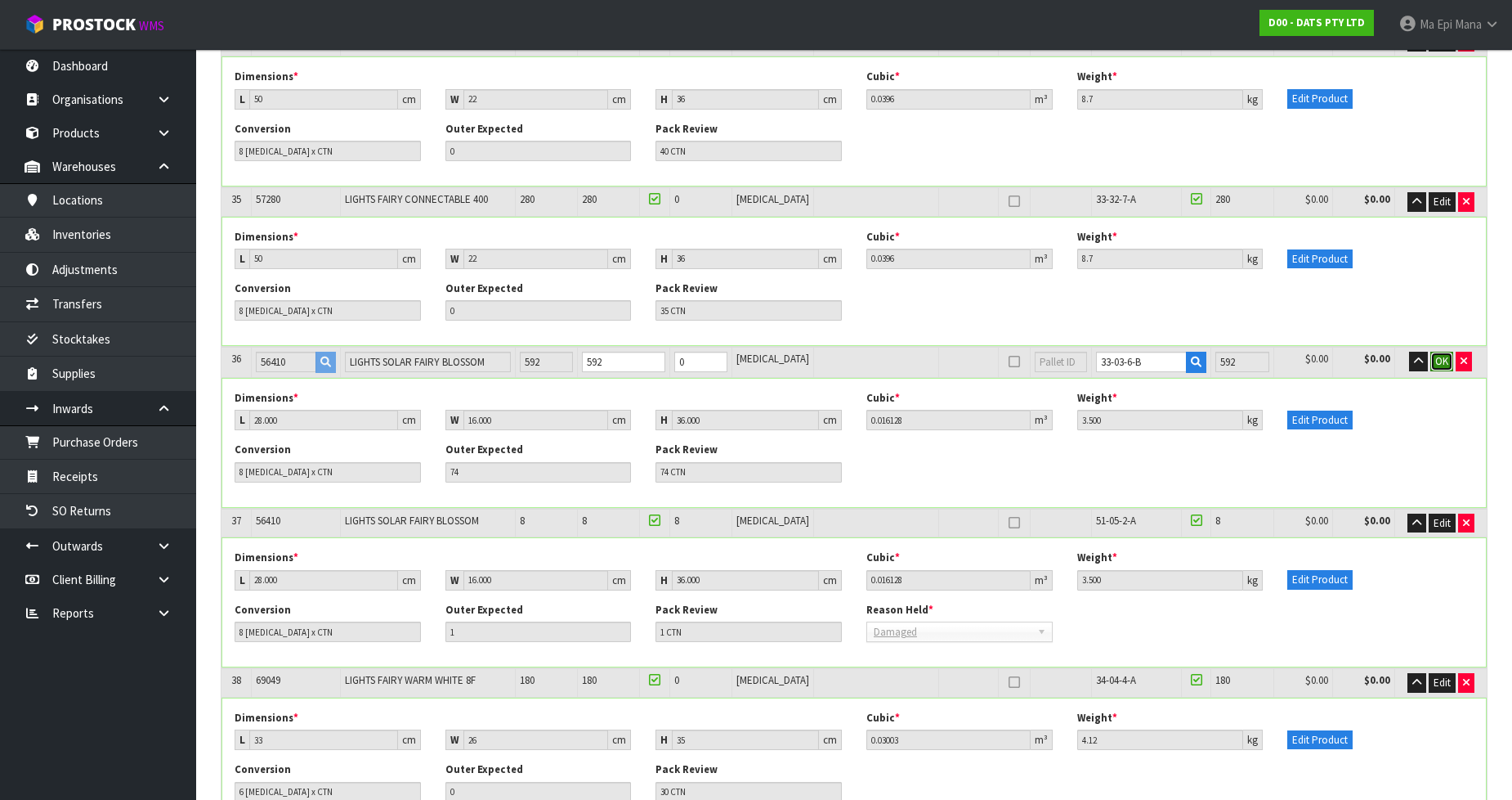
click at [1442, 354] on span "OK" at bounding box center [1442, 360] width 13 height 14
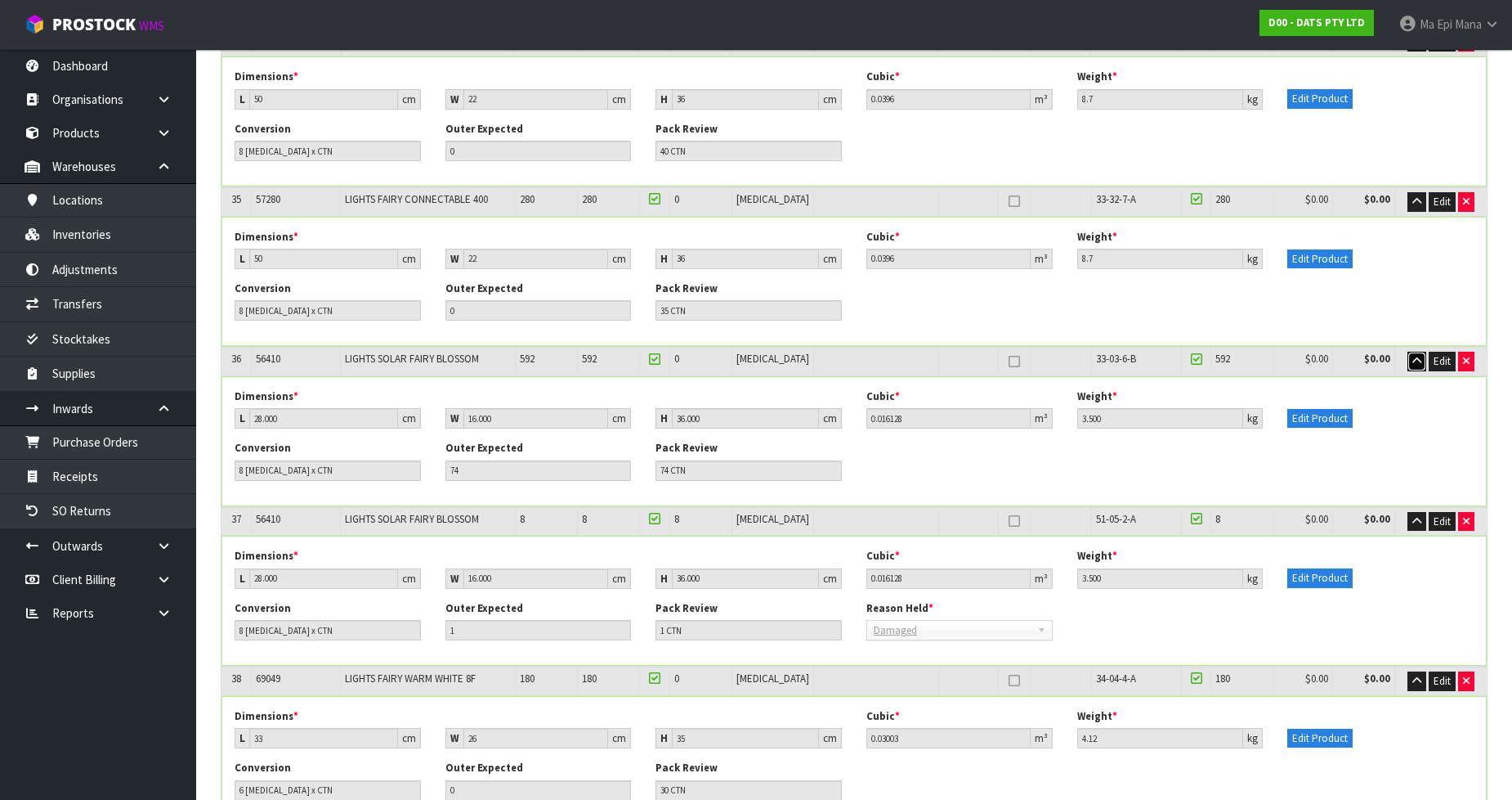
click at [1412, 352] on button "button" at bounding box center [1417, 362] width 19 height 20
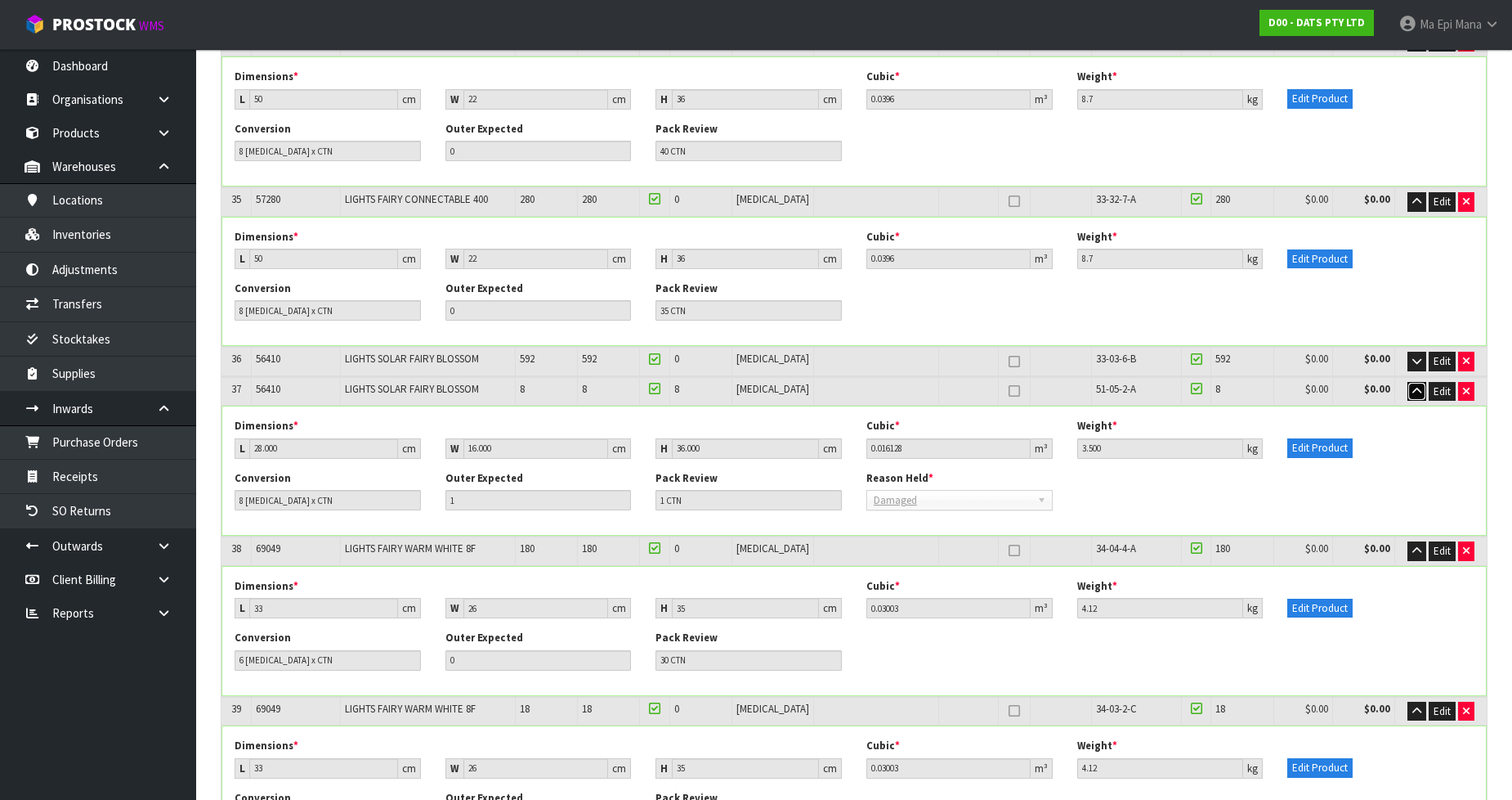
click at [1416, 386] on icon "button" at bounding box center [1417, 391] width 9 height 11
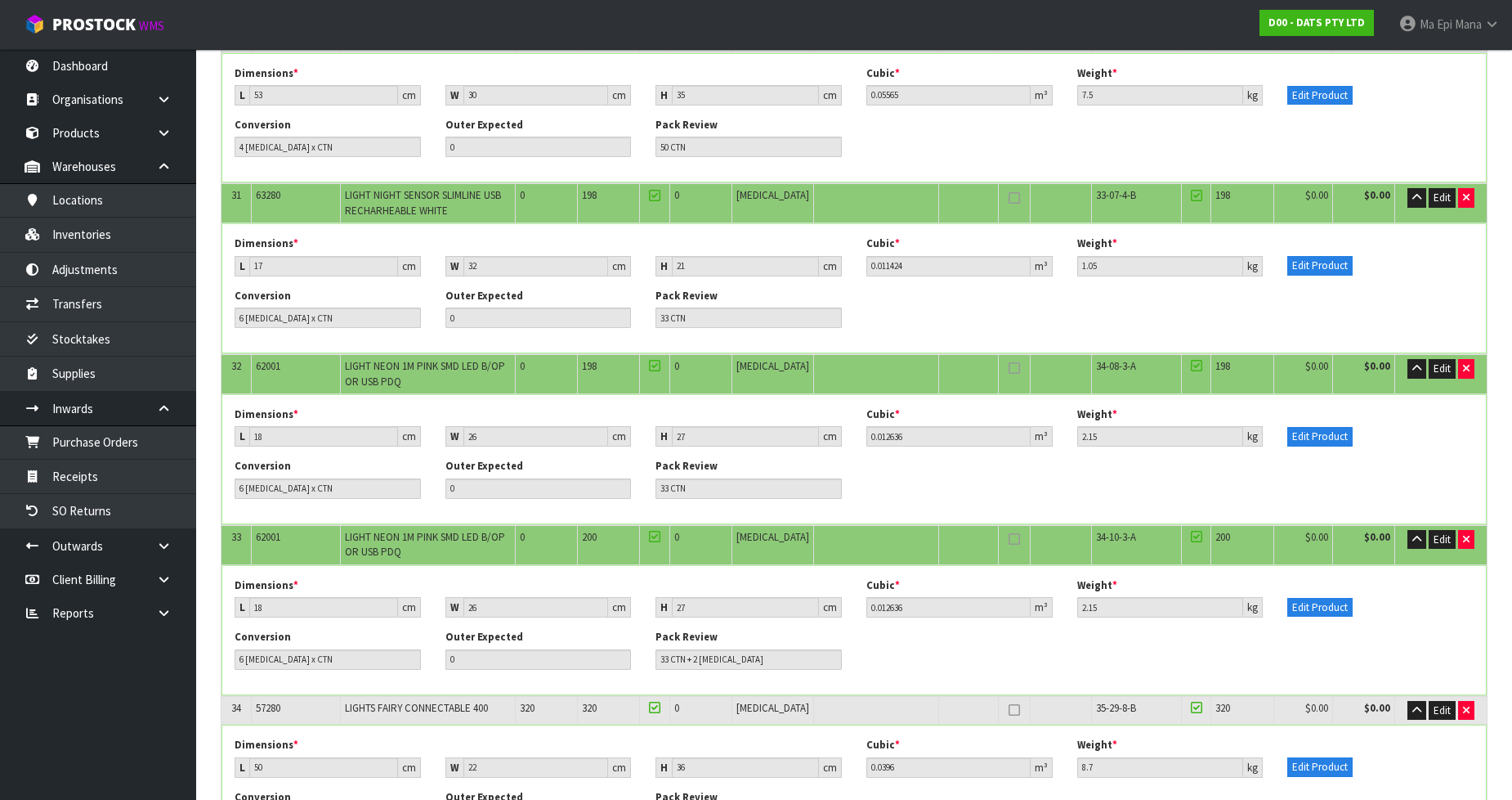
scroll to position [5179, 0]
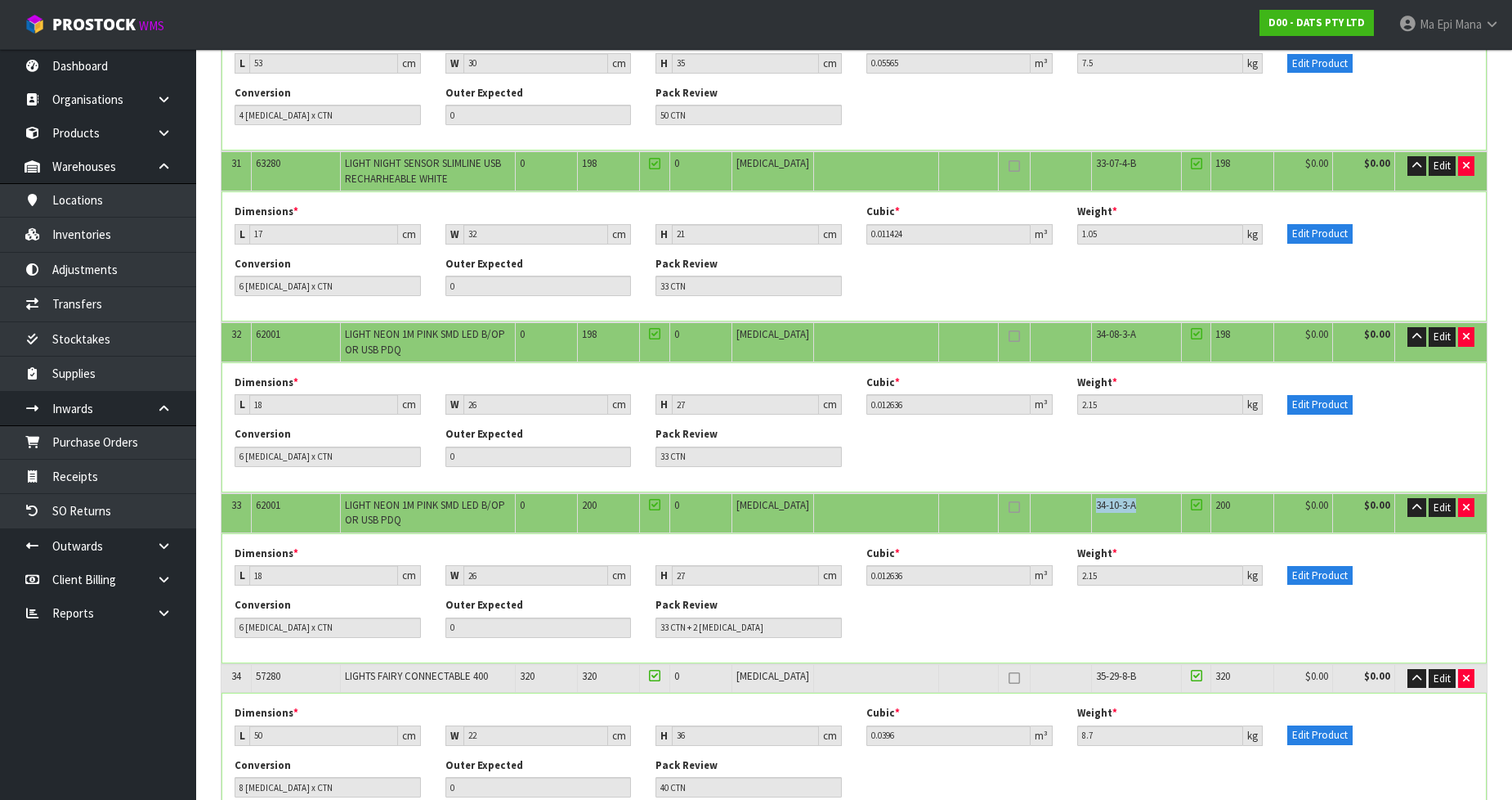
drag, startPoint x: 1132, startPoint y: 453, endPoint x: 1055, endPoint y: 453, distance: 77.0
click at [1055, 493] on tr "33 62001 LIGHT NEON 1M PINK SMD LED B/OP OR USB PDQ 0 200 0 [MEDICAL_DATA] 34-1…" at bounding box center [854, 512] width 1266 height 39
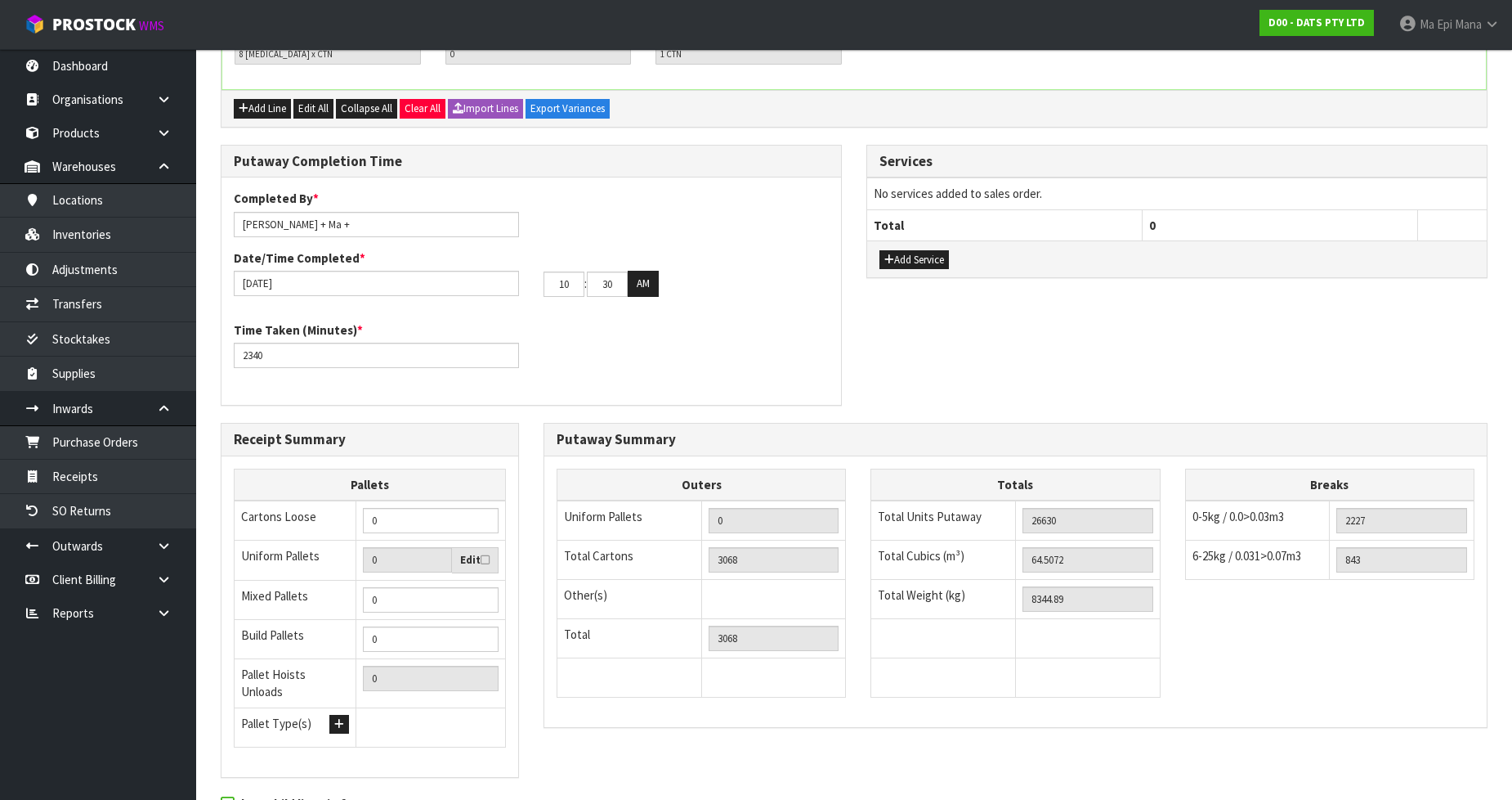
scroll to position [7479, 0]
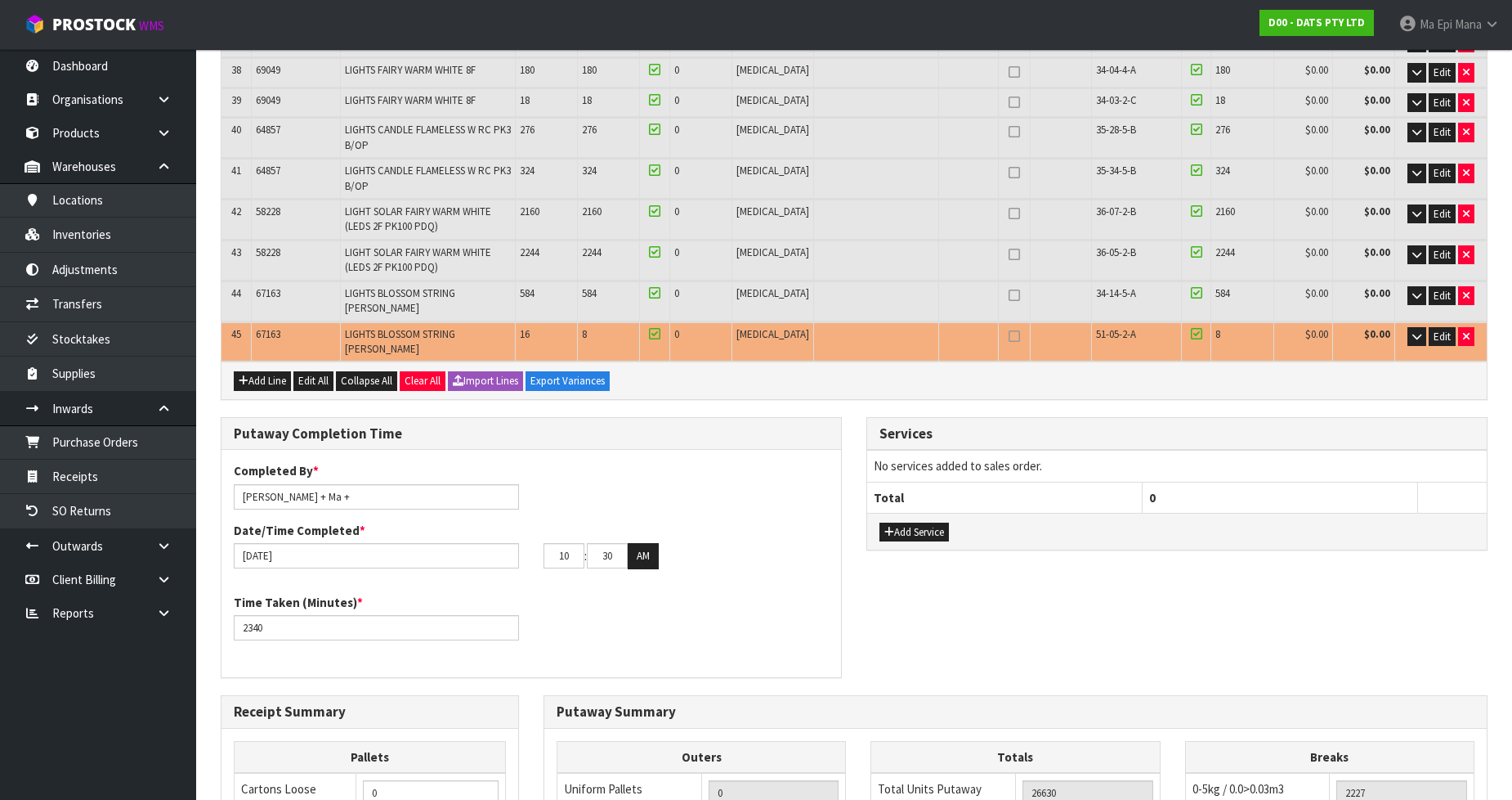
scroll to position [1946, 0]
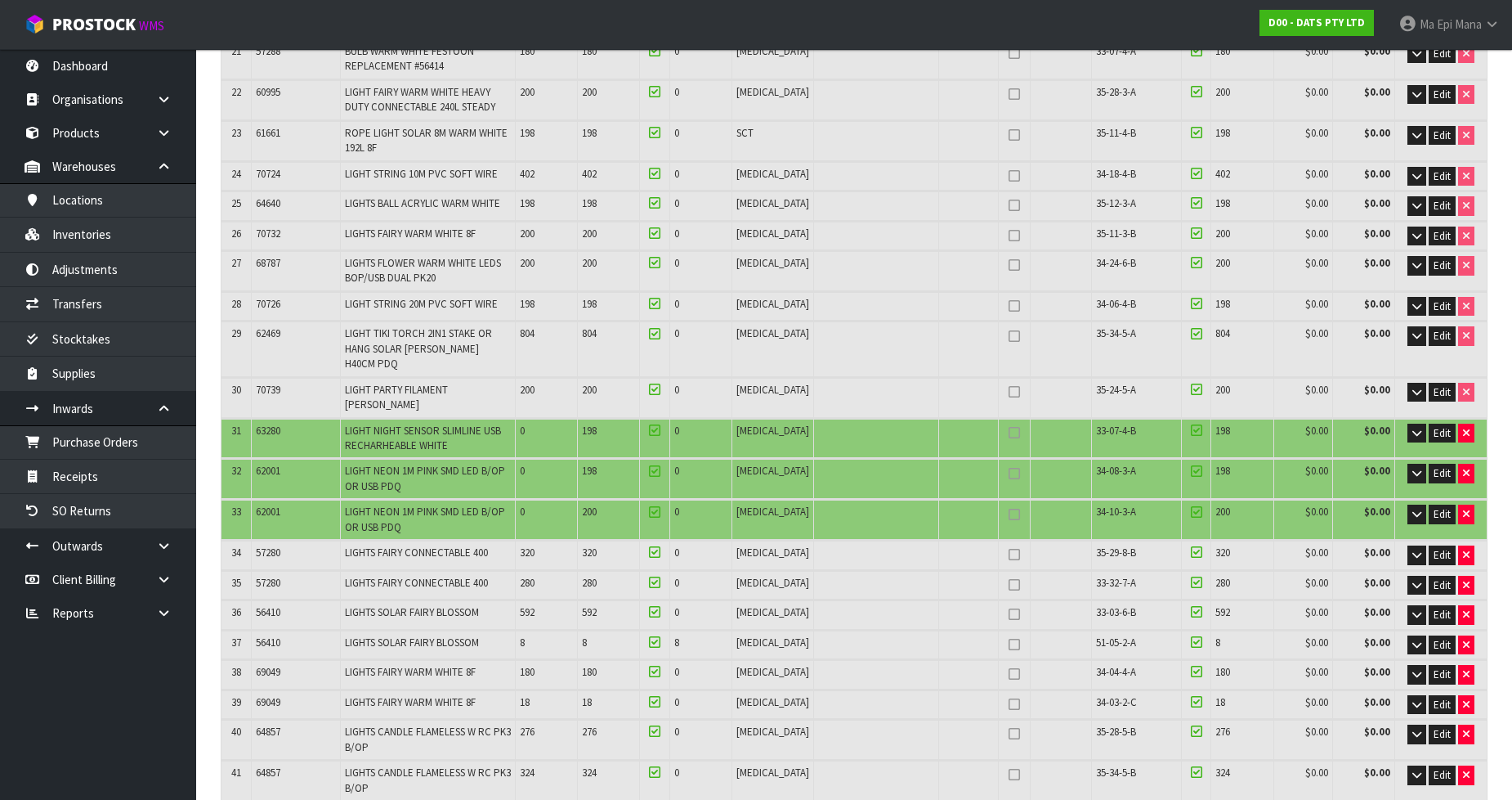
scroll to position [1090, 0]
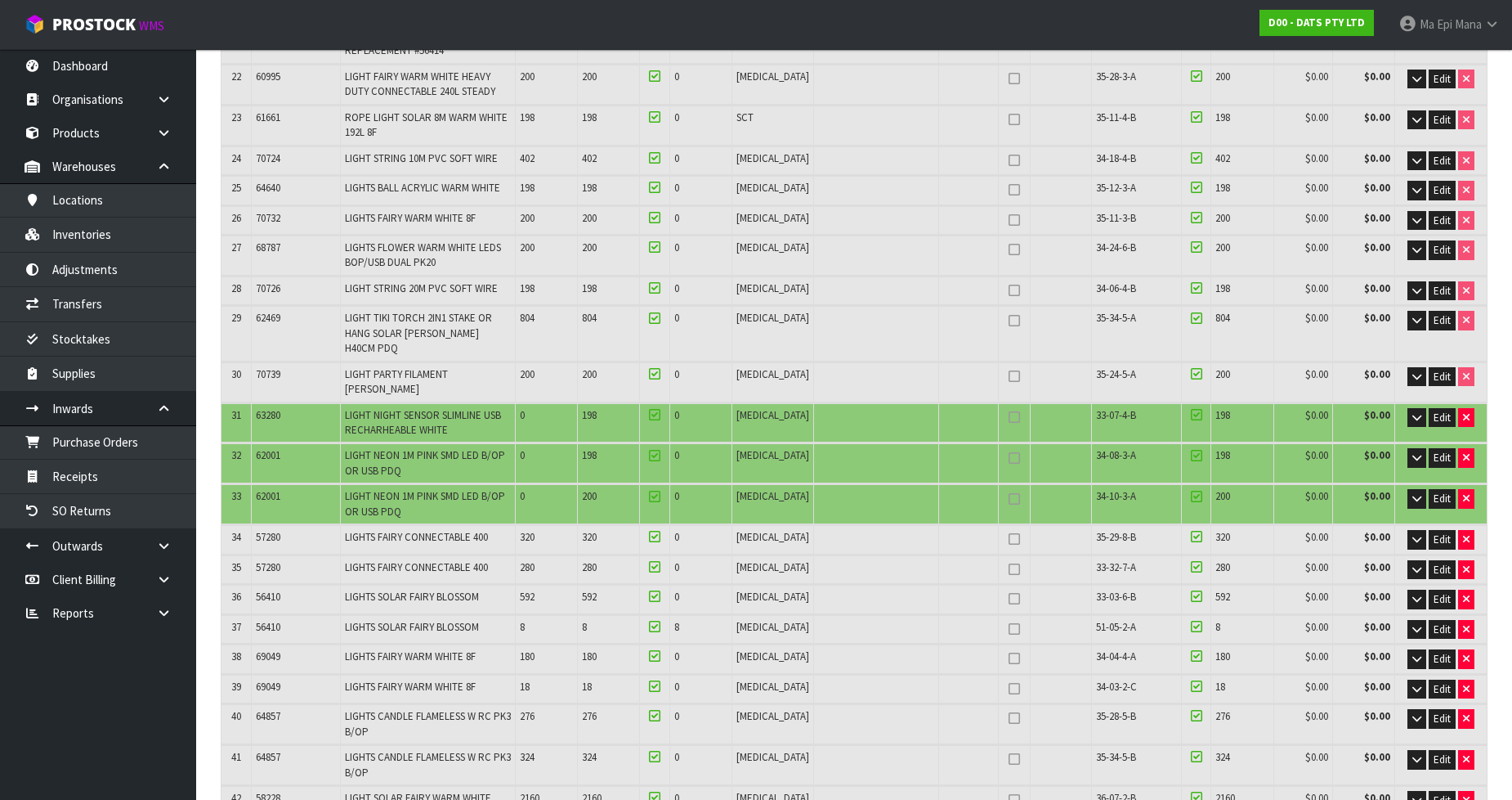
click at [1104, 443] on td "34-08-3-A" at bounding box center [1136, 462] width 89 height 39
click at [1469, 489] on button "button" at bounding box center [1467, 499] width 16 height 20
type input "3035"
type input "26430"
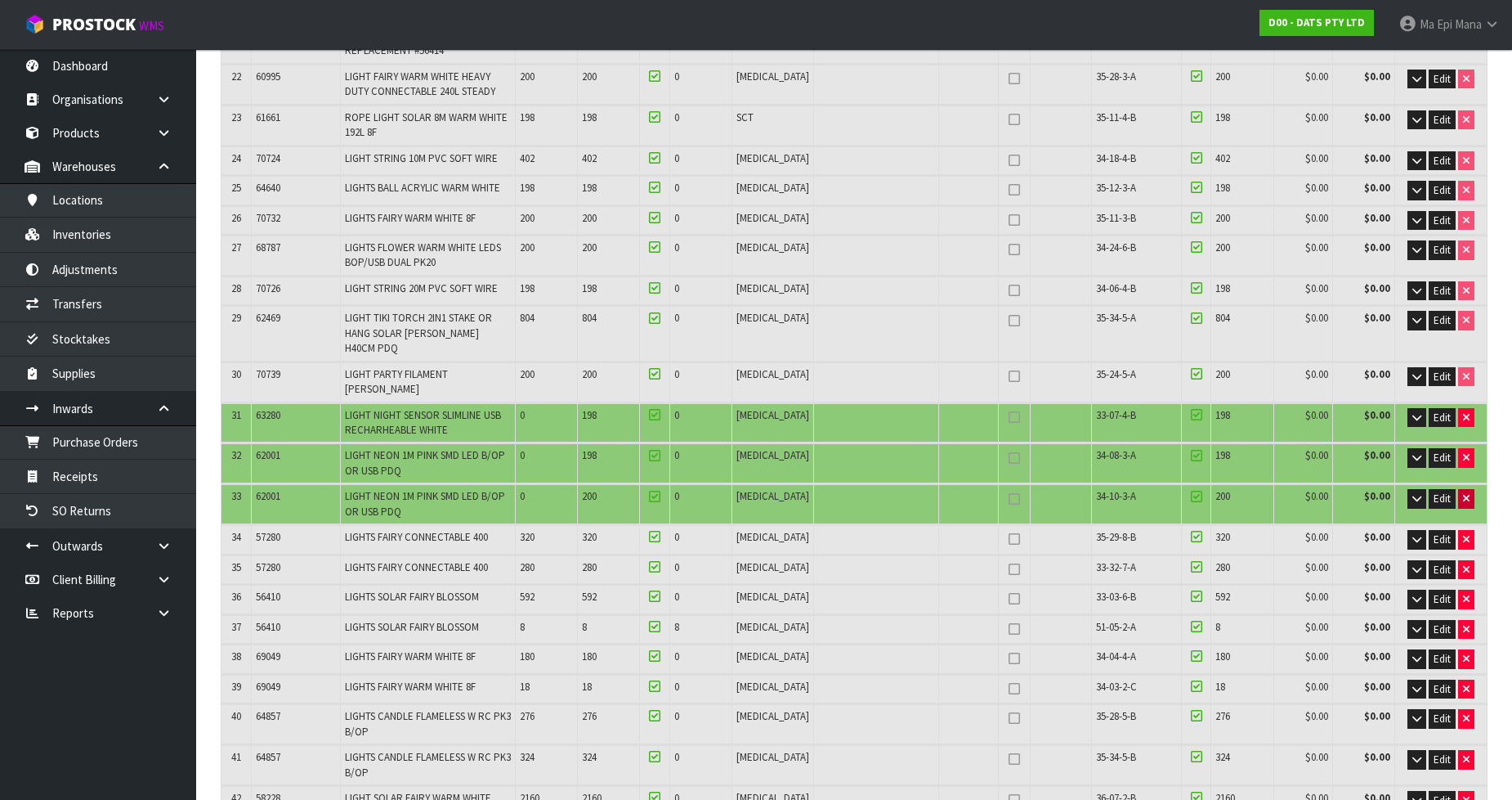
type input "64.088124"
type input "8273.34"
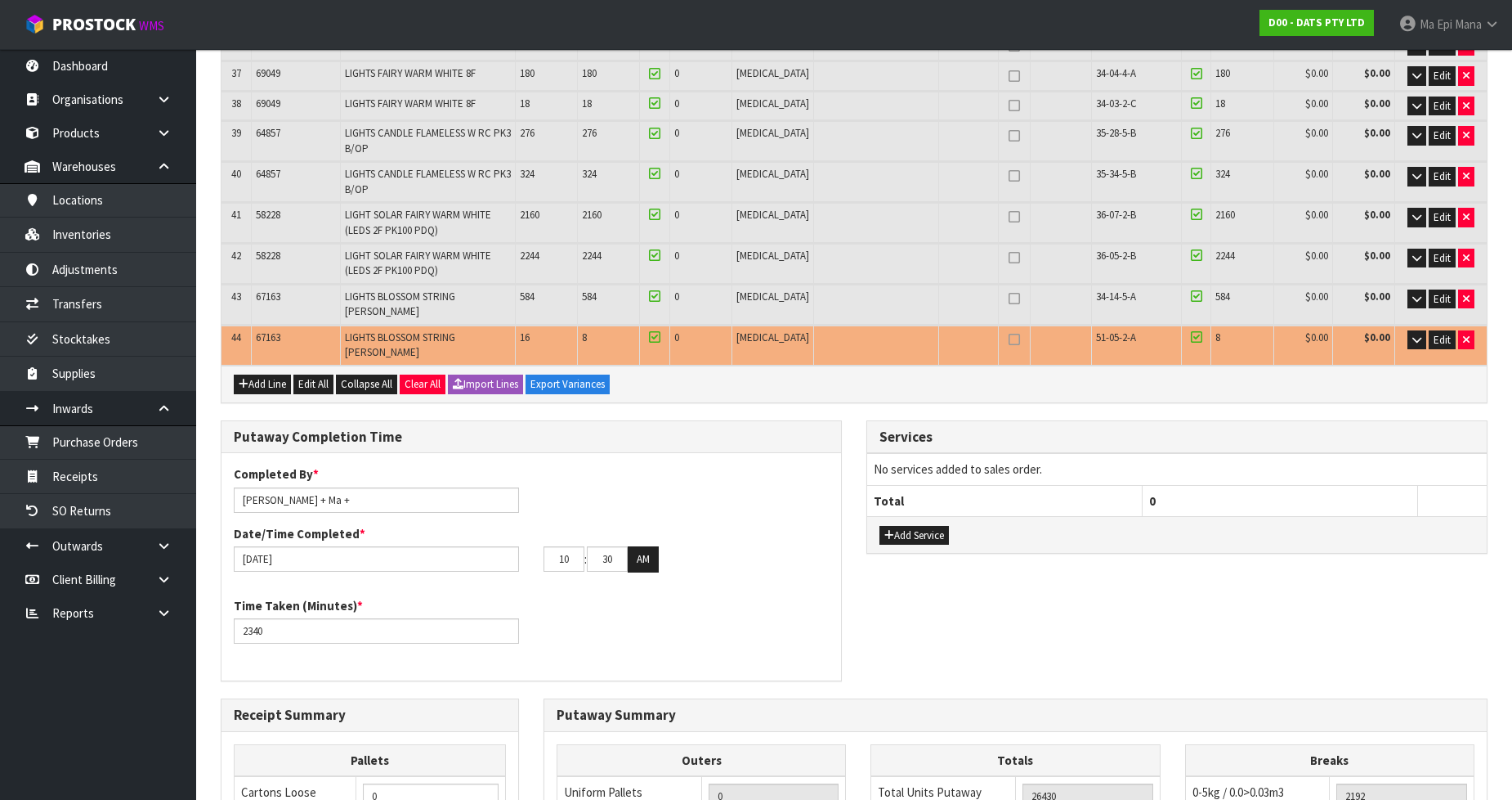
scroll to position [1906, 0]
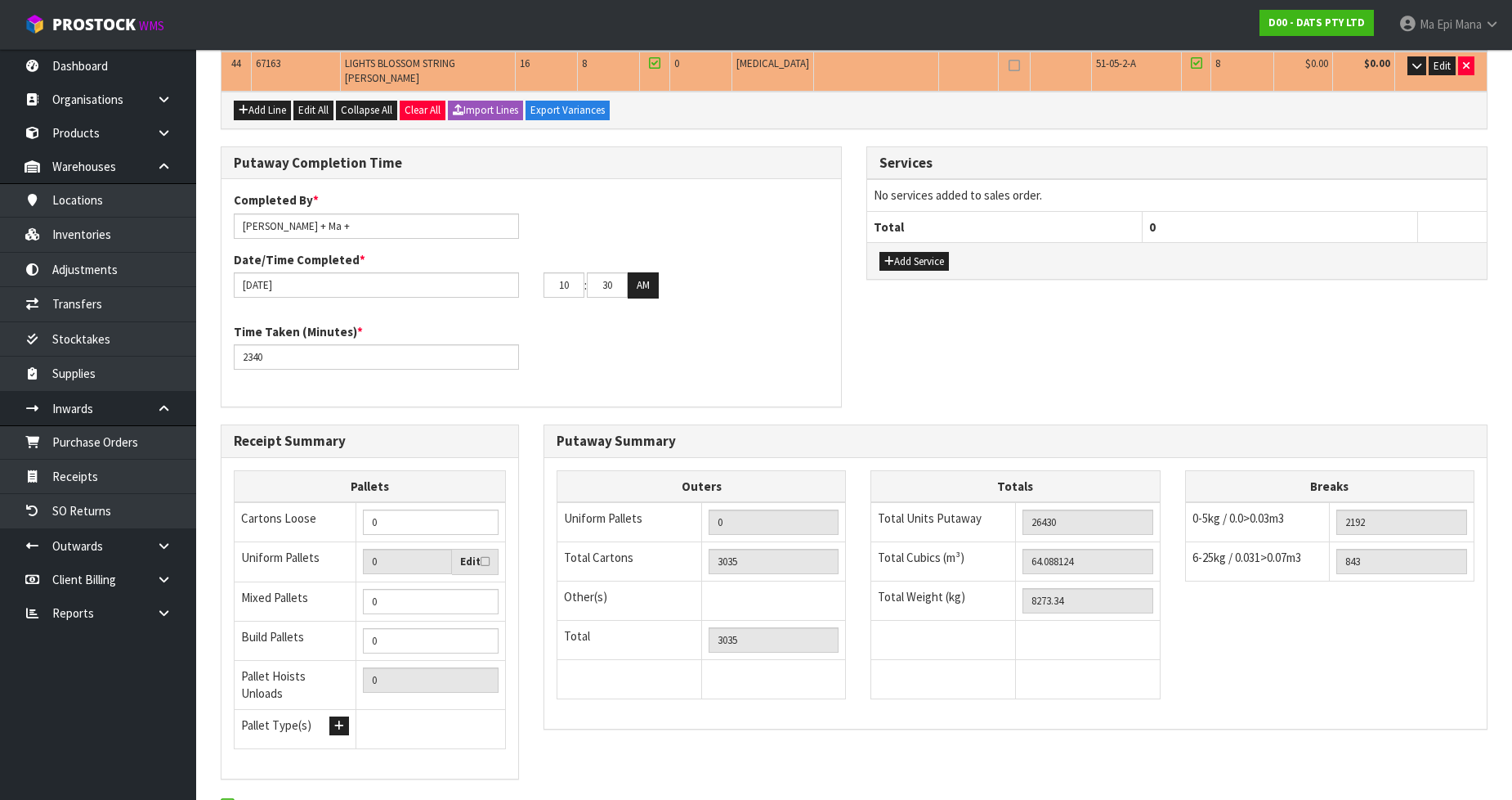
click at [418, 510] on input "0" at bounding box center [431, 522] width 136 height 25
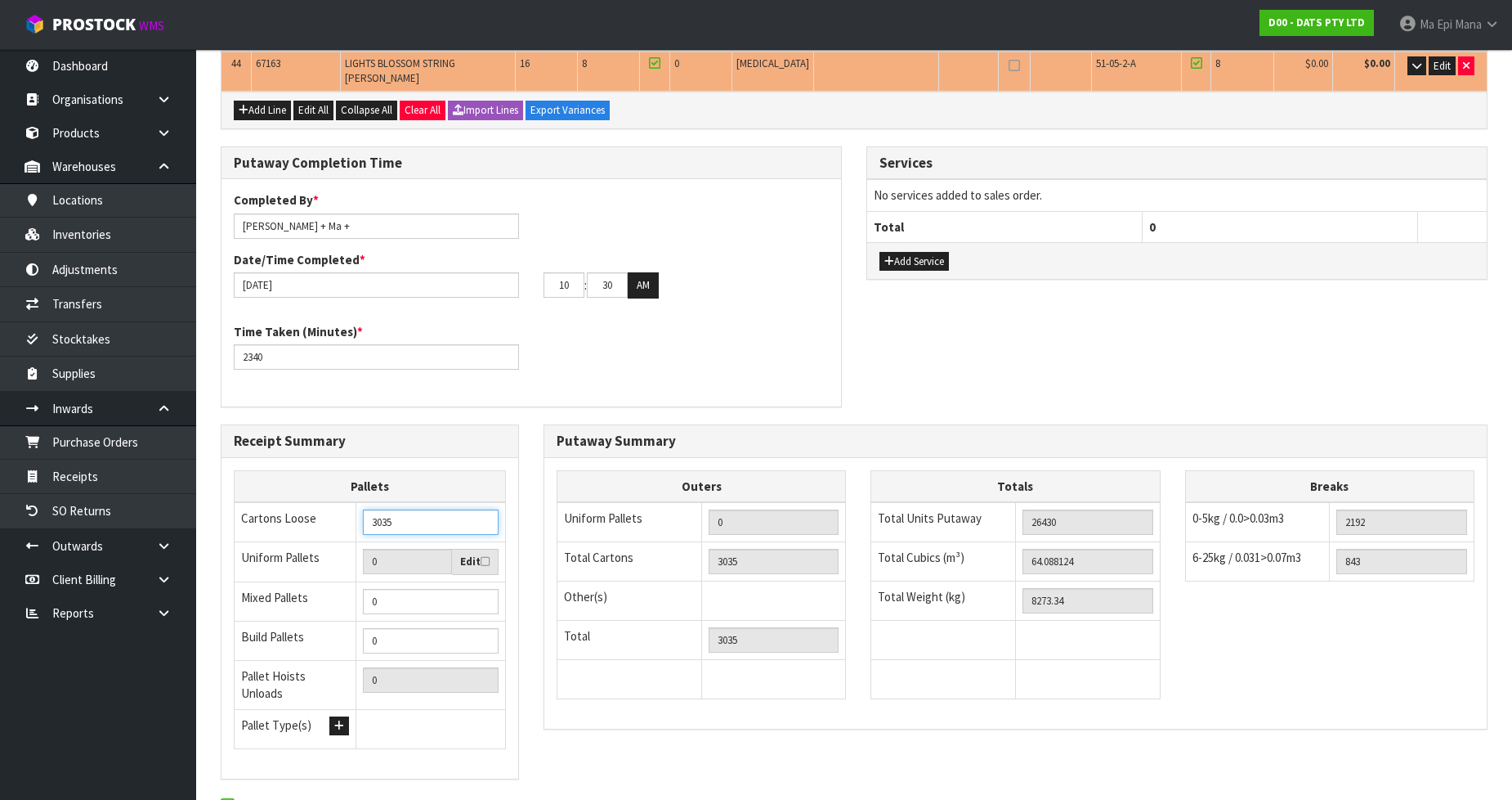
type input "3035"
click at [598, 667] on div "Receipt Summary Pallets Cartons Loose 3035 Uniform Pallets 0 Edit Mixed Pallets…" at bounding box center [854, 610] width 1292 height 371
click at [355, 214] on input "[PERSON_NAME] + Ma +" at bounding box center [376, 226] width 285 height 25
type input "[PERSON_NAME] + Ma + [PERSON_NAME], [PERSON_NAME], [PERSON_NAME]"
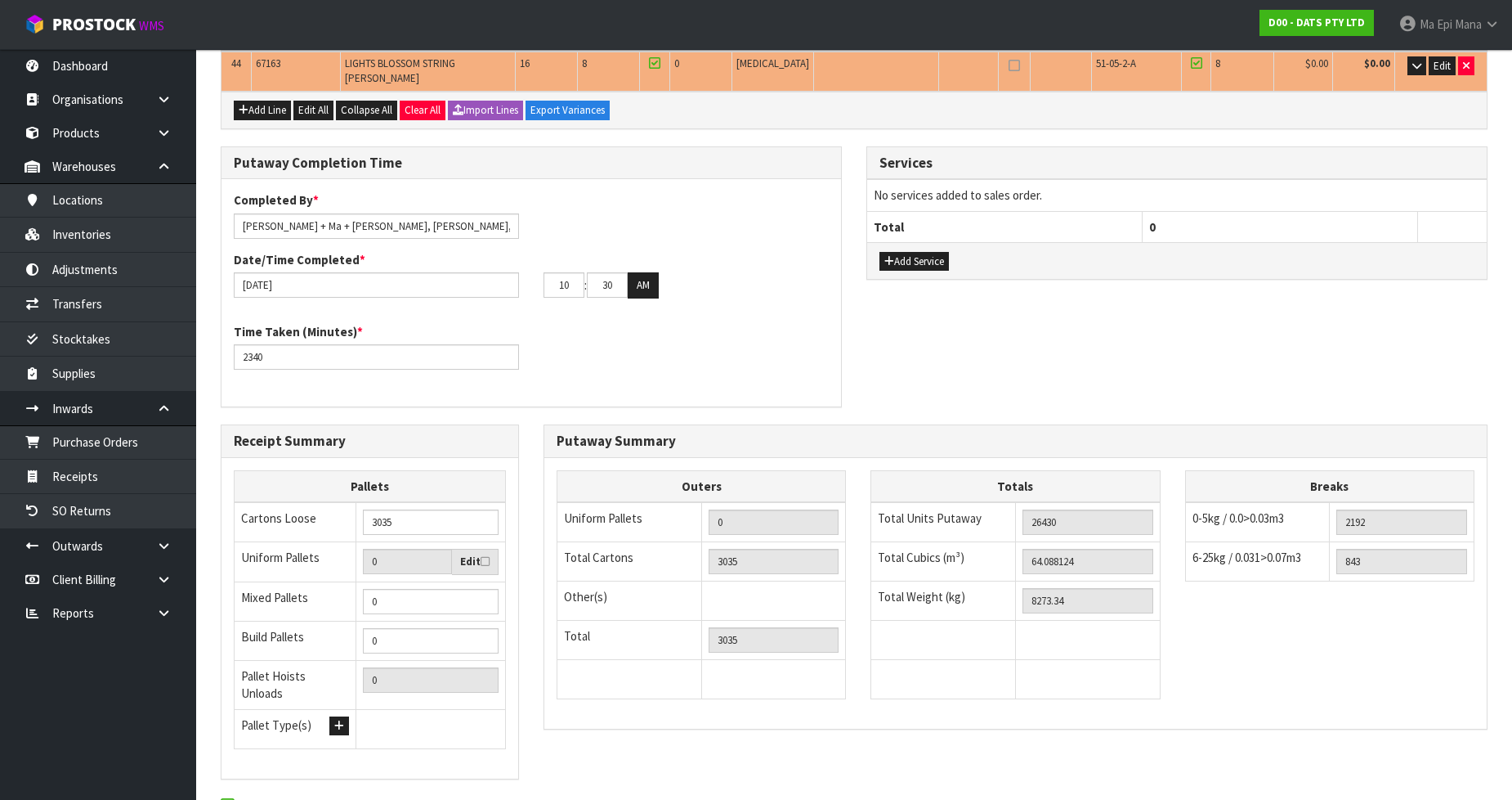
scroll to position [0, 0]
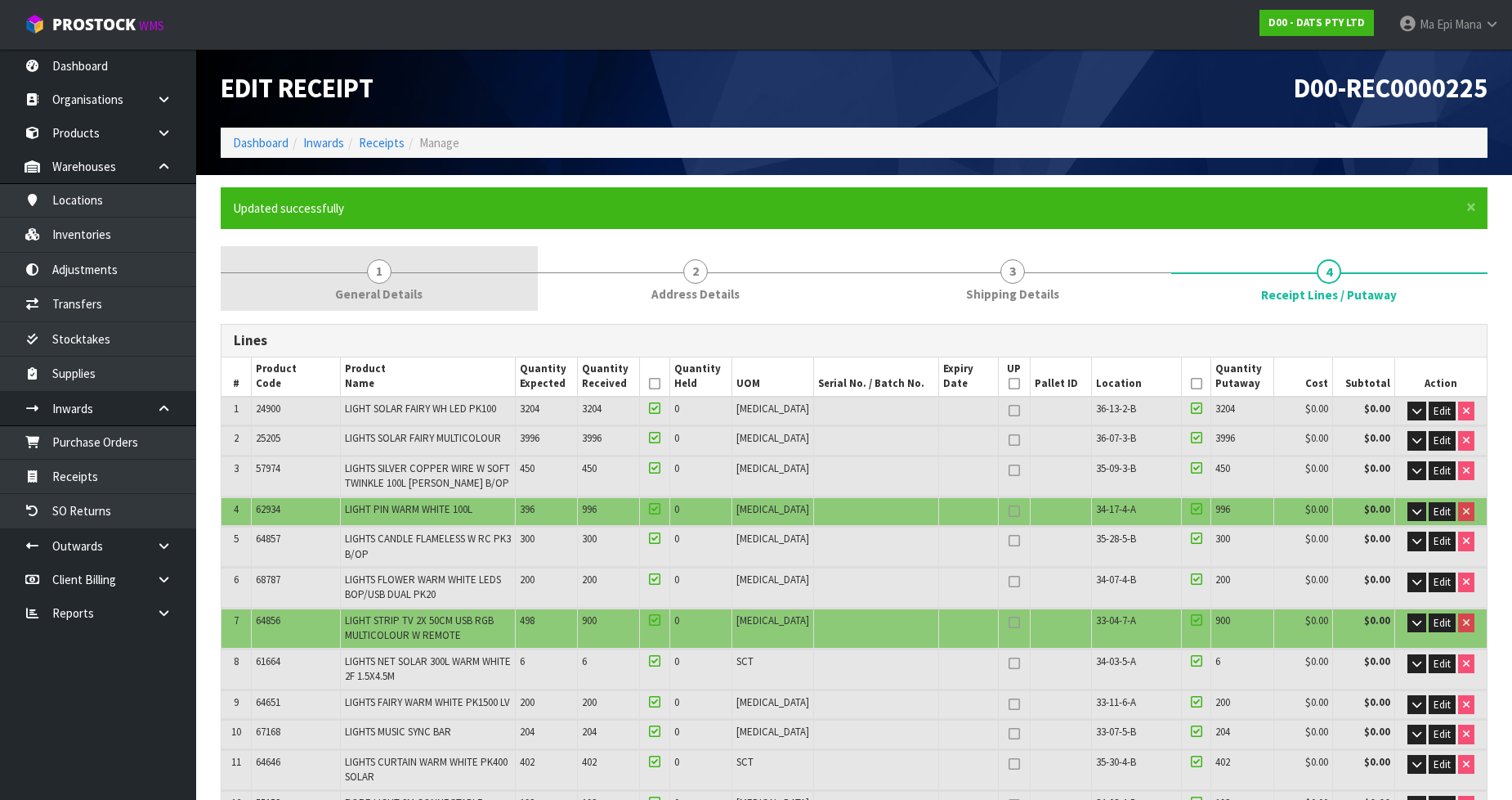
click at [322, 288] on link "1 General Details" at bounding box center [379, 278] width 318 height 64
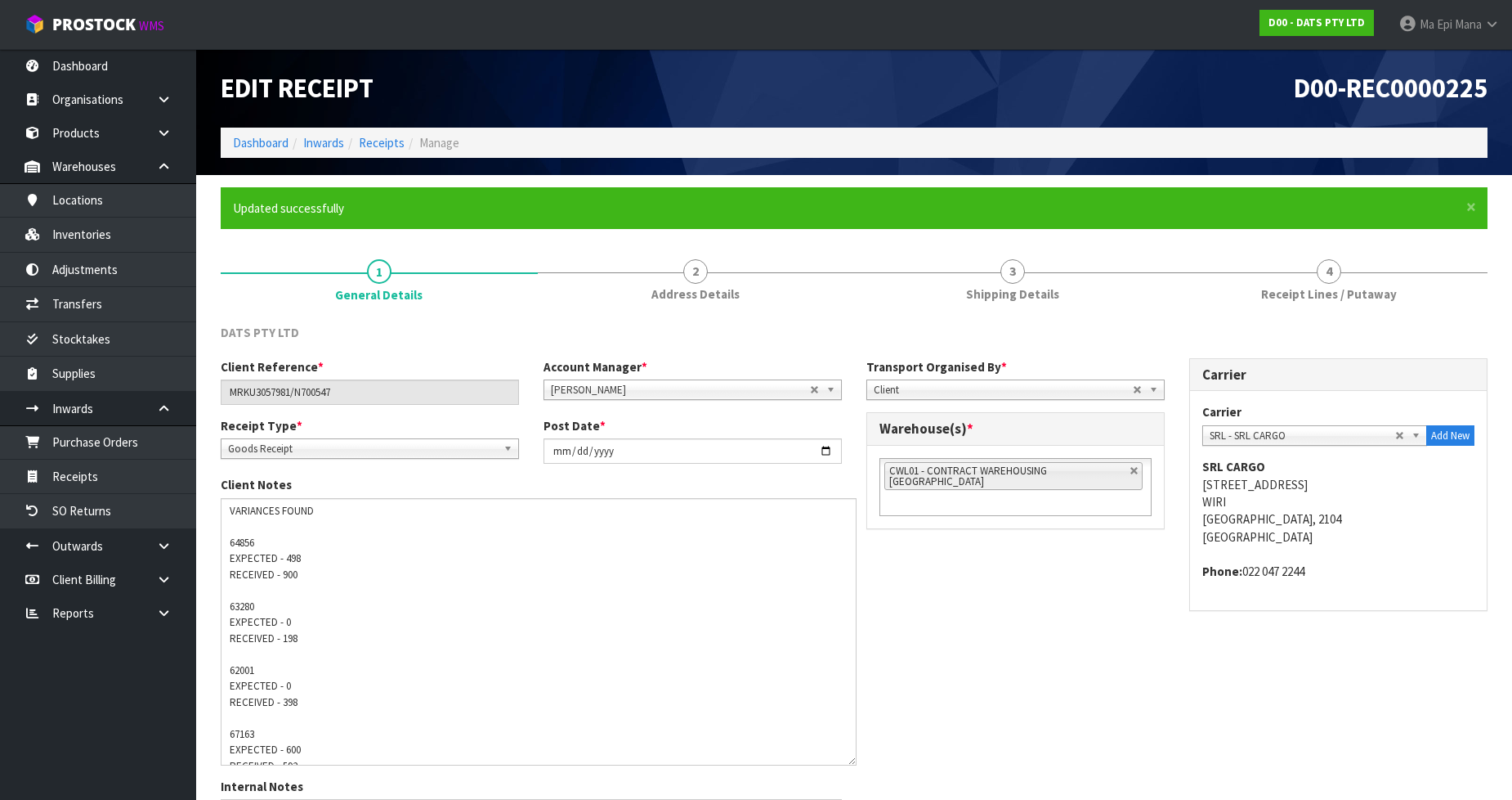
drag, startPoint x: 838, startPoint y: 533, endPoint x: 847, endPoint y: 750, distance: 217.2
click at [854, 764] on textarea at bounding box center [538, 631] width 636 height 267
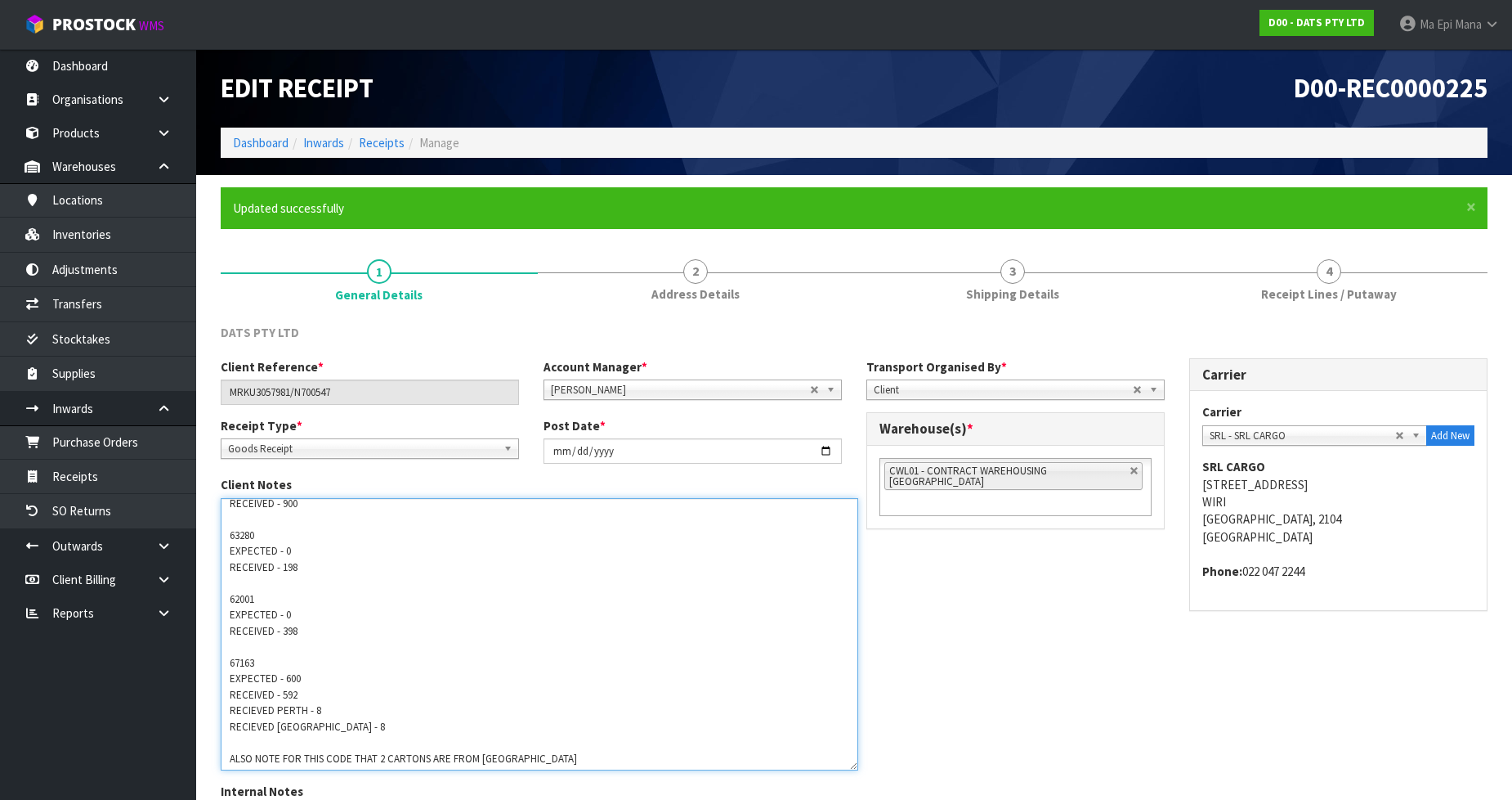
drag, startPoint x: 318, startPoint y: 624, endPoint x: 286, endPoint y: 631, distance: 32.8
click at [284, 631] on textarea at bounding box center [539, 633] width 638 height 272
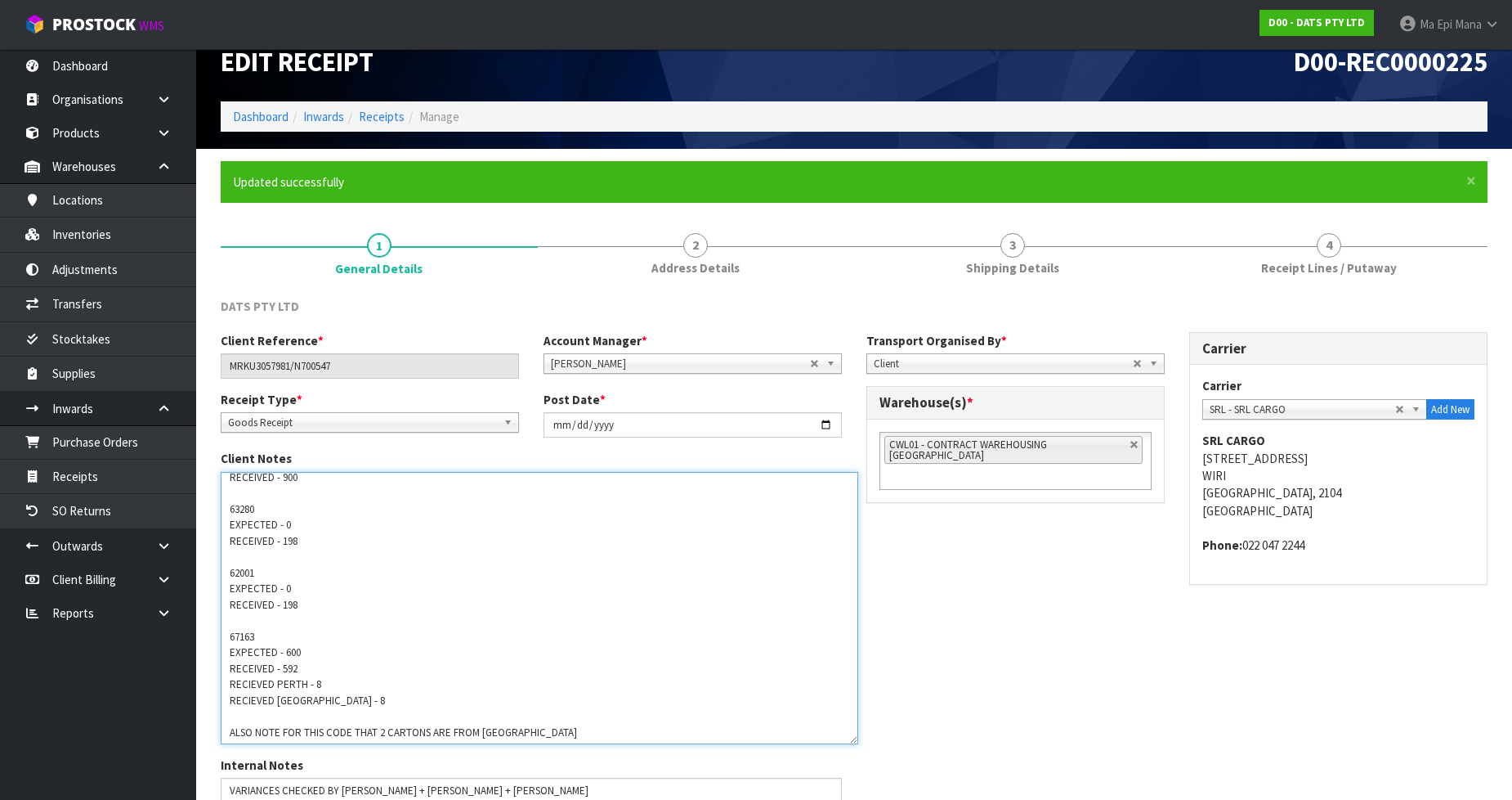
scroll to position [232, 0]
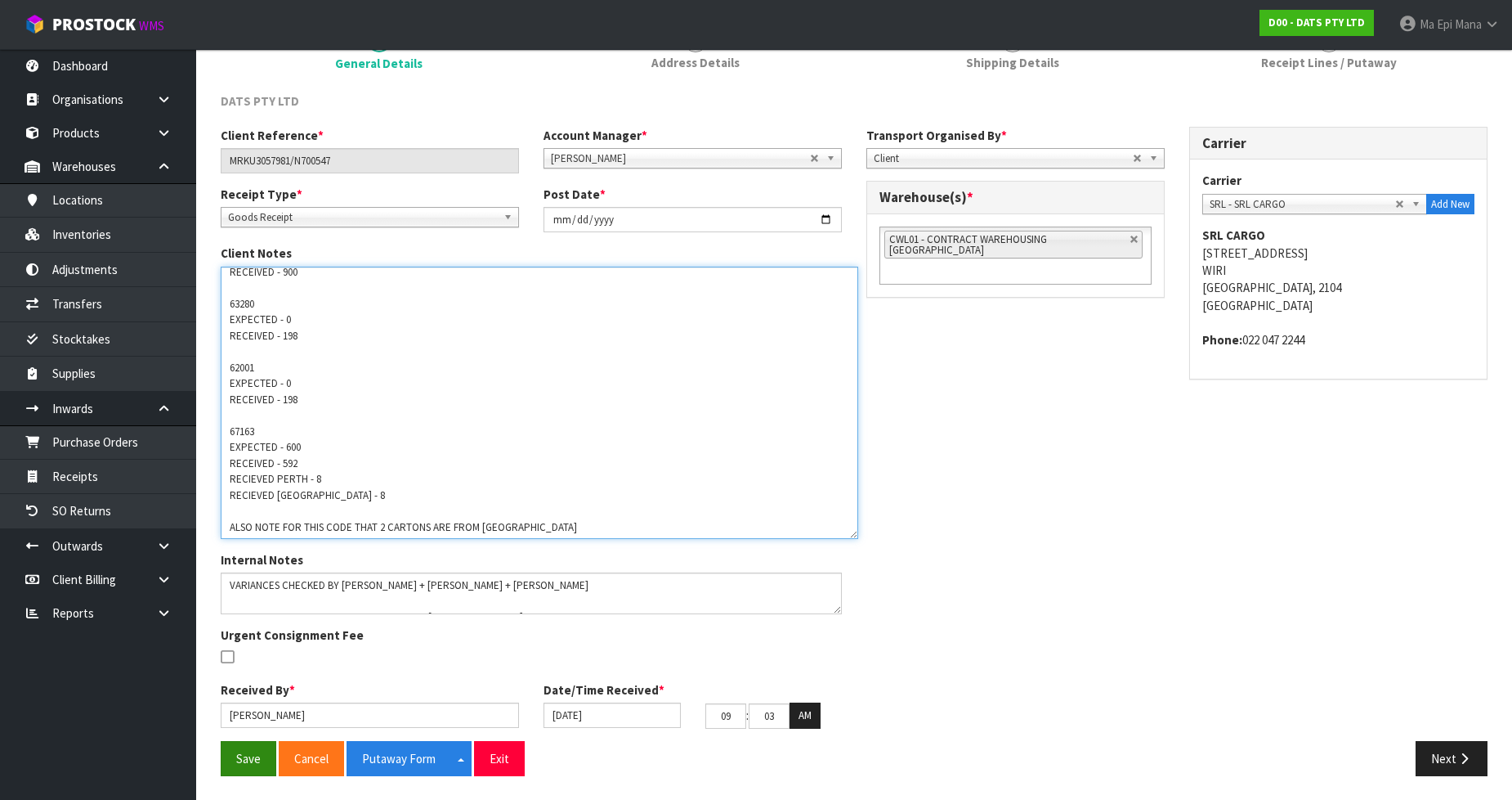
type textarea "VARIANCES FOUND 64856 EXPECTED - 498 RECEIVED - 900 63280 EXPECTED - 0 RECEIVED…"
click at [252, 752] on button "Save" at bounding box center [248, 758] width 55 height 35
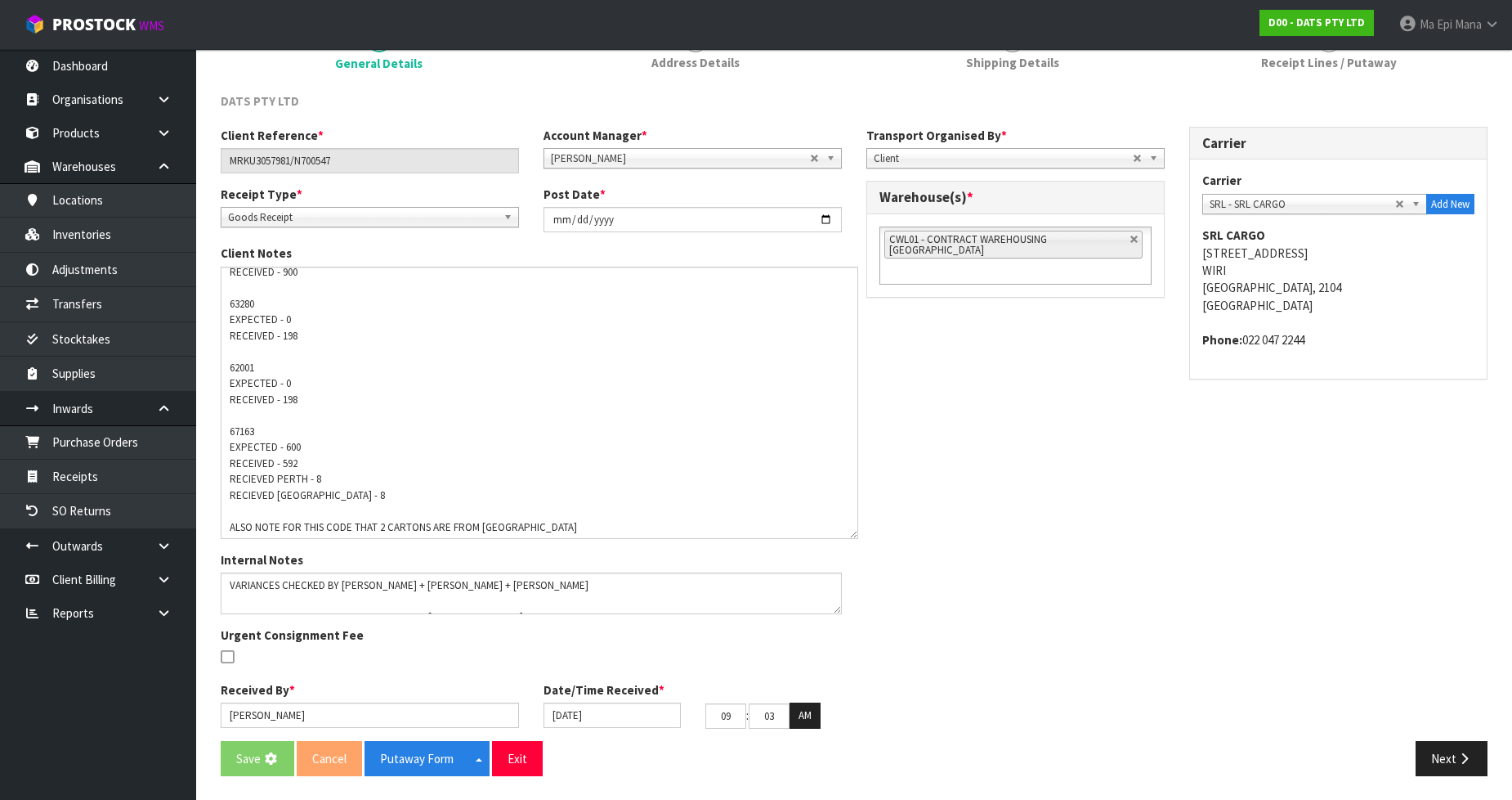
scroll to position [0, 0]
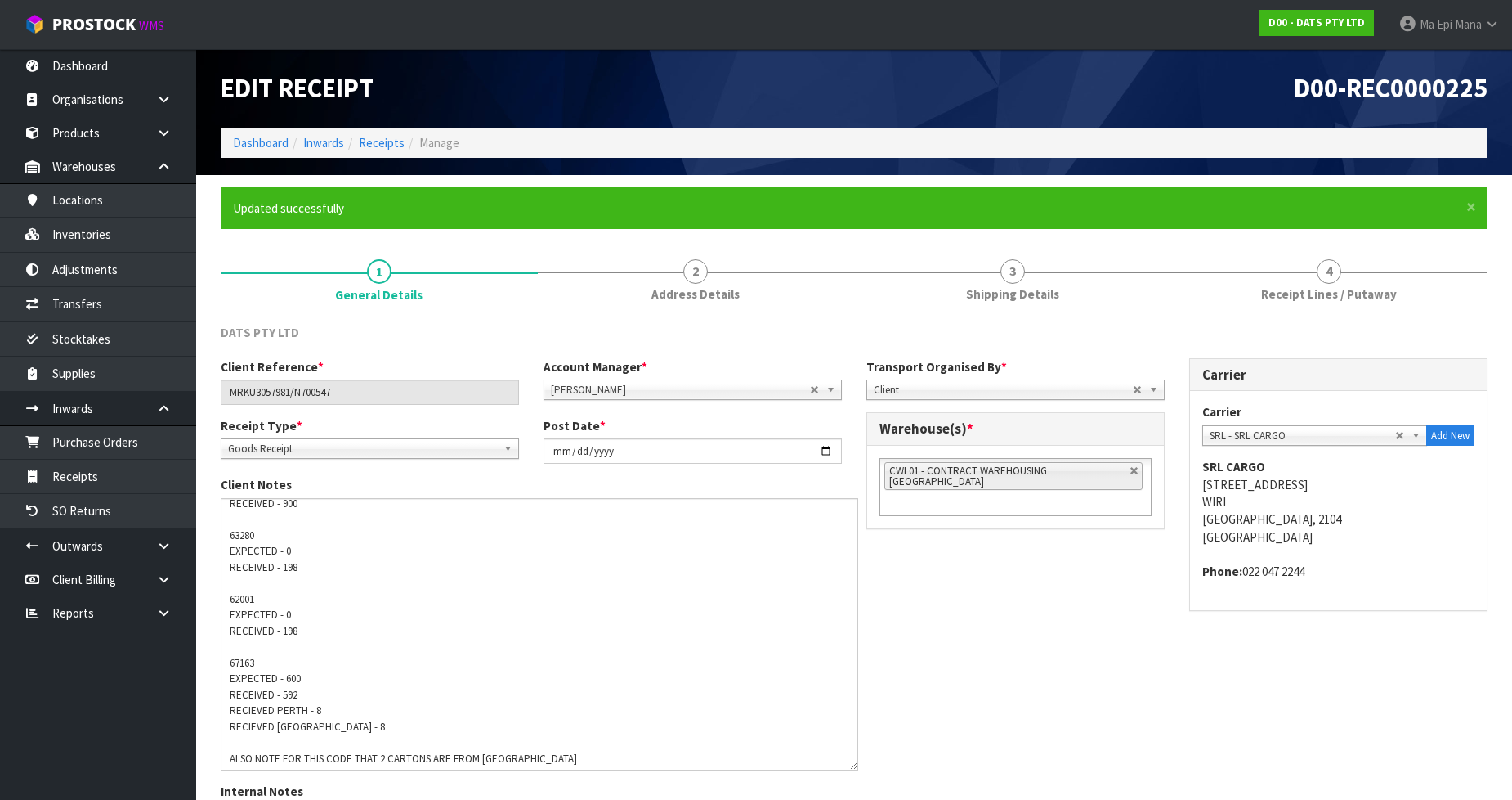
click at [995, 646] on div "Client Reference * MRKU3057981/N700547 Account Manager * [PERSON_NAME] [PERSON_…" at bounding box center [854, 665] width 1292 height 614
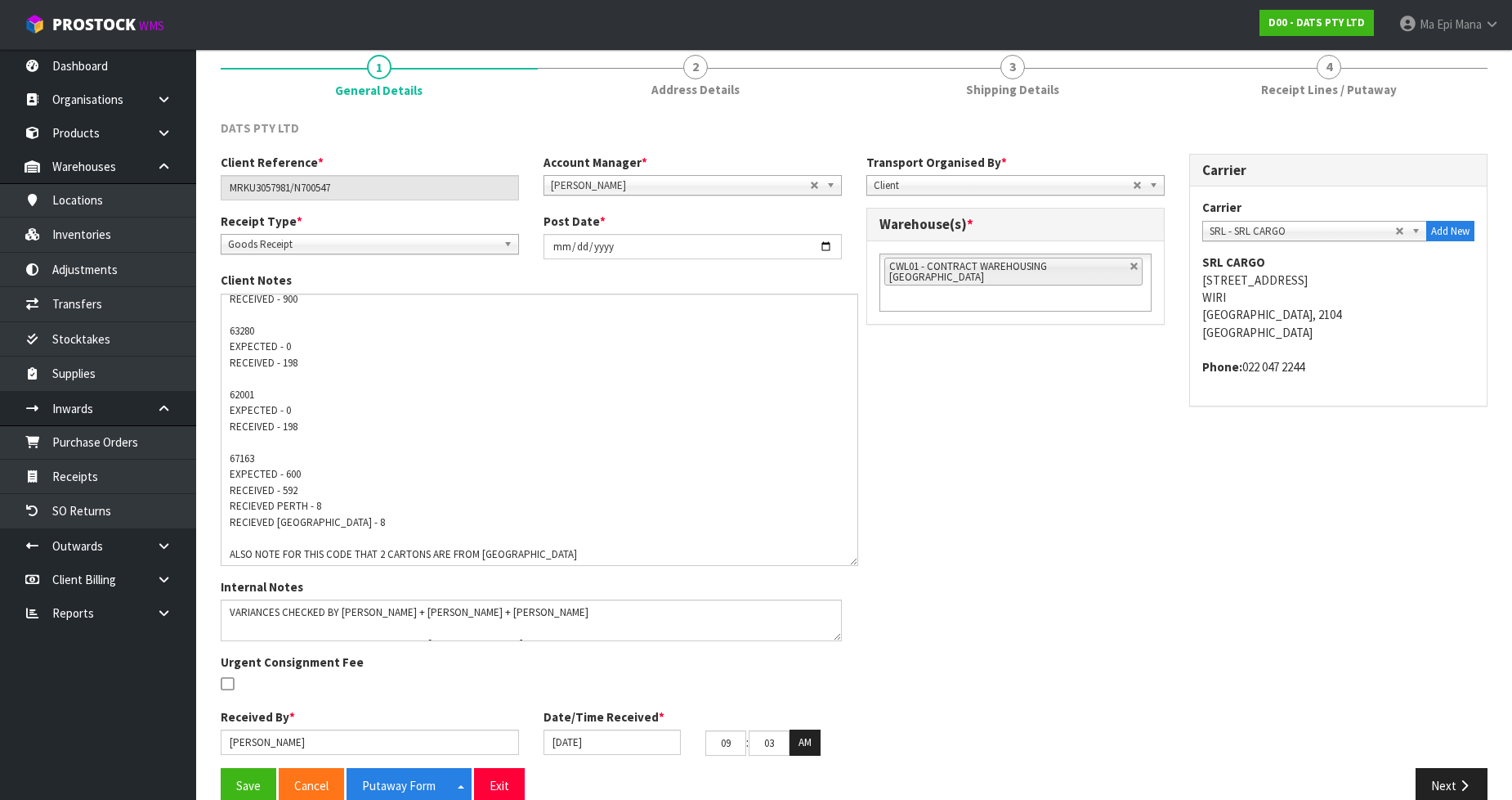
scroll to position [232, 0]
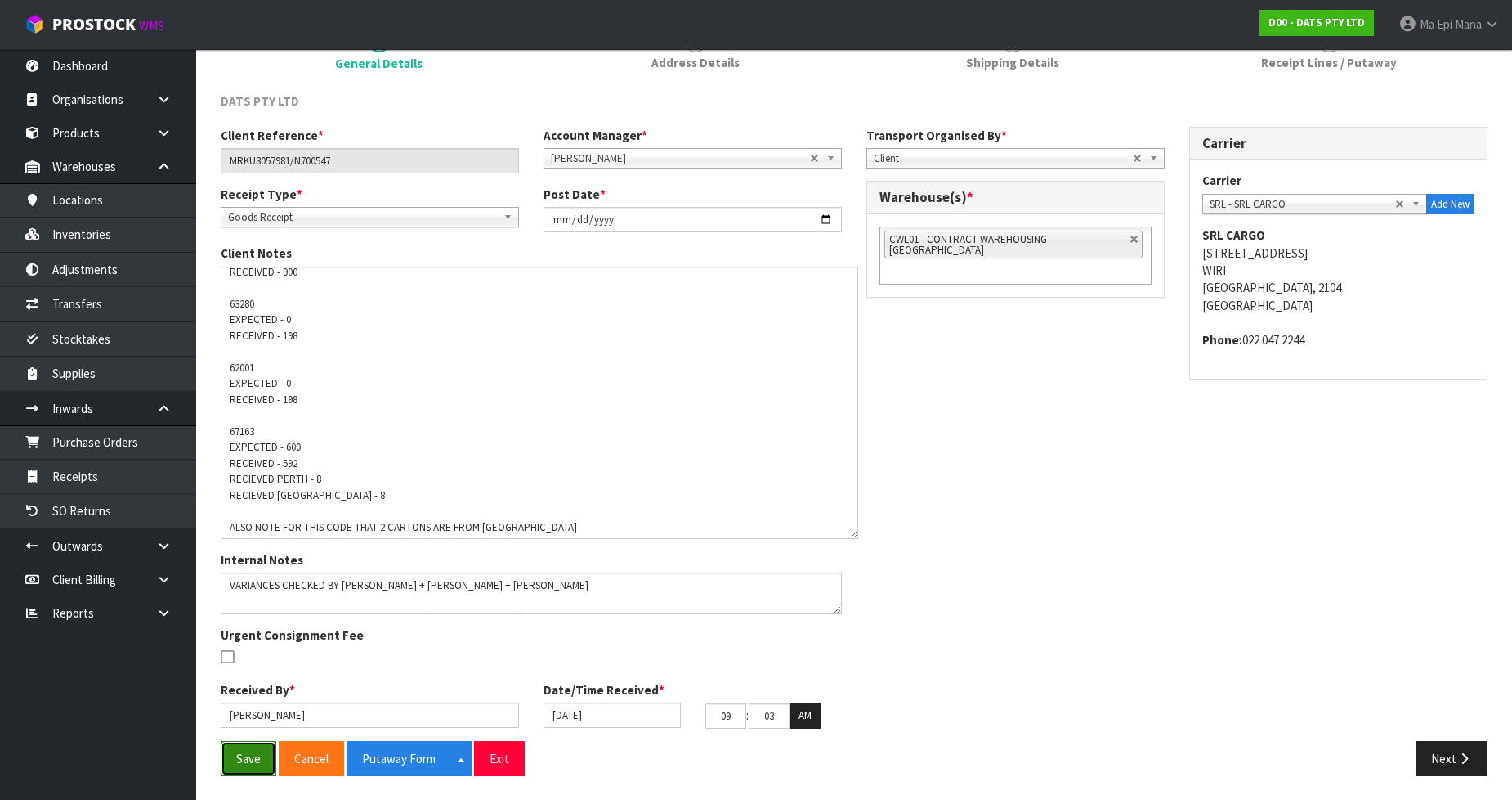
click at [226, 766] on button "Save" at bounding box center [248, 758] width 55 height 35
click at [224, 769] on button "Save" at bounding box center [248, 758] width 55 height 35
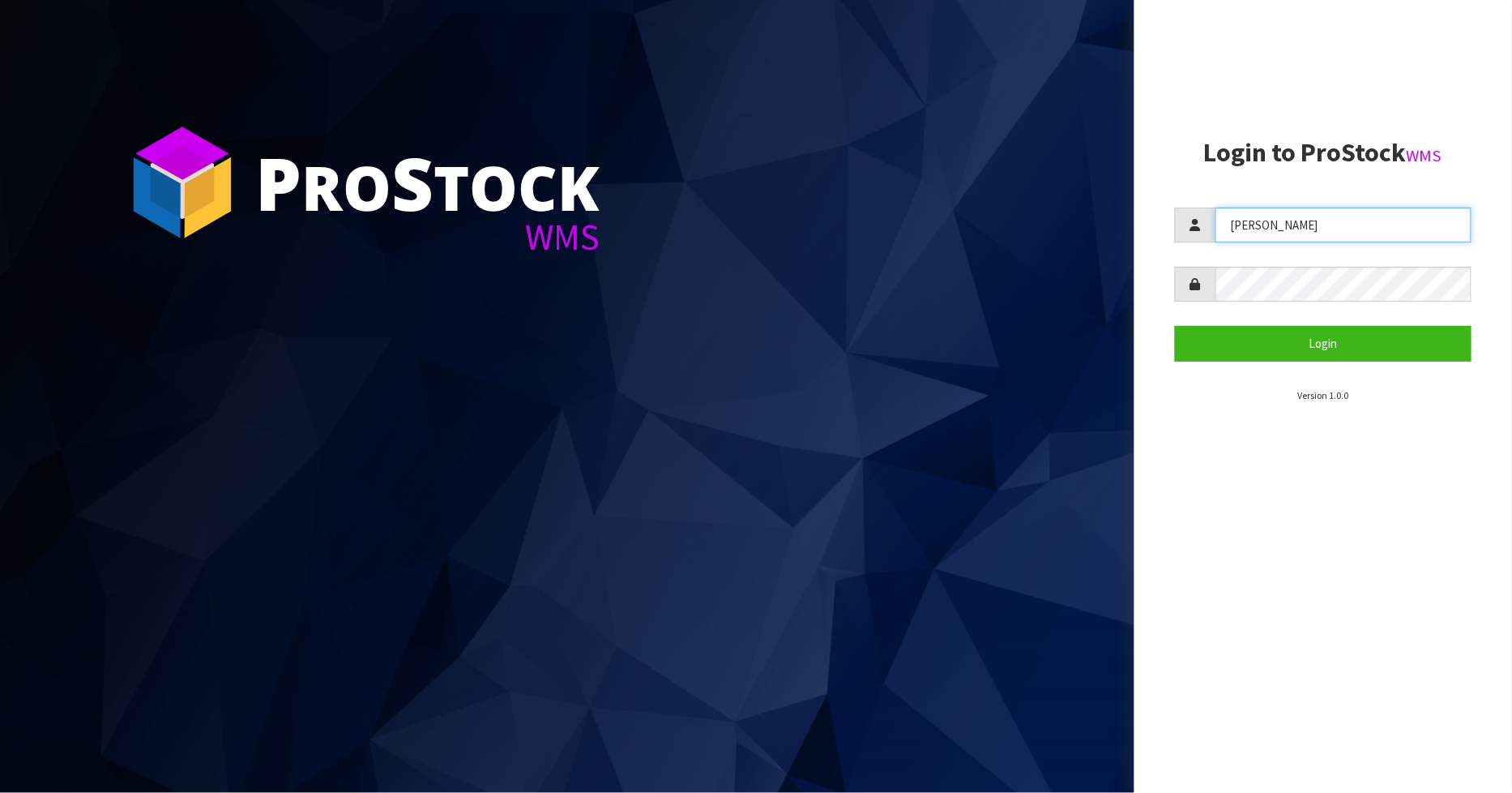
click at [1299, 232] on input "Johnny" at bounding box center [1343, 224] width 256 height 35
type input "Zackary"
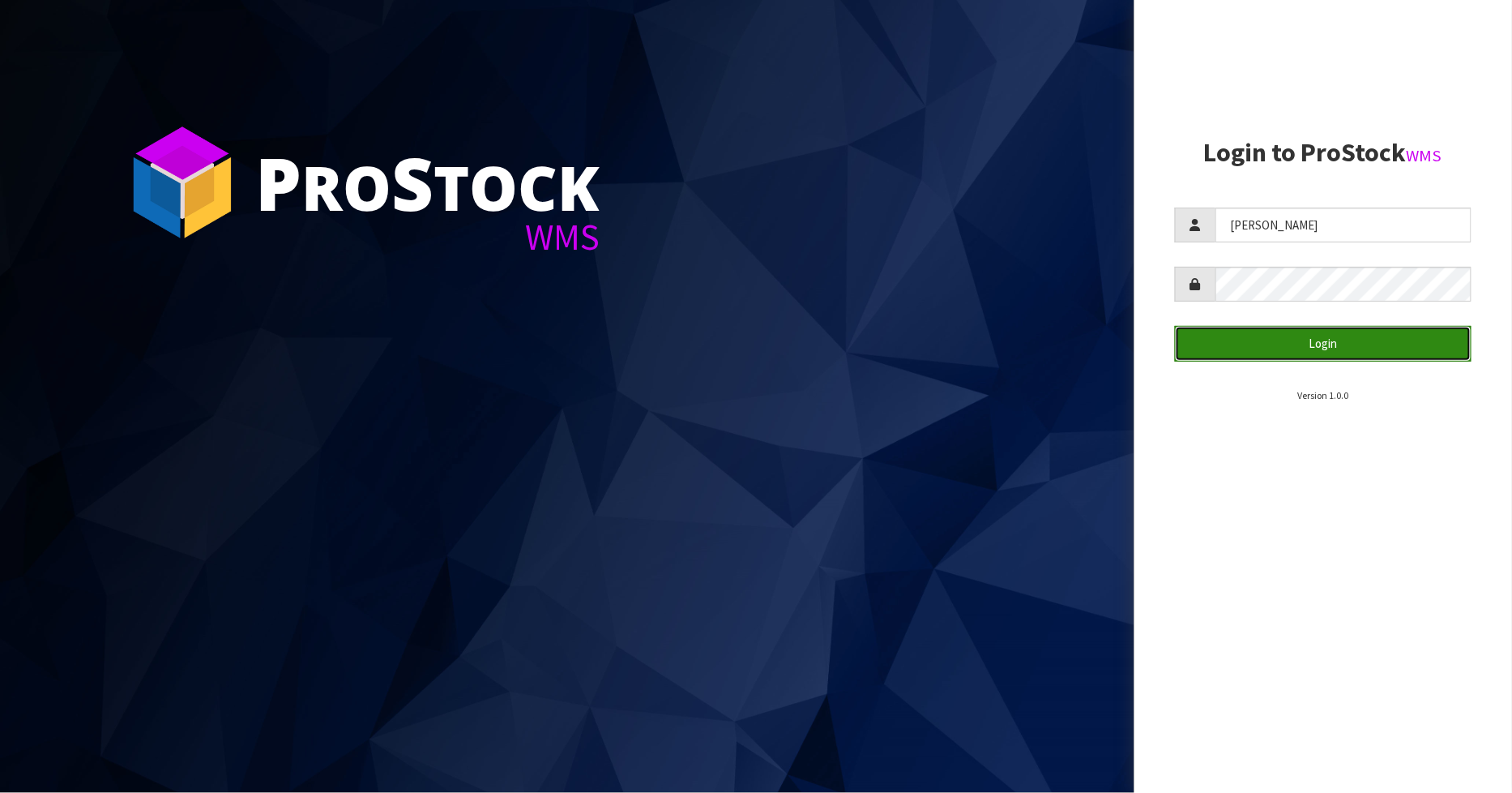
click at [1299, 349] on button "Login" at bounding box center [1324, 343] width 298 height 35
